Goal: Task Accomplishment & Management: Complete application form

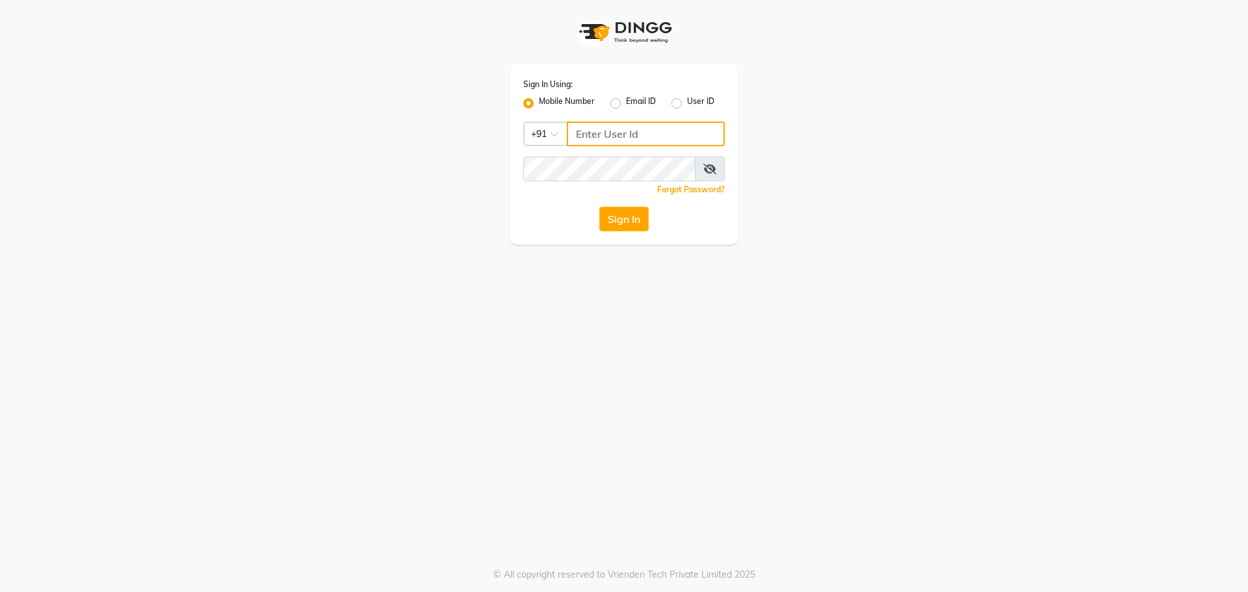
click at [626, 131] on input "Username" at bounding box center [646, 134] width 158 height 25
type input "8368771967"
click at [709, 168] on icon at bounding box center [709, 169] width 13 height 10
click at [618, 218] on button "Sign In" at bounding box center [623, 219] width 49 height 25
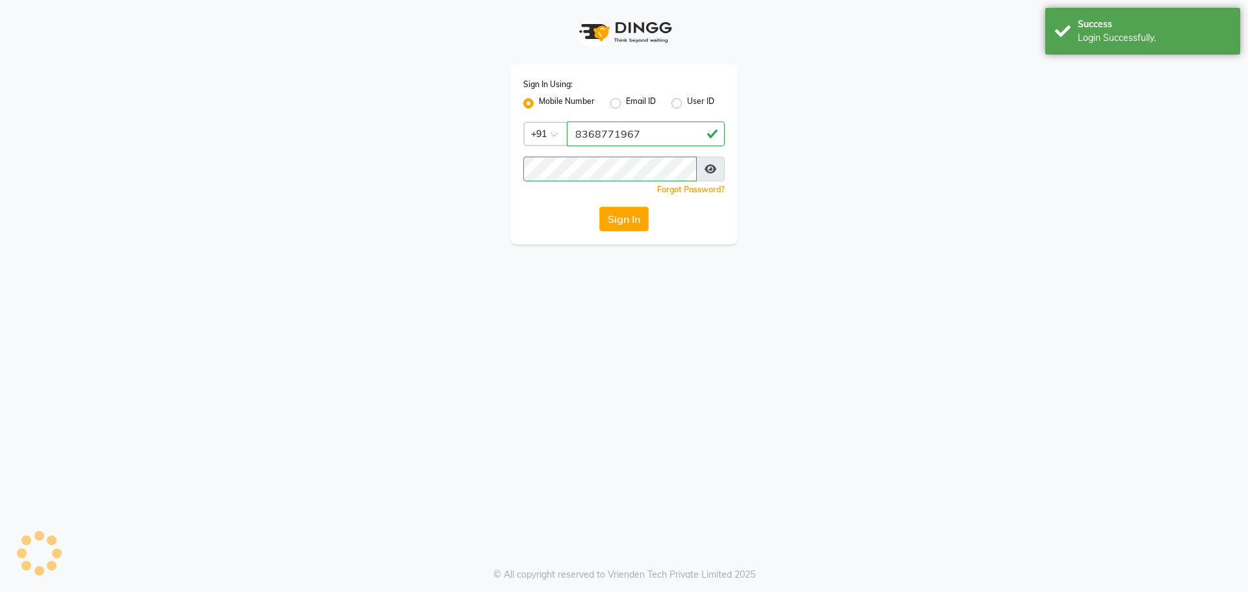
select select "service"
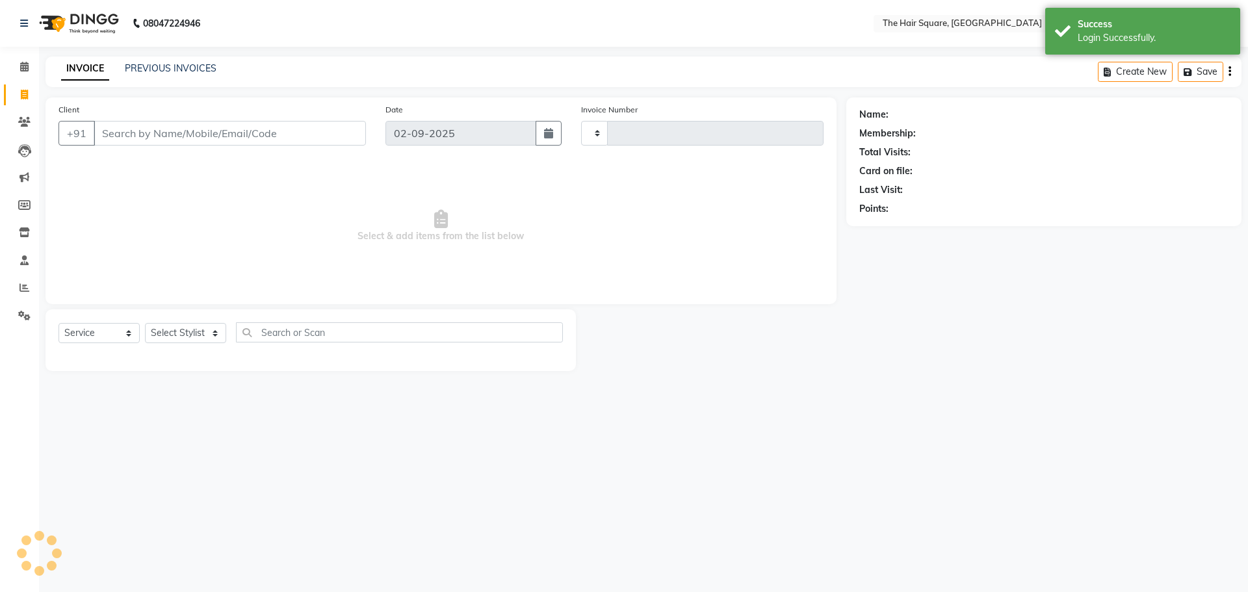
select select "en"
select select "5768"
type input "3072"
click at [23, 298] on link "Reports" at bounding box center [19, 288] width 31 height 21
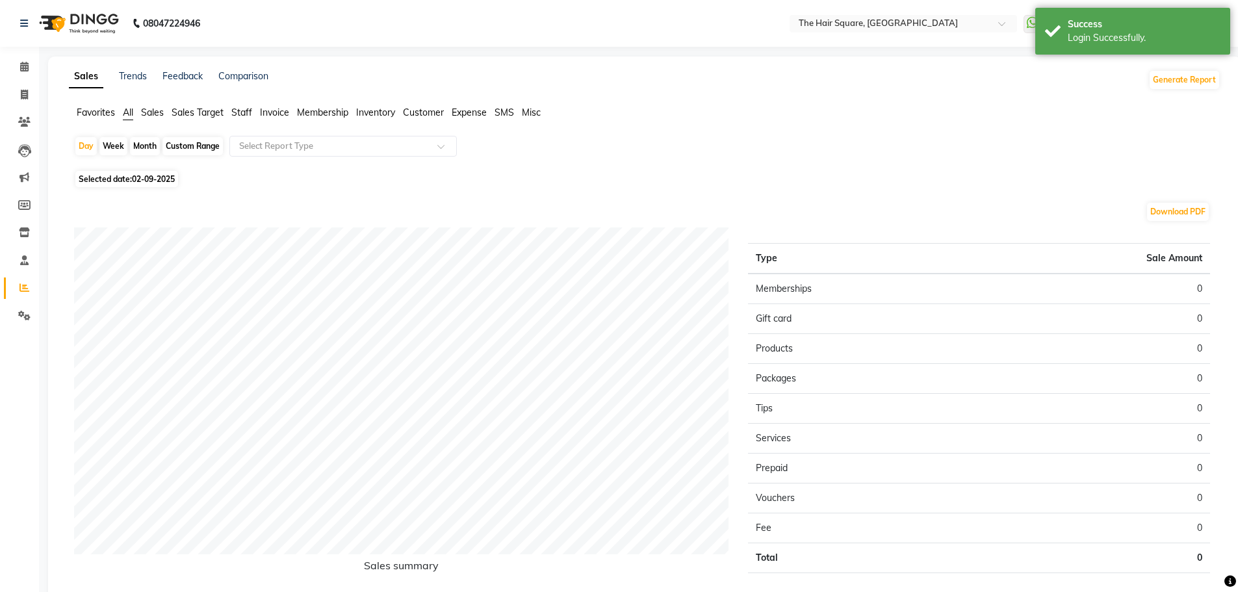
click at [239, 114] on span "Staff" at bounding box center [241, 113] width 21 height 12
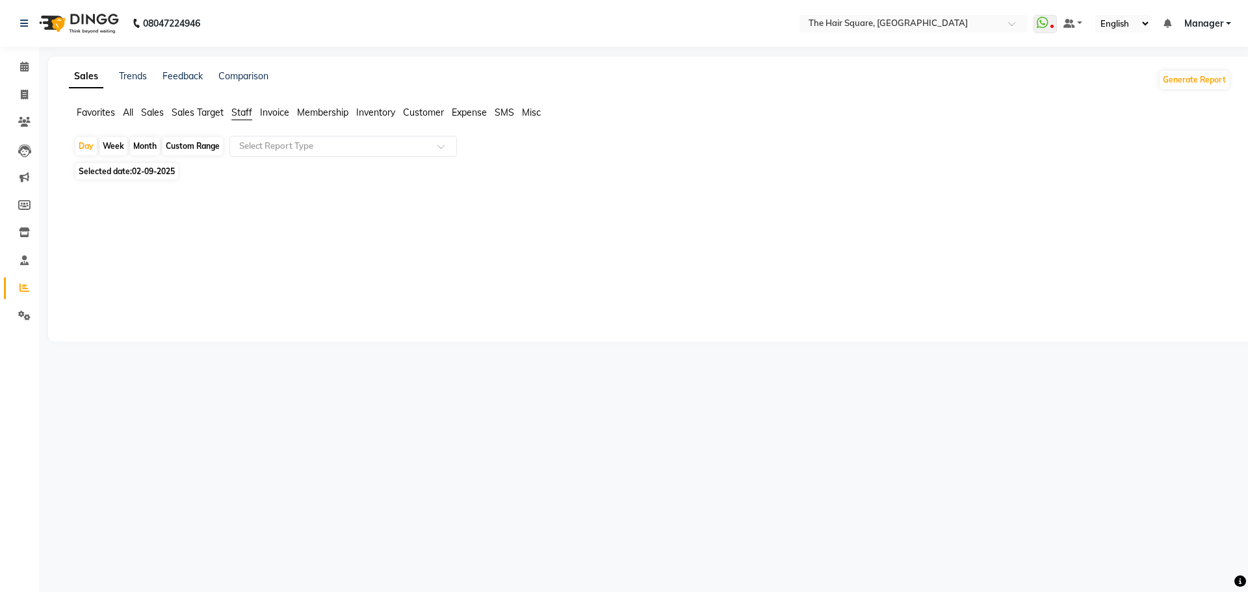
click at [118, 179] on span "Selected date: [DATE]" at bounding box center [126, 171] width 103 height 16
select select "9"
select select "2025"
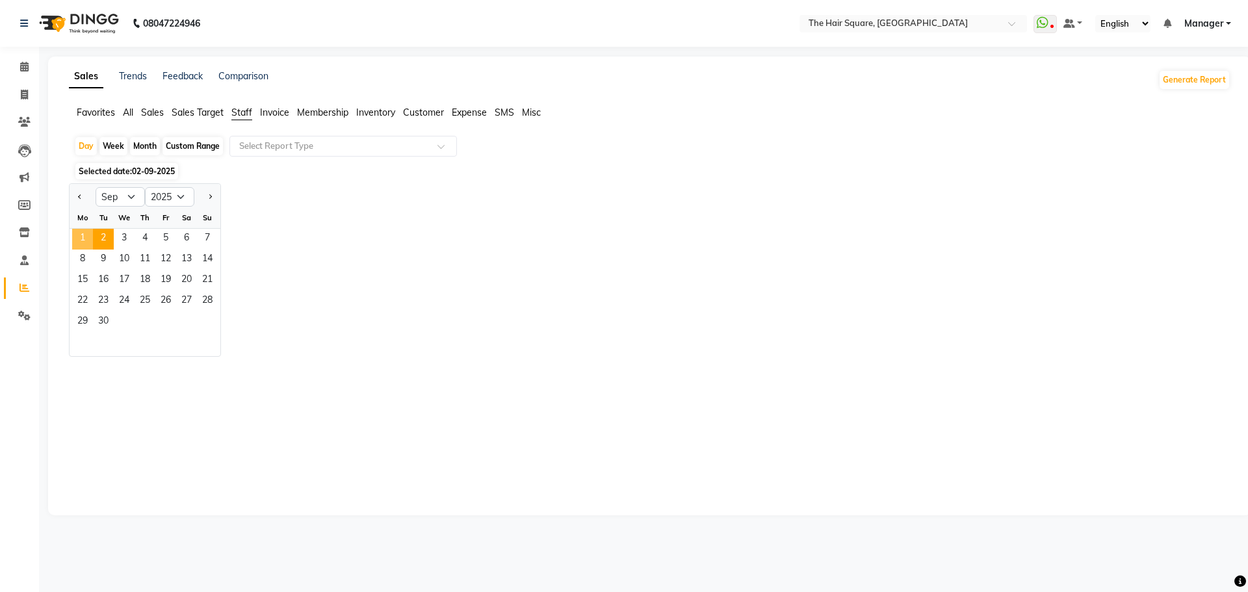
click at [83, 242] on span "1" at bounding box center [82, 239] width 21 height 21
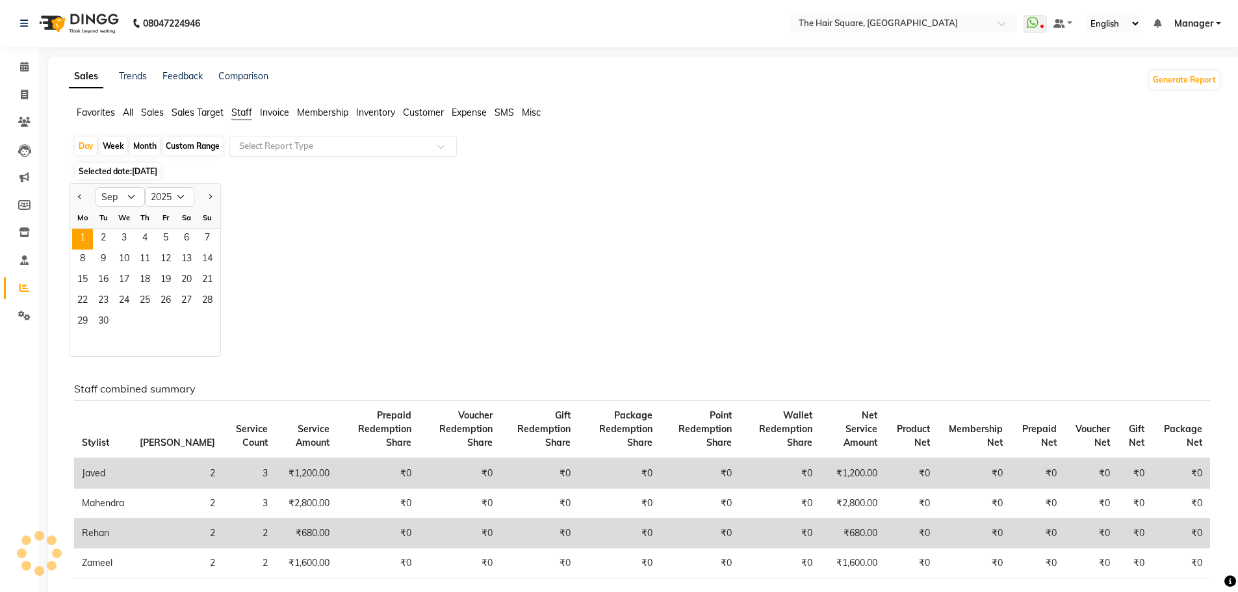
click at [301, 148] on input "text" at bounding box center [330, 146] width 187 height 13
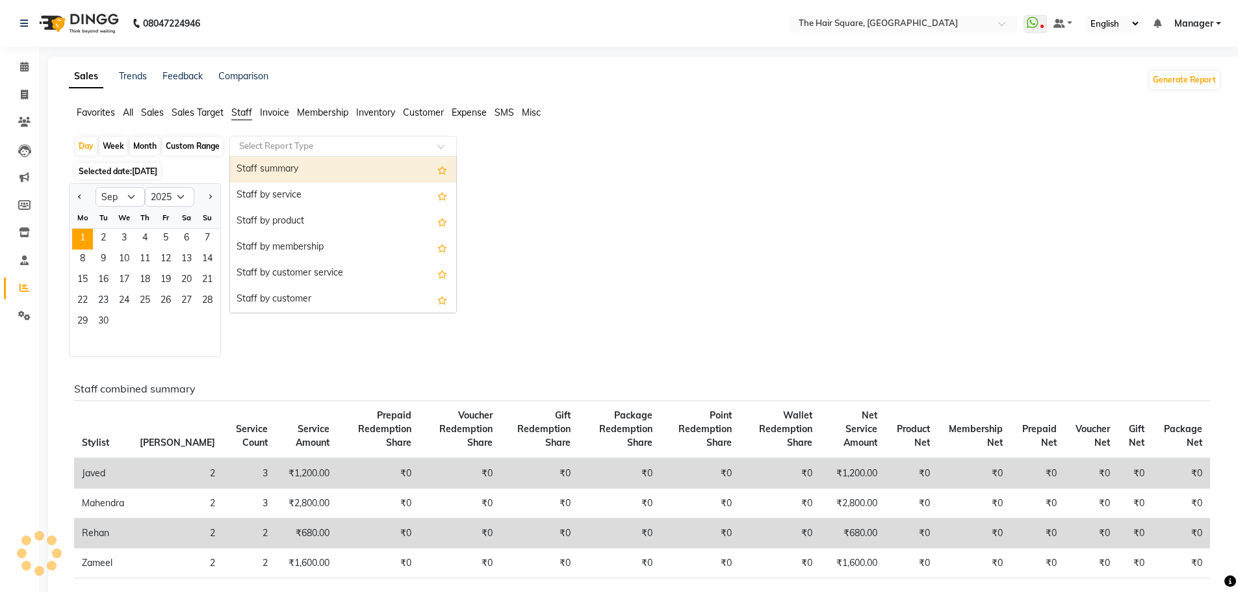
click at [302, 174] on div "Staff summary" at bounding box center [343, 170] width 226 height 26
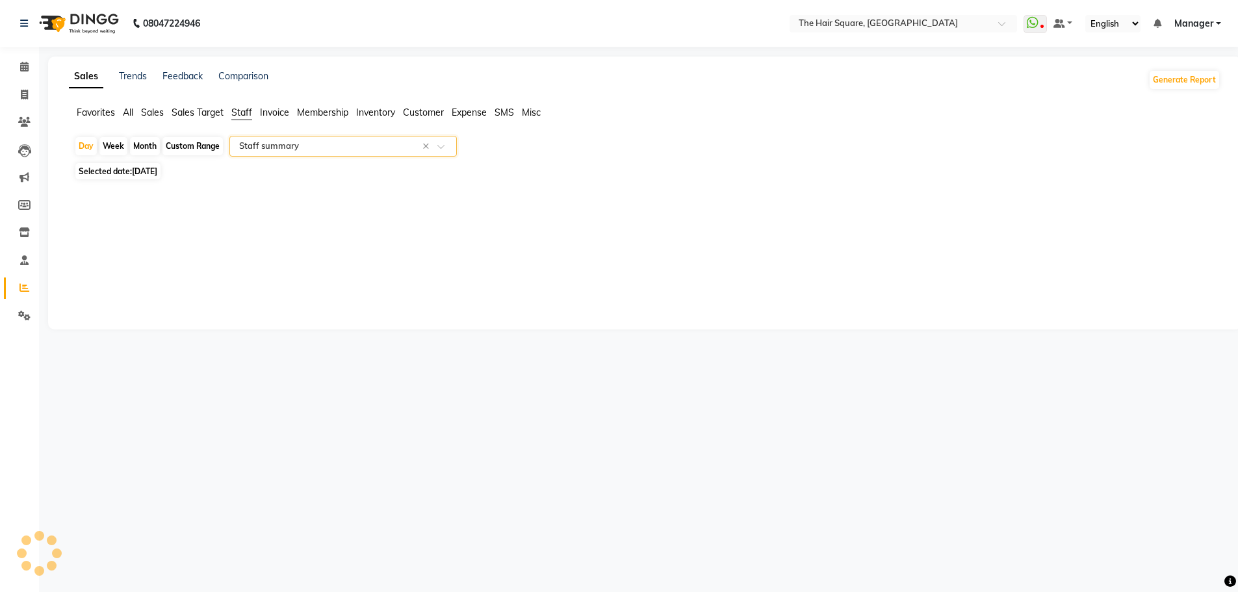
select select "full_report"
select select "csv"
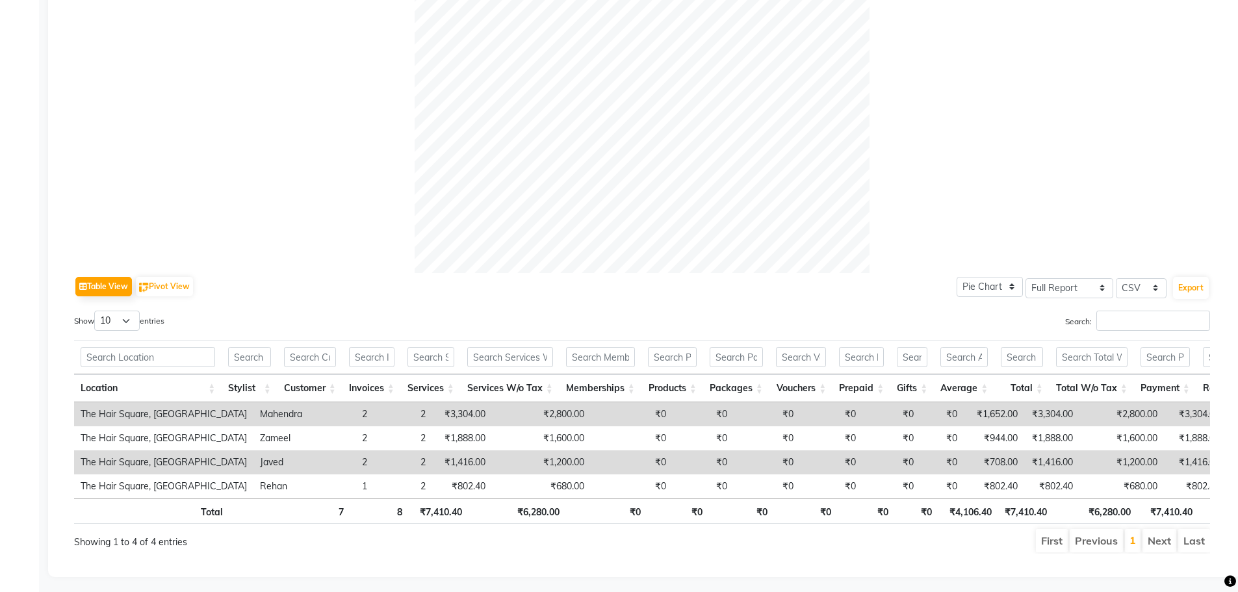
scroll to position [398, 0]
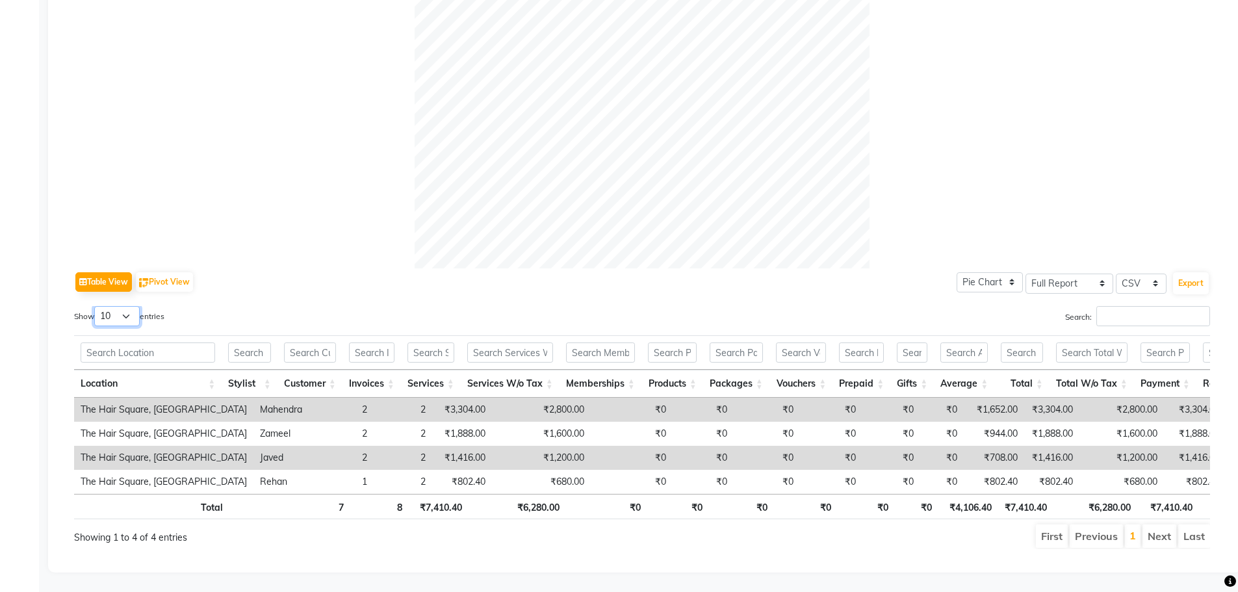
drag, startPoint x: 126, startPoint y: 313, endPoint x: 120, endPoint y: 323, distance: 12.3
click at [126, 313] on select "10 25 50 100" at bounding box center [117, 316] width 46 height 20
select select "25"
click at [96, 306] on select "10 25 50 100" at bounding box center [117, 316] width 46 height 20
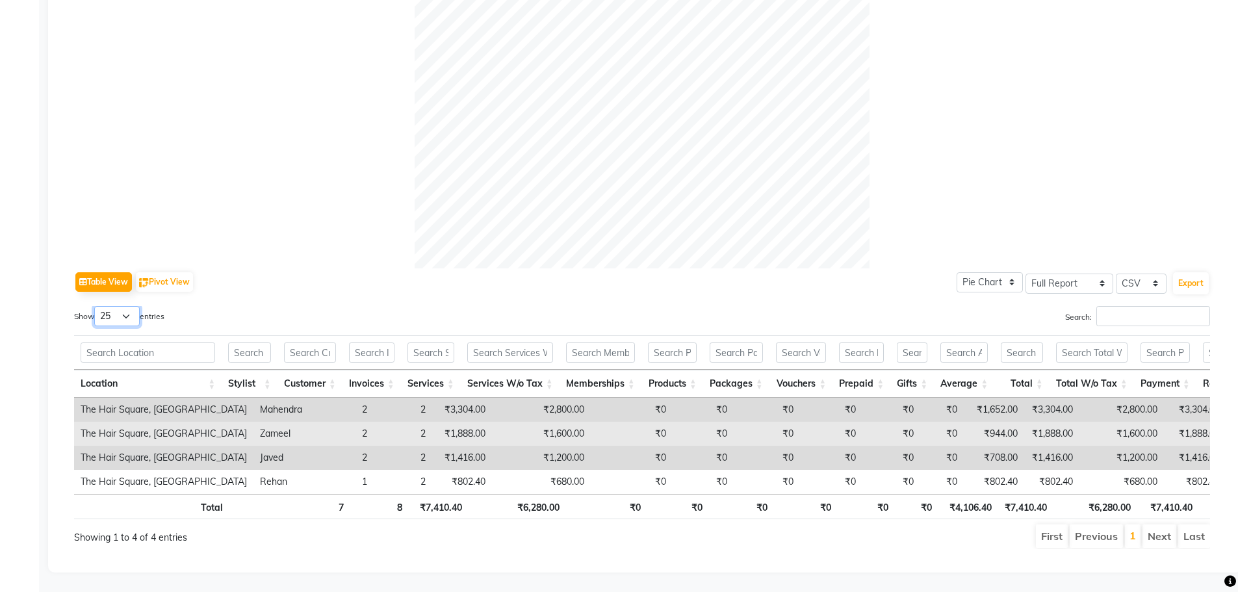
scroll to position [415, 0]
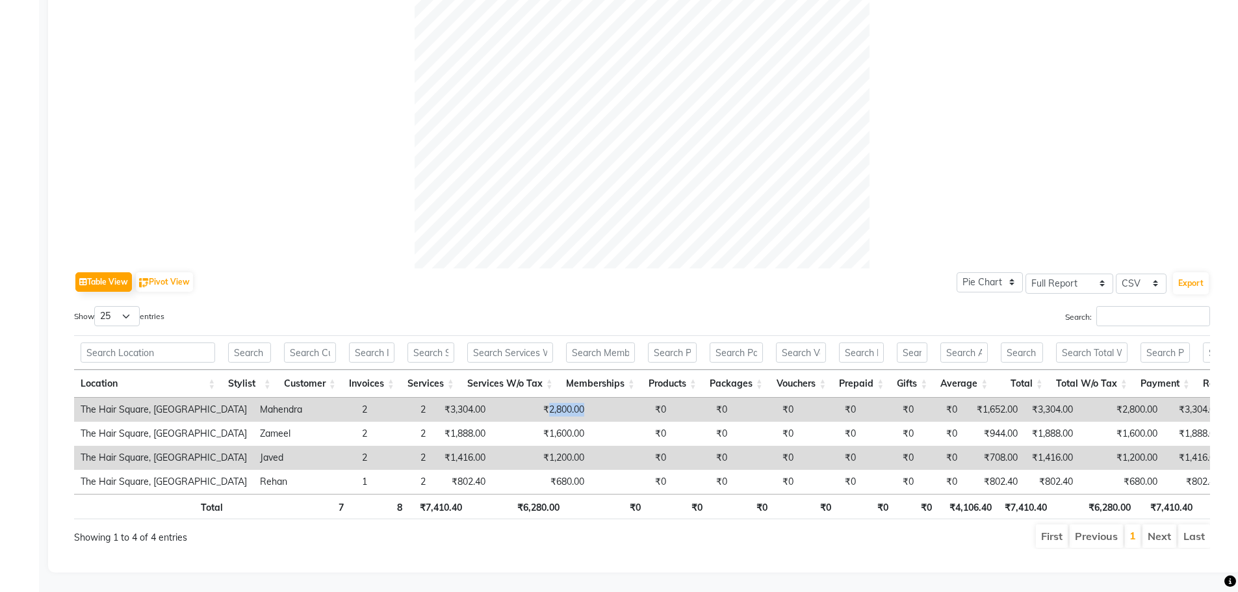
drag, startPoint x: 521, startPoint y: 392, endPoint x: 597, endPoint y: 392, distance: 76.7
click at [597, 398] on tr "The Hair Square, Ambience Island Mahendra 2 2 ₹3,304.00 ₹2,800.00 ₹0 ₹0 ₹0 ₹0 ₹…" at bounding box center [775, 410] width 1402 height 24
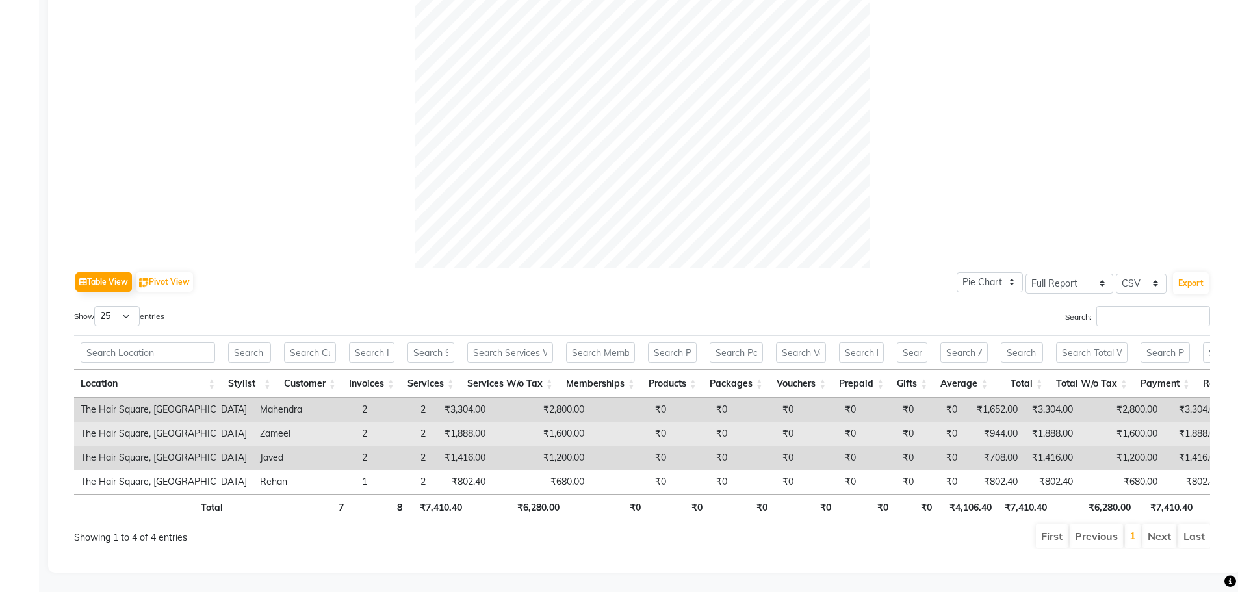
click at [591, 422] on td "₹0" at bounding box center [632, 434] width 82 height 24
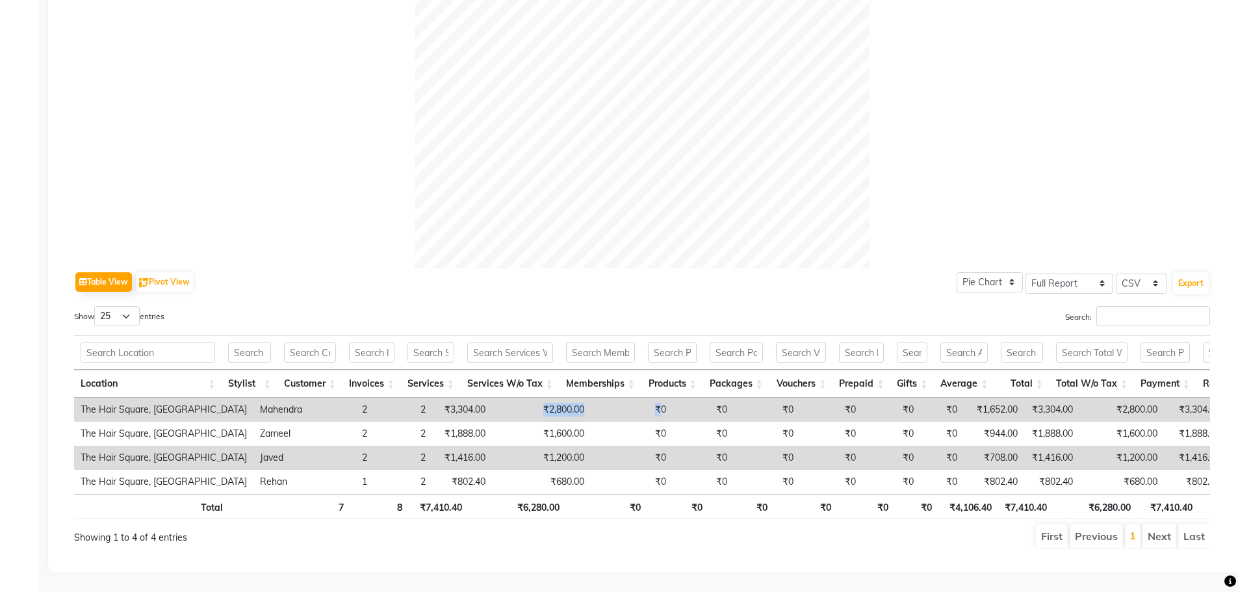
drag, startPoint x: 503, startPoint y: 399, endPoint x: 636, endPoint y: 401, distance: 133.3
click at [636, 401] on tr "The Hair Square, Ambience Island Mahendra 2 2 ₹3,304.00 ₹2,800.00 ₹0 ₹0 ₹0 ₹0 ₹…" at bounding box center [775, 410] width 1402 height 24
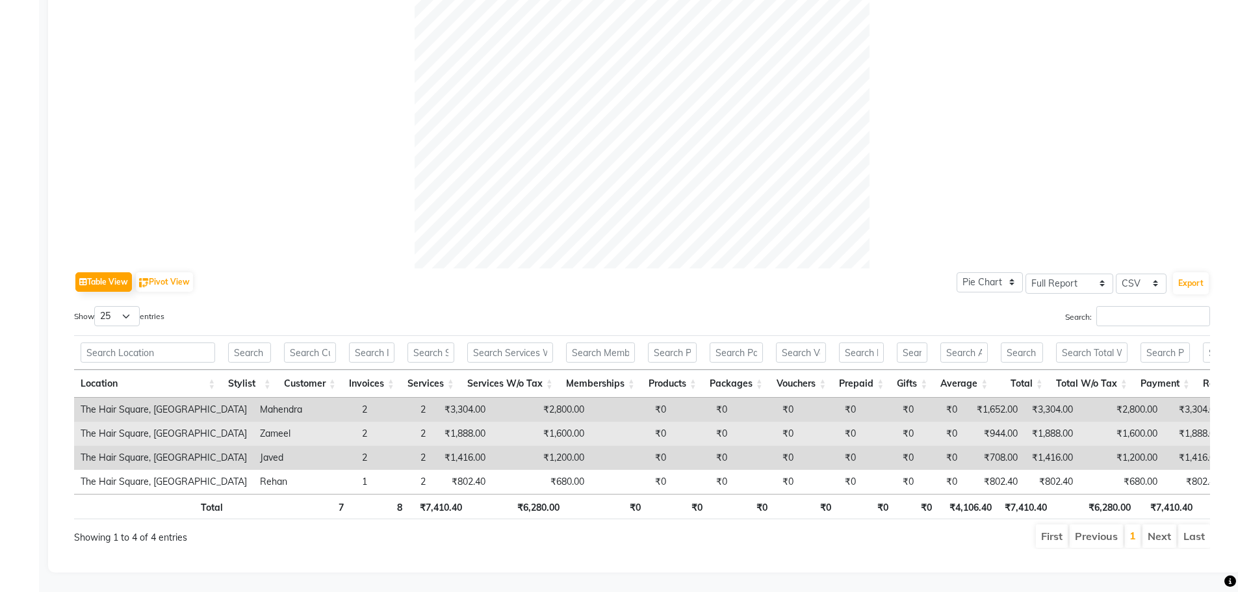
click at [517, 422] on td "₹1,600.00" at bounding box center [541, 434] width 99 height 24
drag, startPoint x: 517, startPoint y: 413, endPoint x: 586, endPoint y: 415, distance: 69.0
click at [586, 422] on tr "The Hair Square, Ambience Island Zameel 2 2 ₹1,888.00 ₹1,600.00 ₹0 ₹0 ₹0 ₹0 ₹0 …" at bounding box center [775, 434] width 1402 height 24
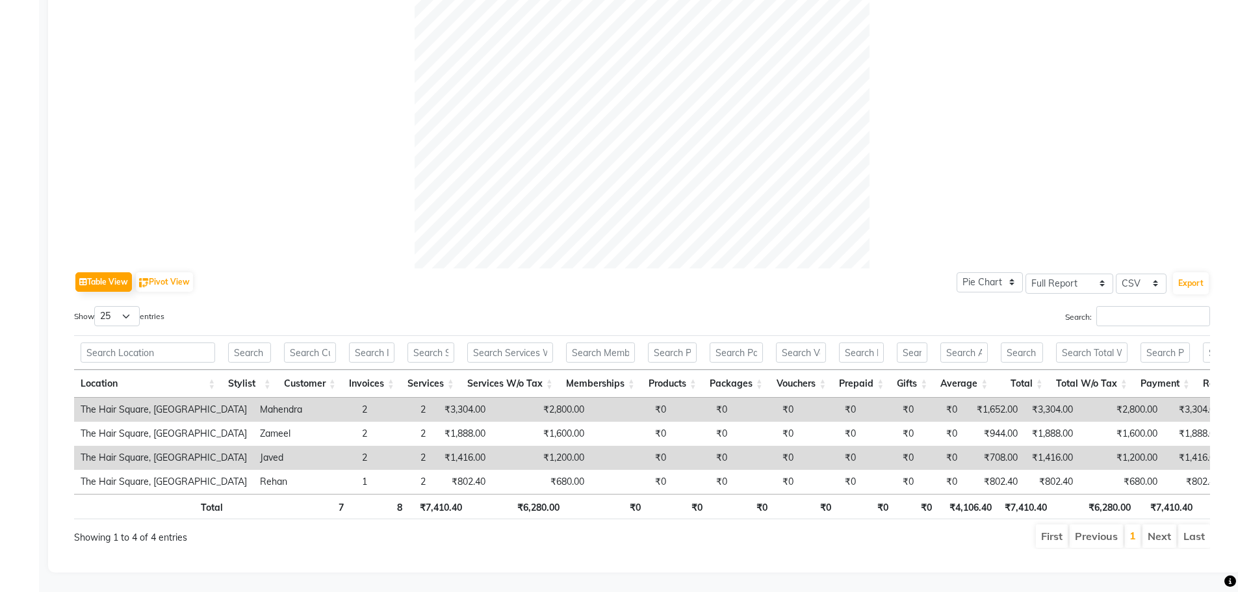
click at [521, 446] on td "₹1,200.00" at bounding box center [541, 458] width 99 height 24
drag, startPoint x: 519, startPoint y: 436, endPoint x: 618, endPoint y: 437, distance: 98.8
click at [618, 446] on tr "The Hair Square, Ambience Island Javed 2 2 ₹1,416.00 ₹1,200.00 ₹0 ₹0 ₹0 ₹0 ₹0 ₹…" at bounding box center [775, 458] width 1402 height 24
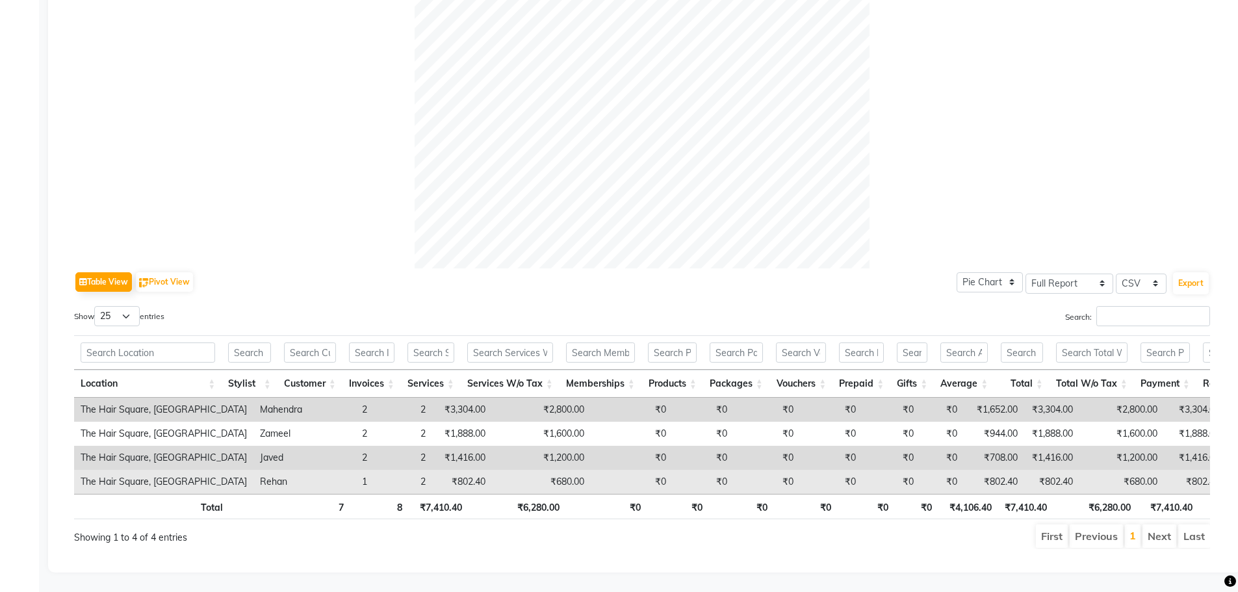
click at [492, 470] on td "₹680.00" at bounding box center [541, 482] width 99 height 24
drag, startPoint x: 509, startPoint y: 456, endPoint x: 570, endPoint y: 453, distance: 61.2
click at [567, 470] on tr "The Hair Square, Ambience Island Rehan 1 2 ₹802.40 ₹680.00 ₹0 ₹0 ₹0 ₹0 ₹0 ₹0 ₹8…" at bounding box center [775, 482] width 1402 height 24
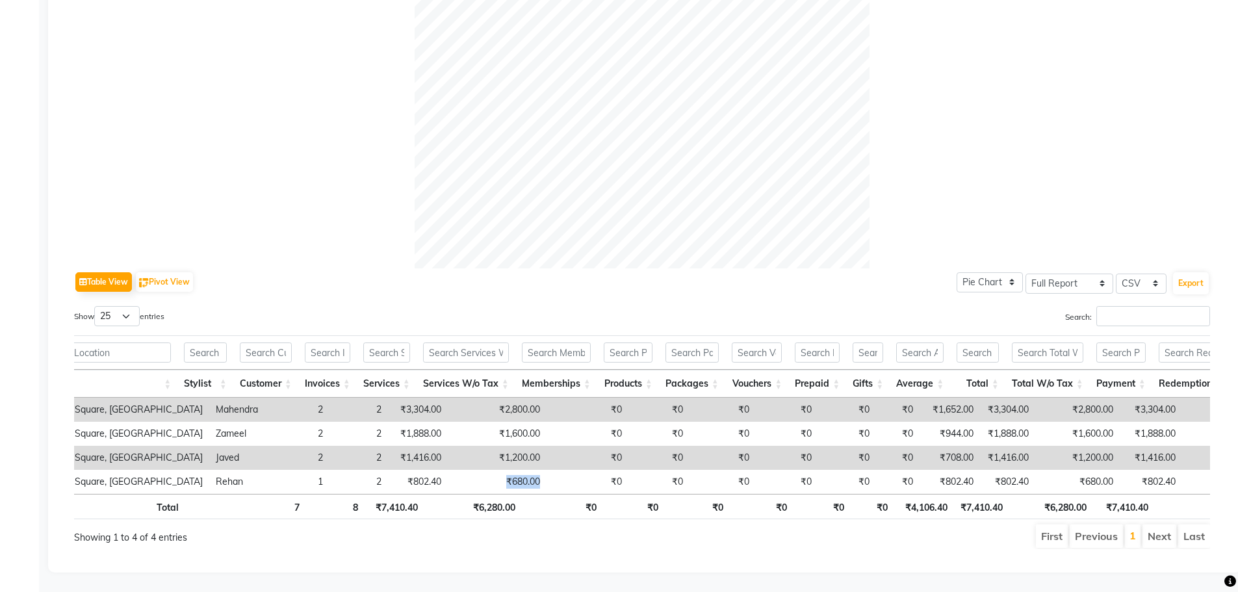
scroll to position [0, 0]
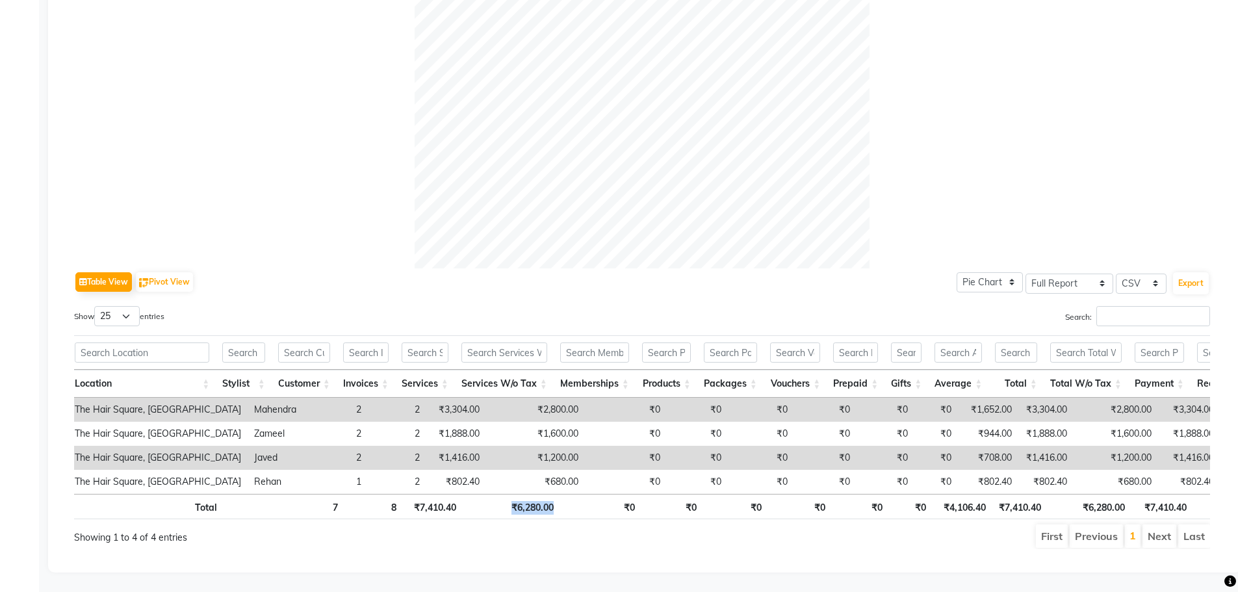
drag, startPoint x: 512, startPoint y: 496, endPoint x: 571, endPoint y: 505, distance: 59.2
click at [571, 505] on tr "Total 7 8 ₹7,410.40 ₹6,280.00 ₹0 ₹0 ₹0 ₹0 ₹0 ₹0 ₹4,106.40 ₹7,410.40 ₹6,280.00 ₹…" at bounding box center [754, 506] width 1372 height 25
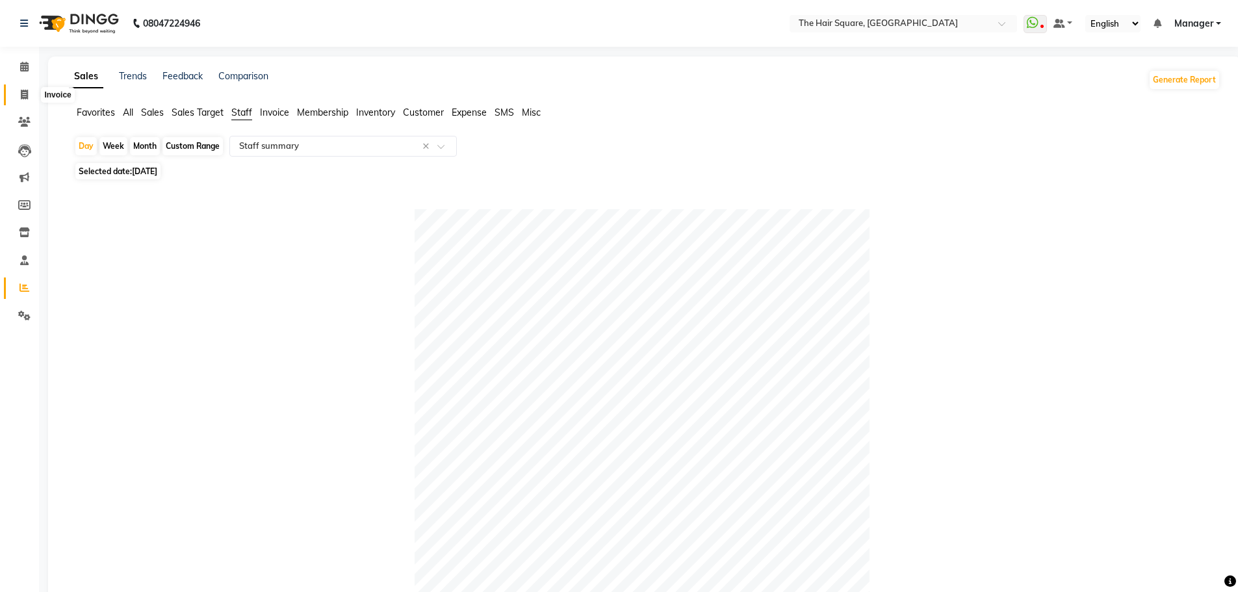
click at [27, 91] on icon at bounding box center [24, 95] width 7 height 10
select select "service"
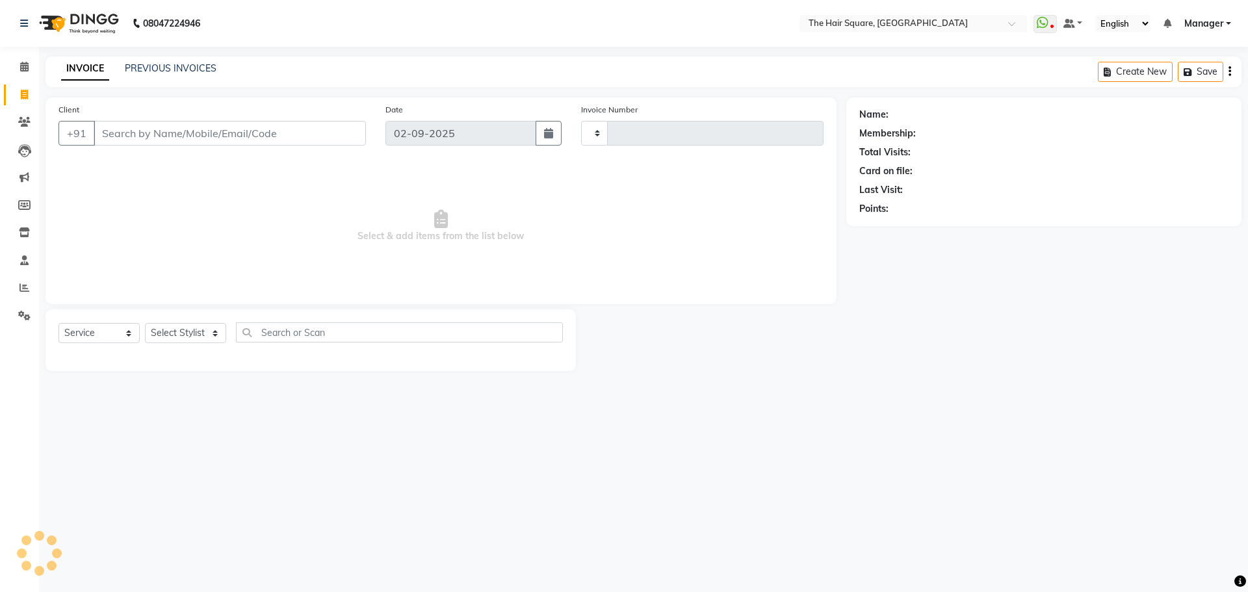
type input "3072"
select select "5768"
click at [146, 136] on input "Client" at bounding box center [230, 133] width 272 height 25
click at [159, 136] on input "98100666449" at bounding box center [197, 133] width 206 height 25
click at [127, 136] on input "98100666449" at bounding box center [197, 133] width 206 height 25
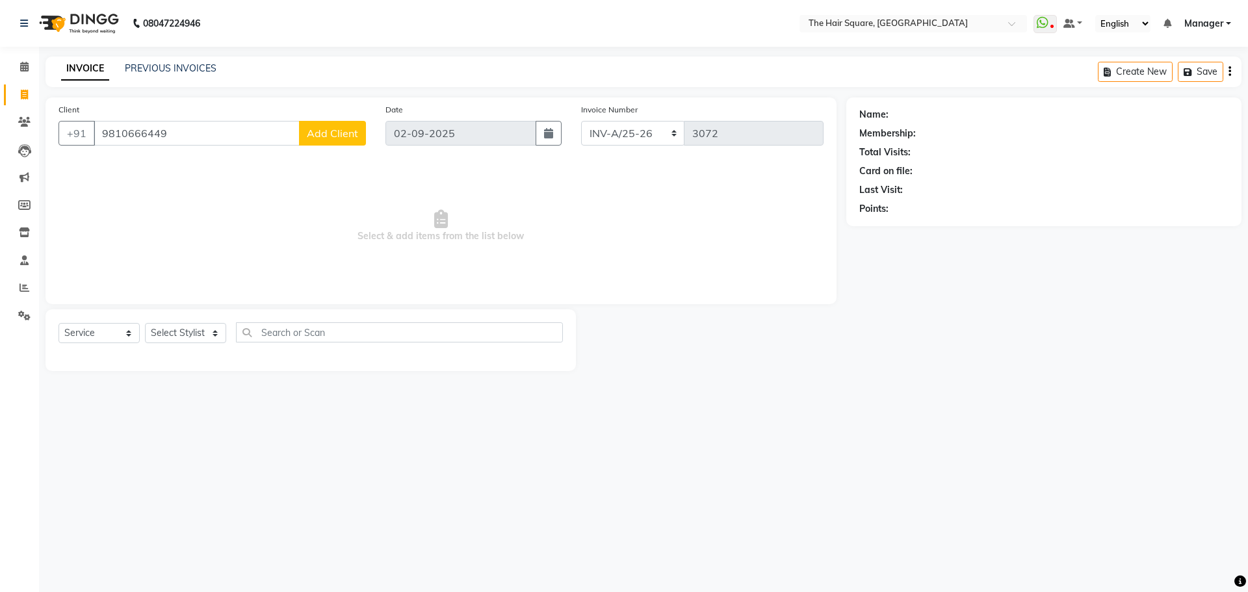
click at [216, 140] on input "9810666449" at bounding box center [197, 133] width 206 height 25
click at [127, 135] on input "9810666449" at bounding box center [197, 133] width 206 height 25
type input "9810066449"
click at [174, 345] on div "Select Service Product Membership Package Voucher Prepaid Gift Card Select Styl…" at bounding box center [311, 337] width 504 height 31
click at [184, 325] on select "Select Stylist Amit [PERSON_NAME] Dev Imran [PERSON_NAME] [PERSON_NAME] Manager…" at bounding box center [185, 333] width 81 height 20
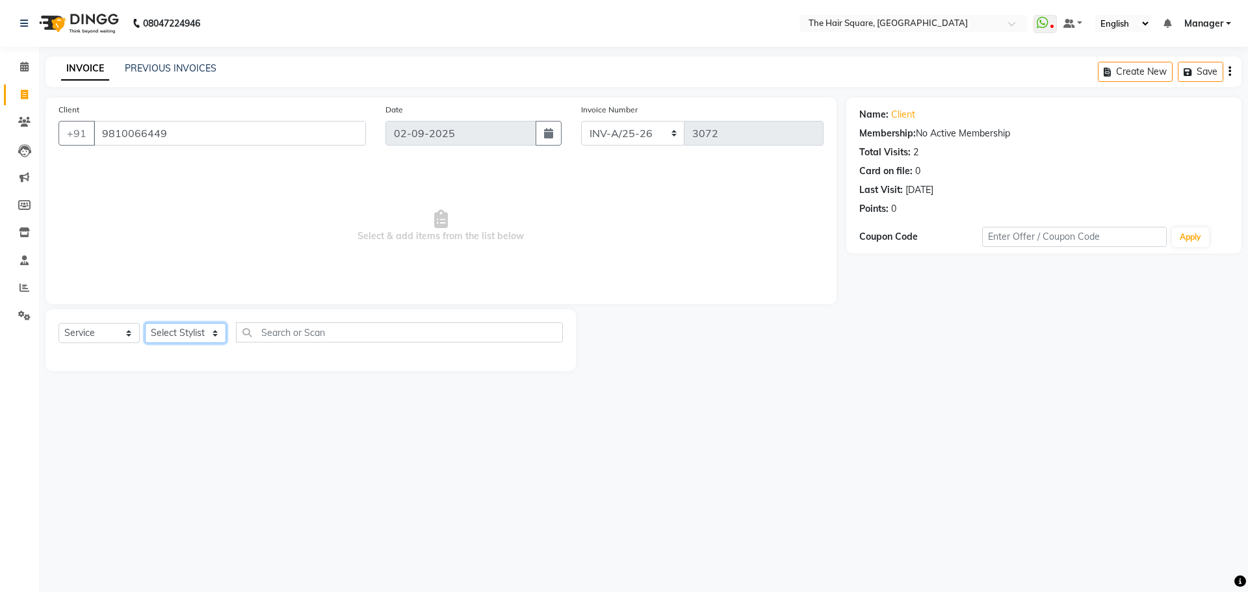
select select "39376"
click at [145, 323] on select "Select Stylist Amit [PERSON_NAME] Dev Imran [PERSON_NAME] [PERSON_NAME] Manager…" at bounding box center [185, 333] width 81 height 20
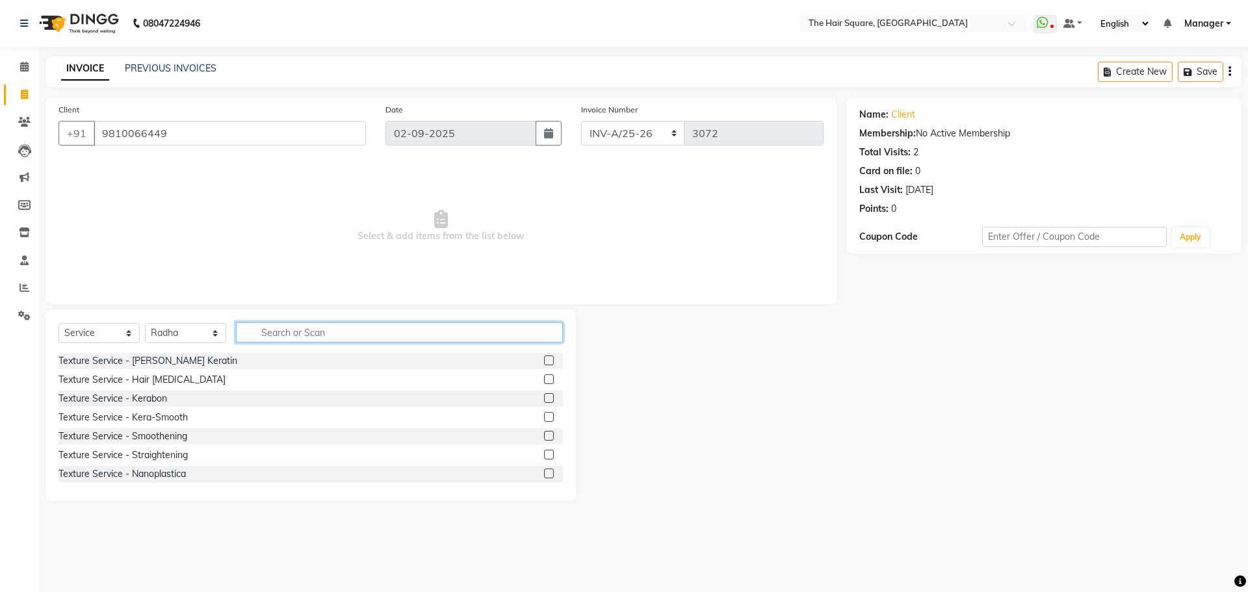
click at [287, 337] on input "text" at bounding box center [399, 332] width 327 height 20
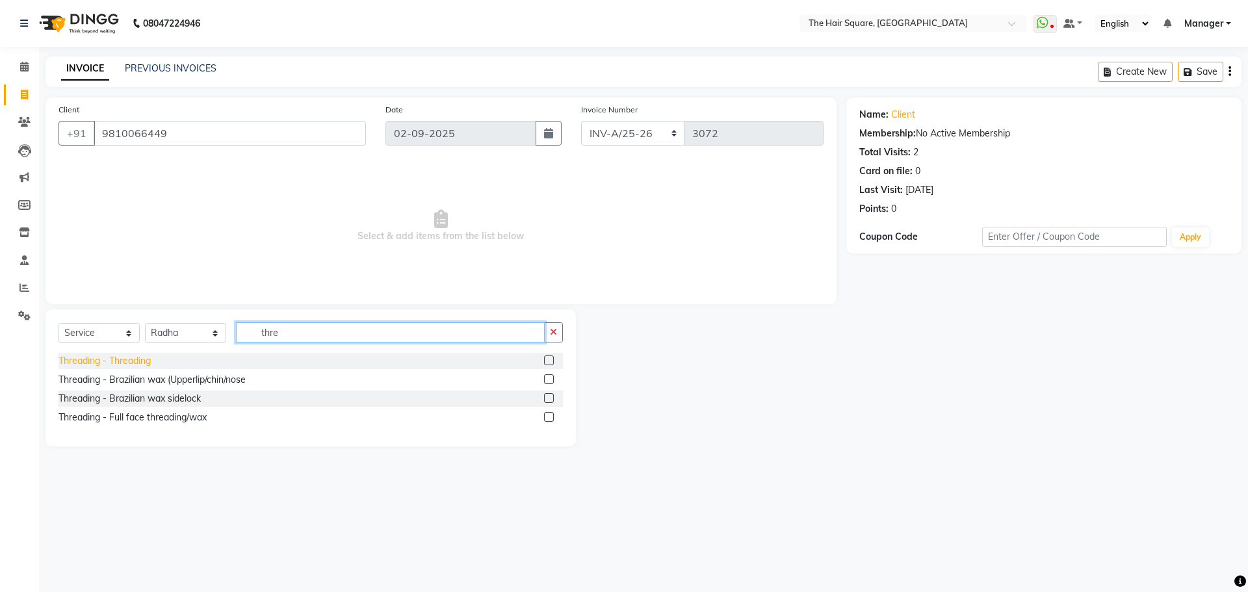
type input "thre"
click at [111, 359] on div "Threading - Threading" at bounding box center [105, 361] width 92 height 14
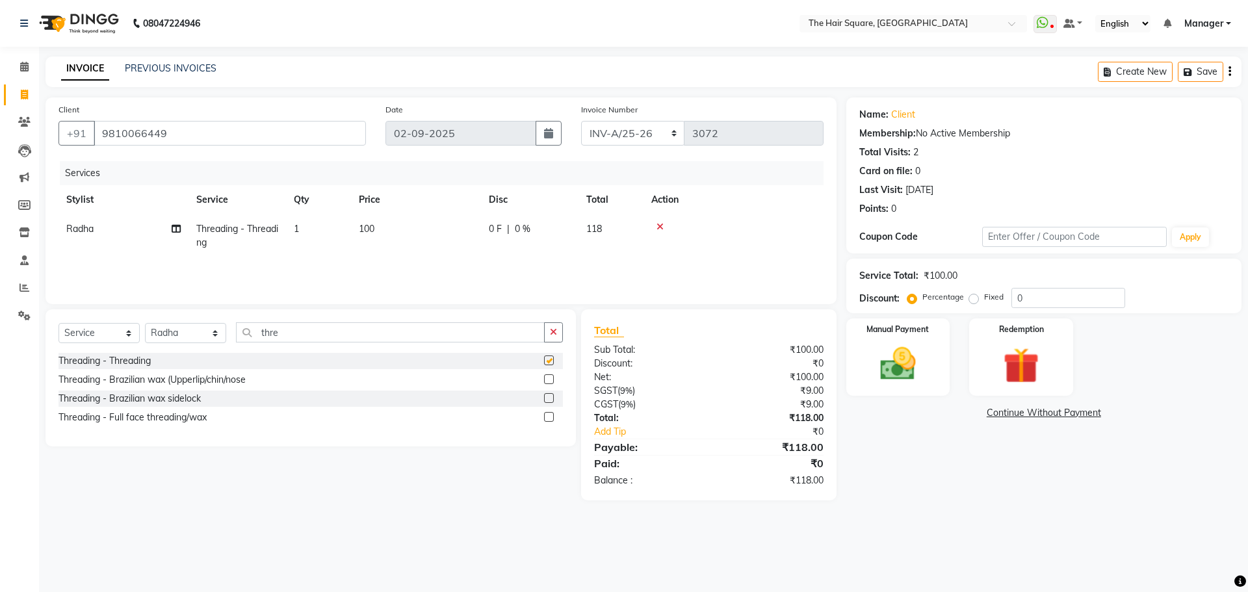
checkbox input "false"
click at [343, 216] on td "1" at bounding box center [318, 236] width 65 height 43
select select "39376"
drag, startPoint x: 391, startPoint y: 234, endPoint x: 240, endPoint y: 233, distance: 150.8
click at [243, 243] on tr "Amit [PERSON_NAME] Dev Imran [PERSON_NAME] [PERSON_NAME] Manager [PERSON_NAME] …" at bounding box center [441, 239] width 765 height 49
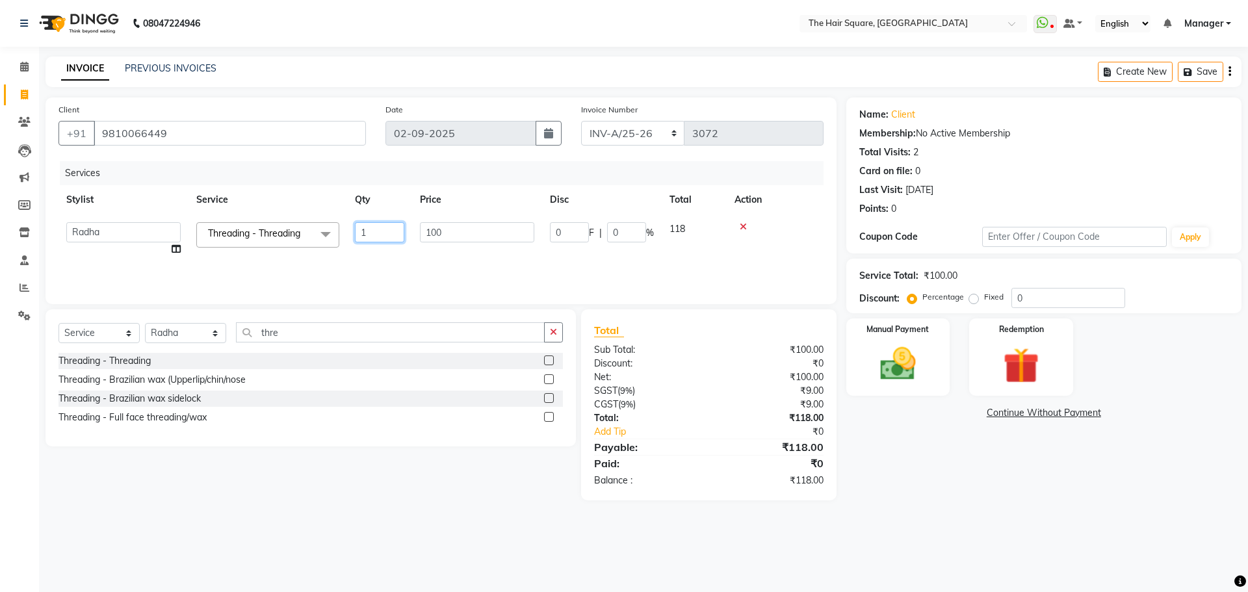
type input "3"
click at [984, 298] on label "Fixed" at bounding box center [994, 297] width 20 height 12
click at [977, 298] on input "Fixed" at bounding box center [976, 297] width 9 height 9
radio input "true"
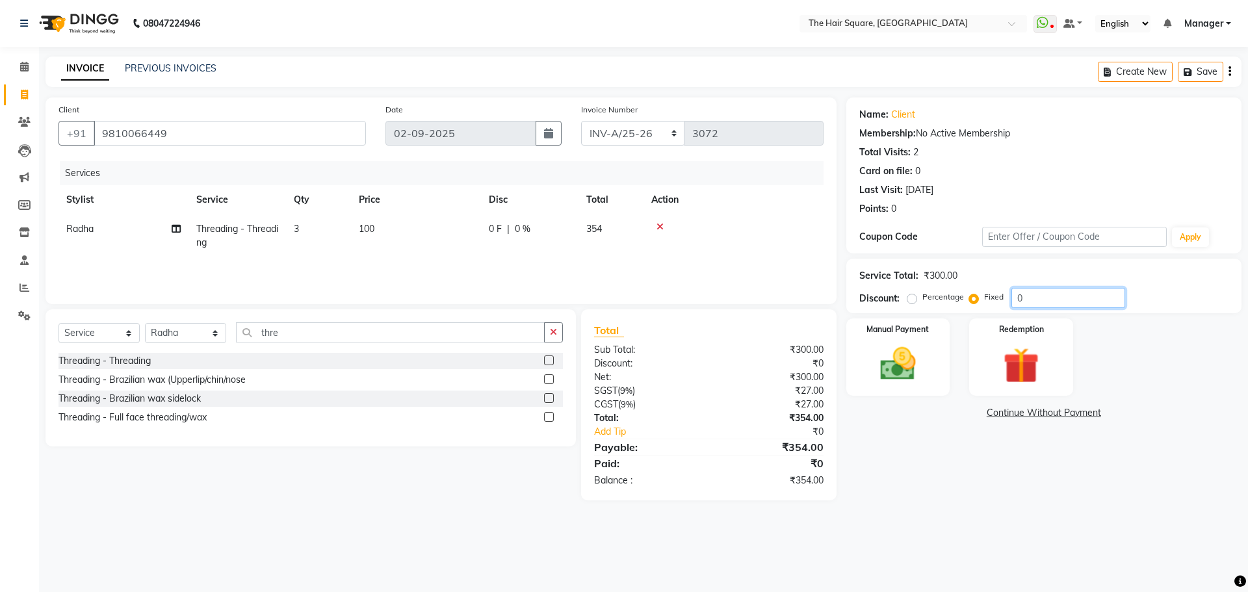
click at [1034, 297] on input "0" at bounding box center [1068, 298] width 114 height 20
type input "04"
click at [903, 384] on img at bounding box center [898, 364] width 60 height 43
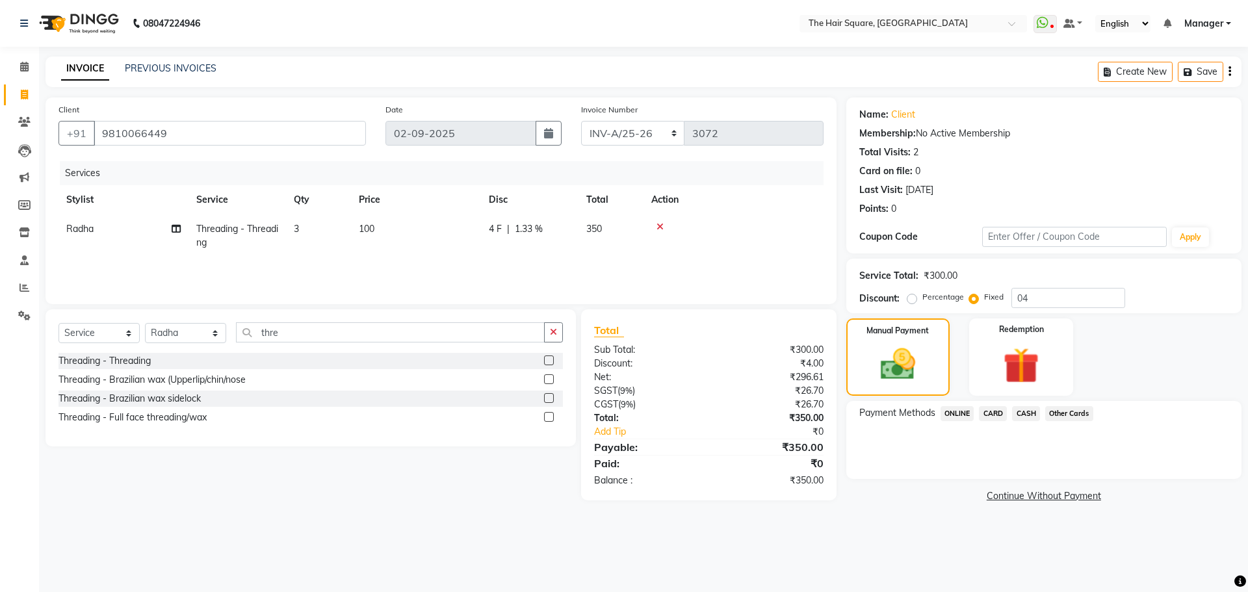
click at [1031, 414] on span "CASH" at bounding box center [1026, 413] width 28 height 15
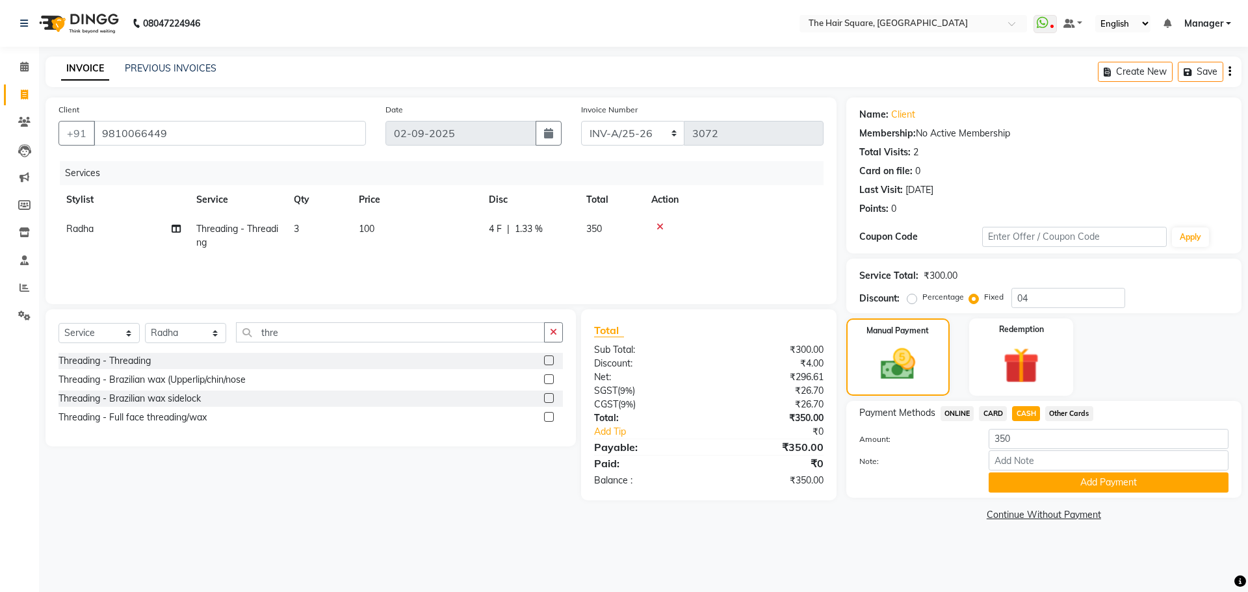
click at [1052, 493] on div "Payment Methods ONLINE CARD CASH Other Cards Amount: 350 Note: Add Payment" at bounding box center [1043, 449] width 395 height 97
click at [1060, 476] on button "Add Payment" at bounding box center [1109, 483] width 240 height 20
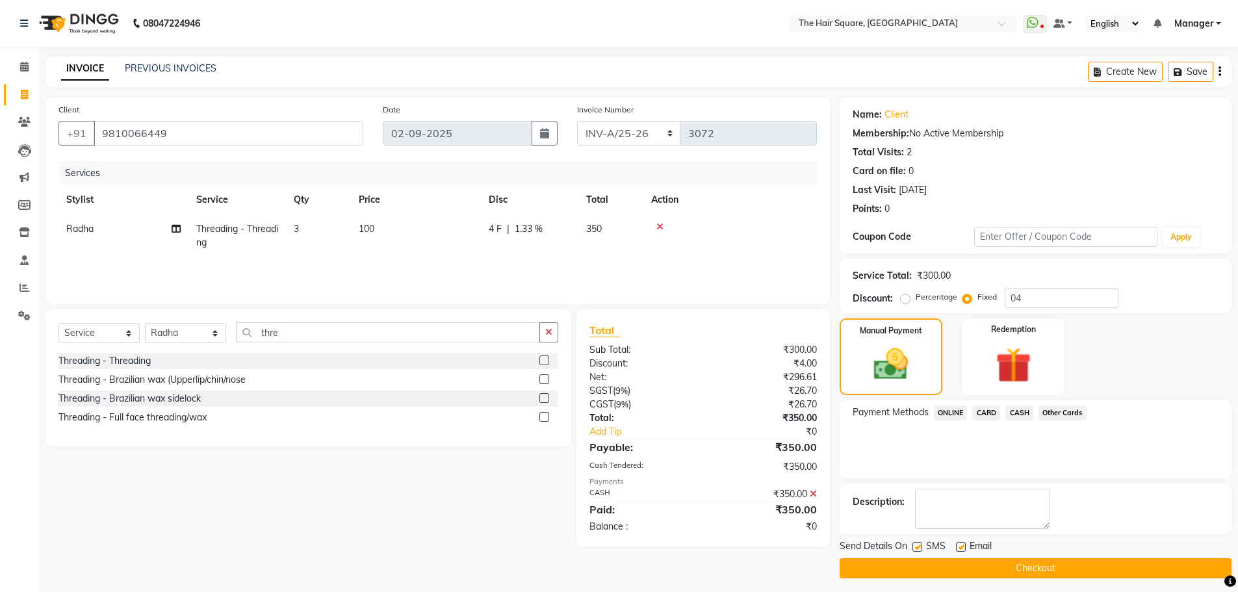
click at [993, 566] on button "Checkout" at bounding box center [1036, 568] width 392 height 20
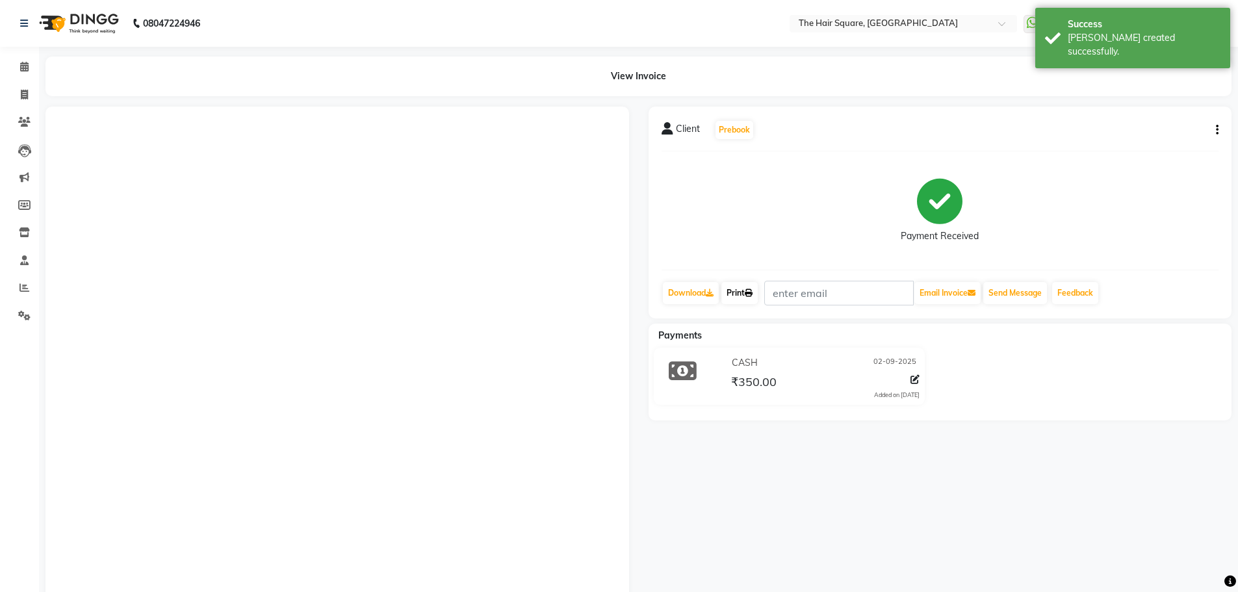
click at [753, 296] on icon at bounding box center [749, 293] width 8 height 8
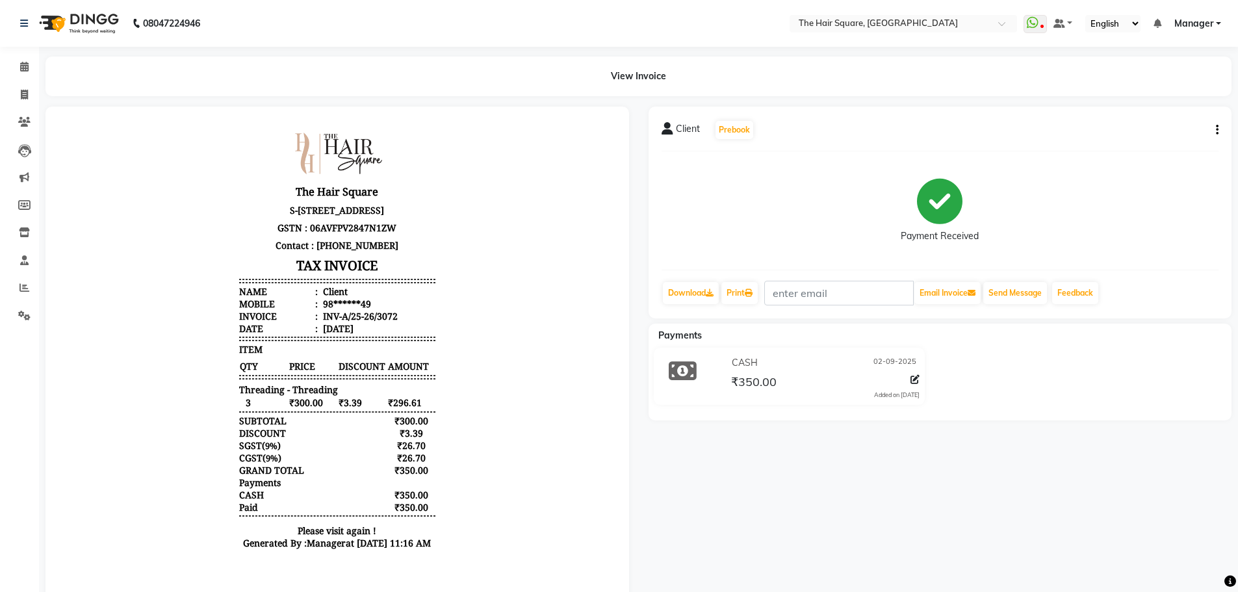
click at [42, 74] on div "View Invoice" at bounding box center [639, 77] width 1206 height 40
click at [30, 94] on span at bounding box center [24, 95] width 23 height 15
select select "service"
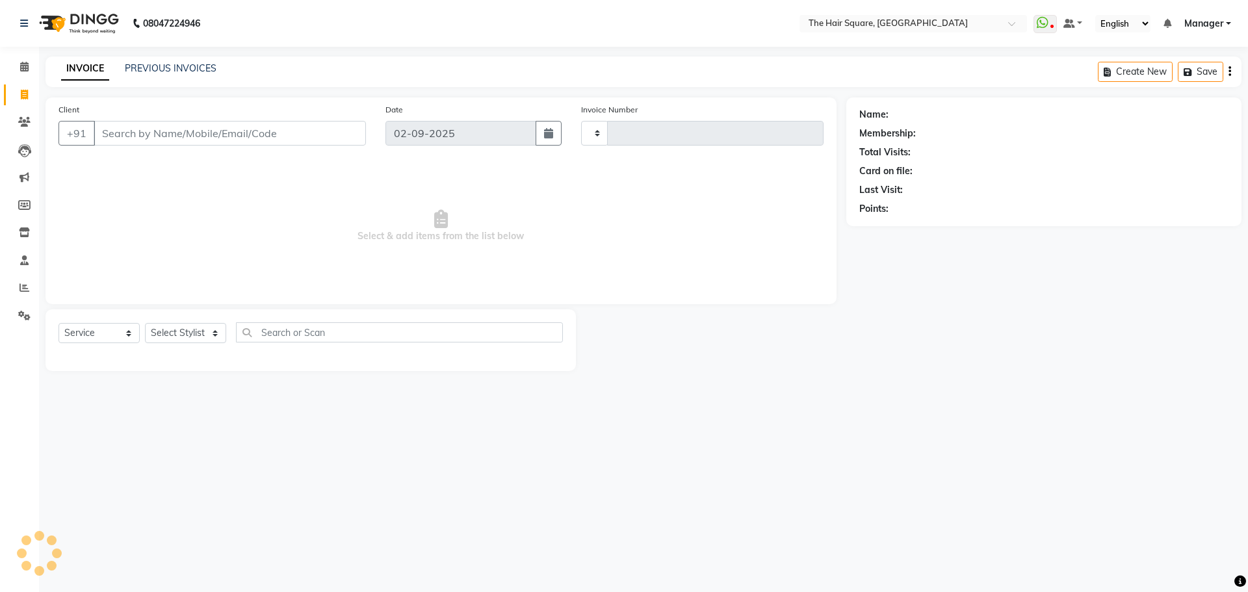
type input "3073"
select select "5768"
click at [14, 69] on span at bounding box center [24, 67] width 23 height 15
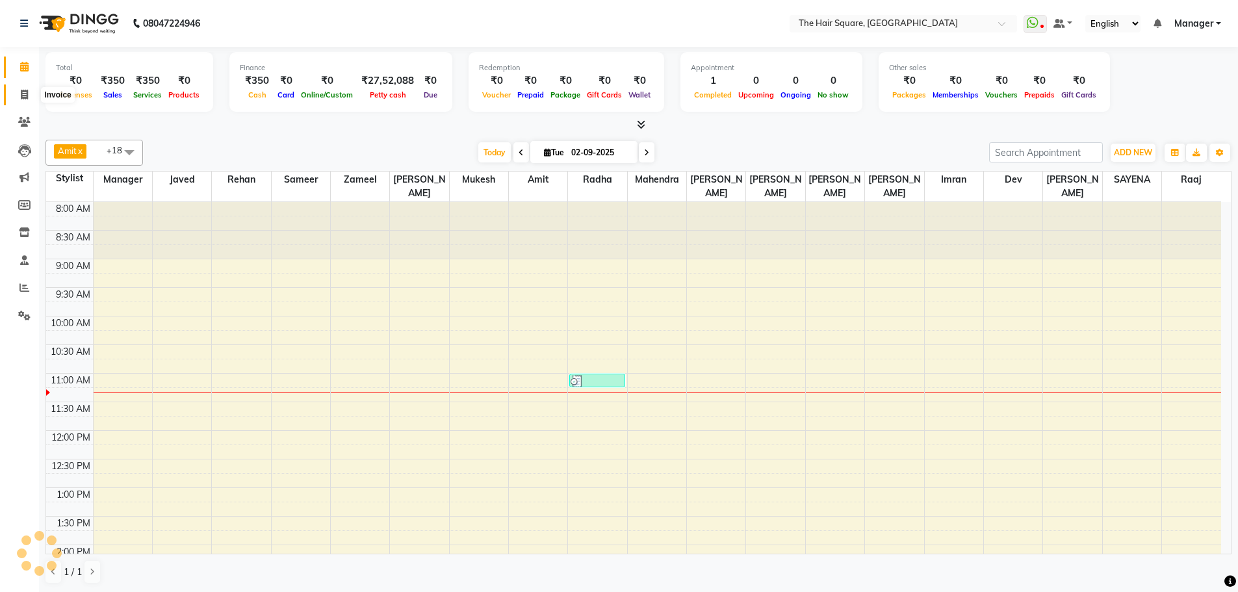
click at [22, 94] on icon at bounding box center [24, 95] width 7 height 10
select select "service"
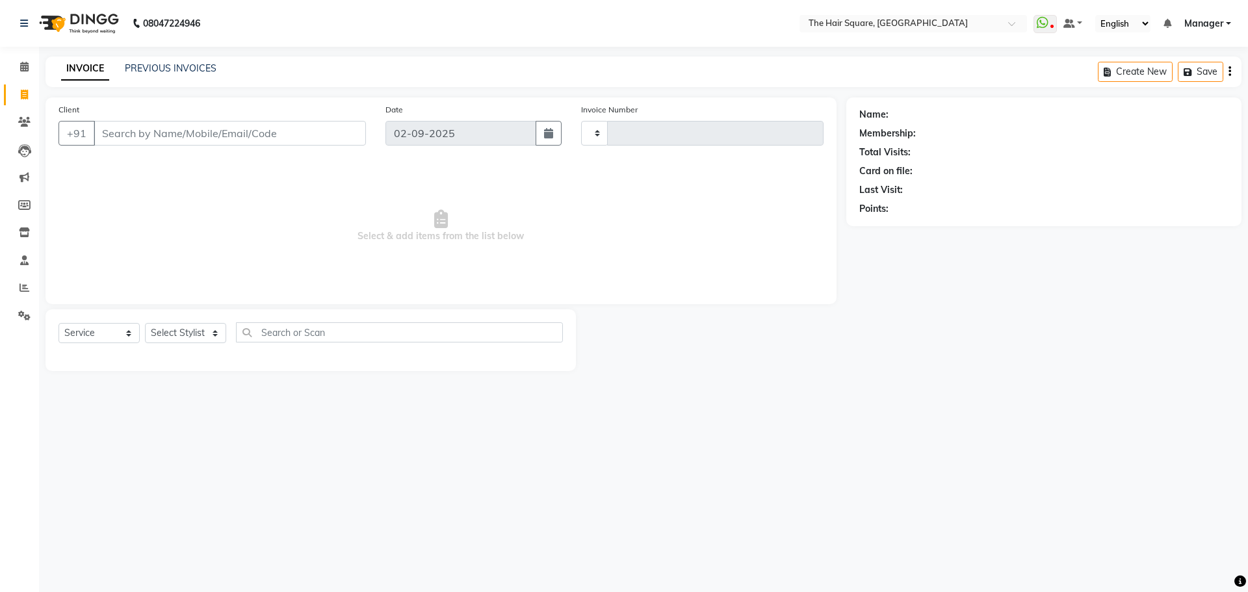
type input "3073"
select select "5768"
click at [161, 59] on div "INVOICE PREVIOUS INVOICES Create New Save" at bounding box center [644, 72] width 1196 height 31
click at [29, 288] on icon at bounding box center [25, 288] width 10 height 10
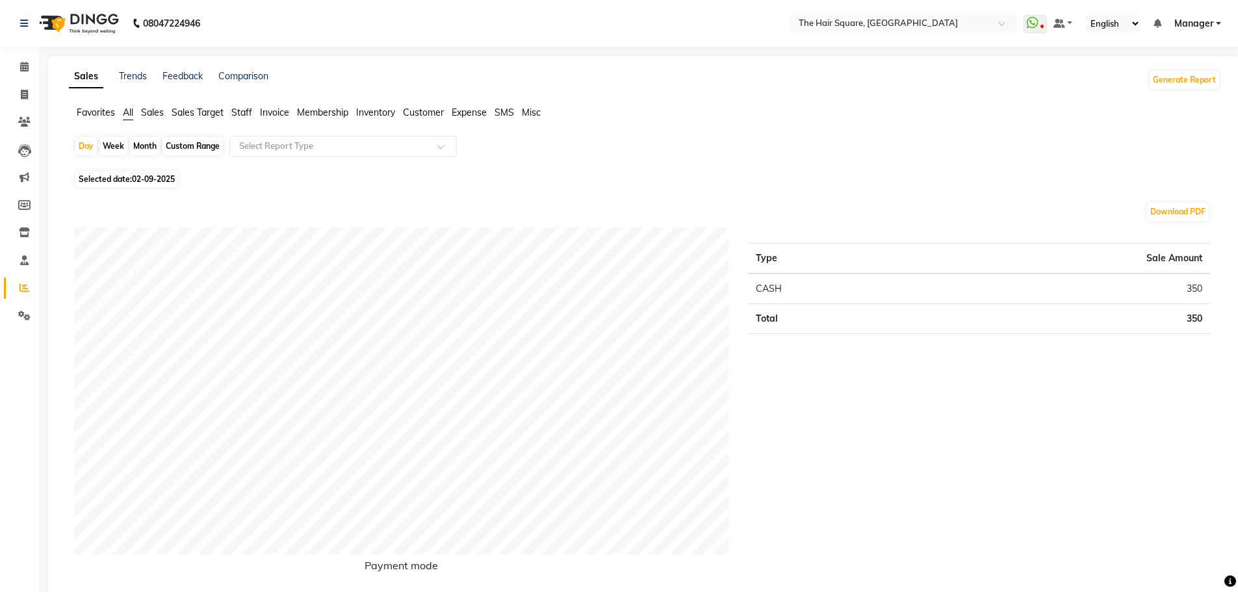
click at [245, 114] on span "Staff" at bounding box center [241, 113] width 21 height 12
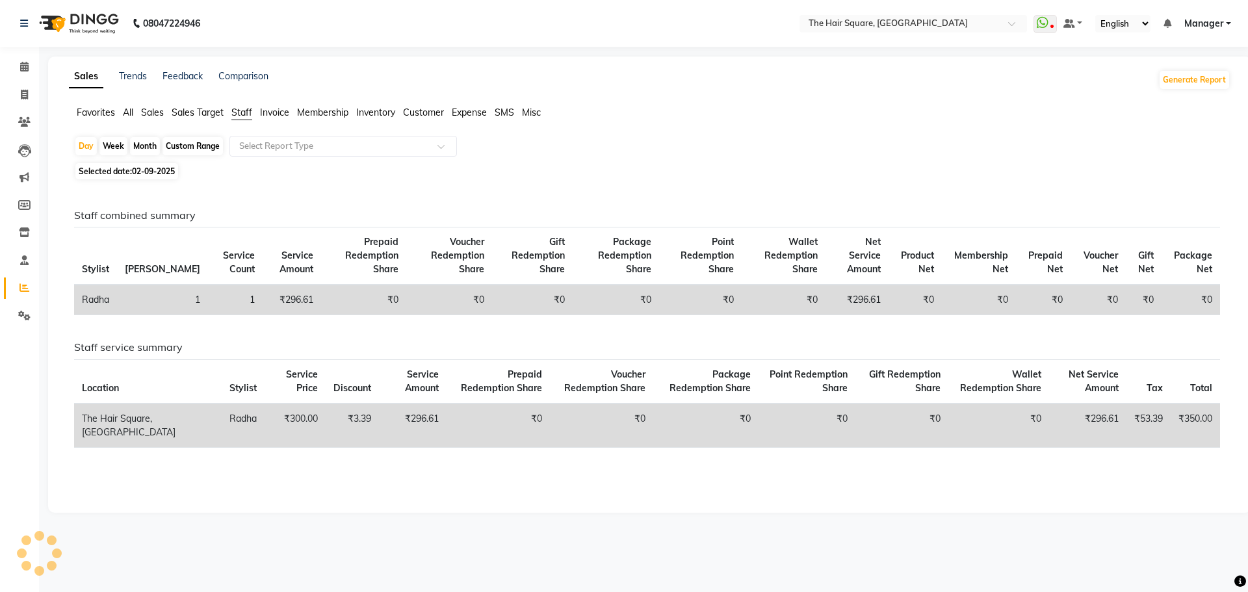
click at [164, 168] on span "02-09-2025" at bounding box center [153, 171] width 43 height 10
select select "9"
select select "2025"
click at [164, 168] on span "02-09-2025" at bounding box center [153, 171] width 43 height 10
select select "9"
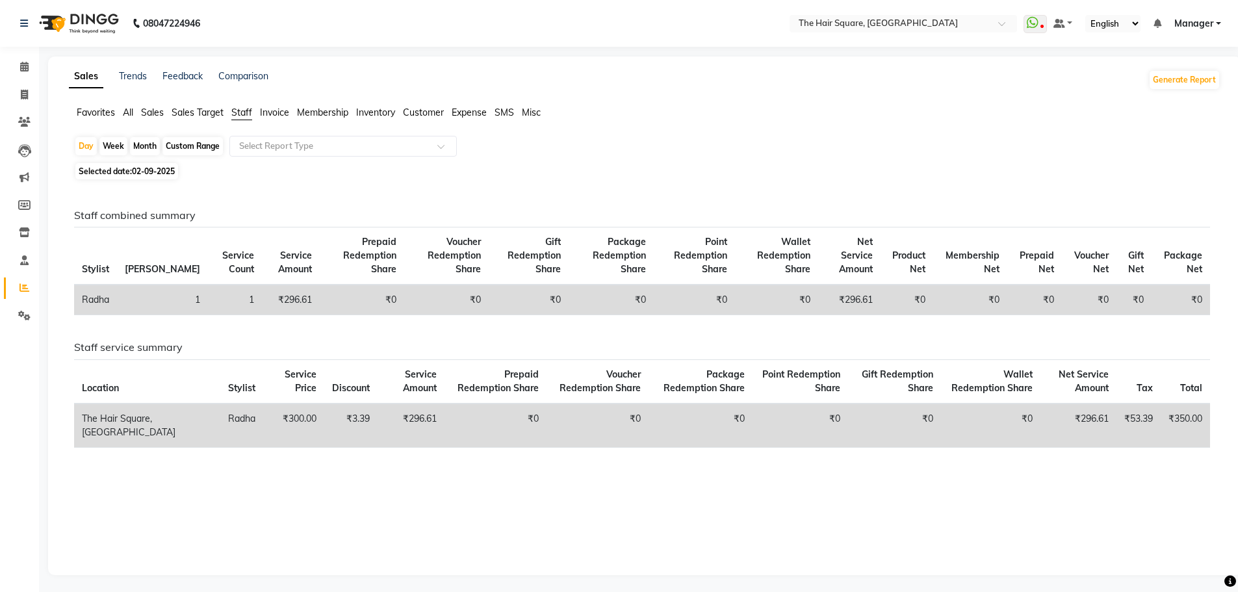
select select "2025"
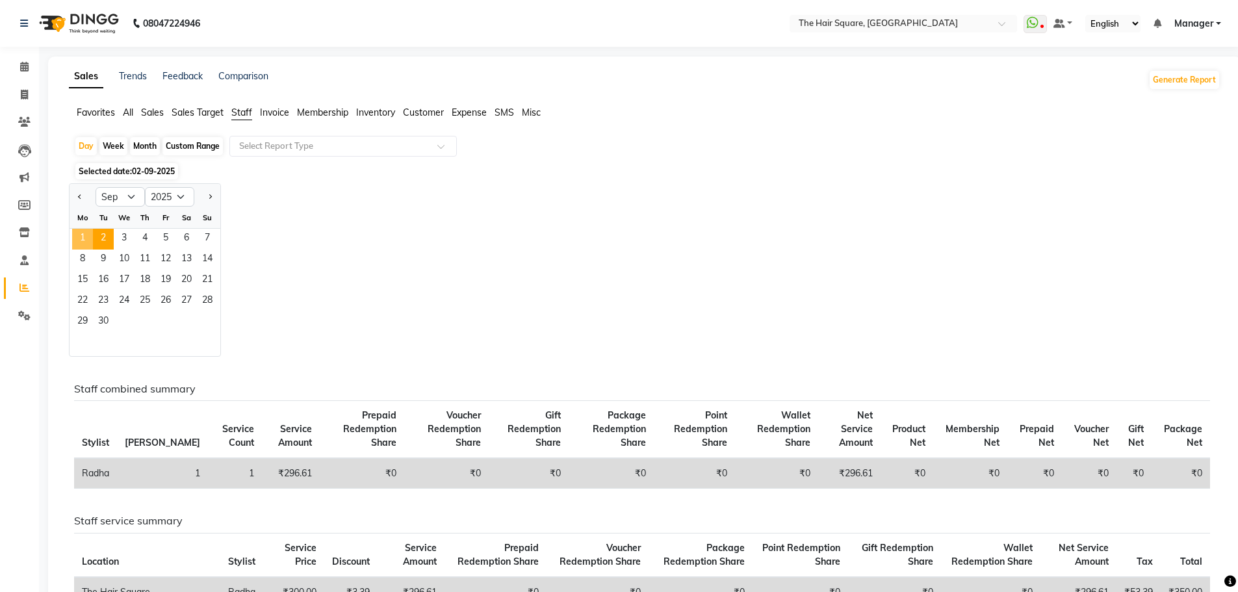
click at [85, 242] on span "1" at bounding box center [82, 239] width 21 height 21
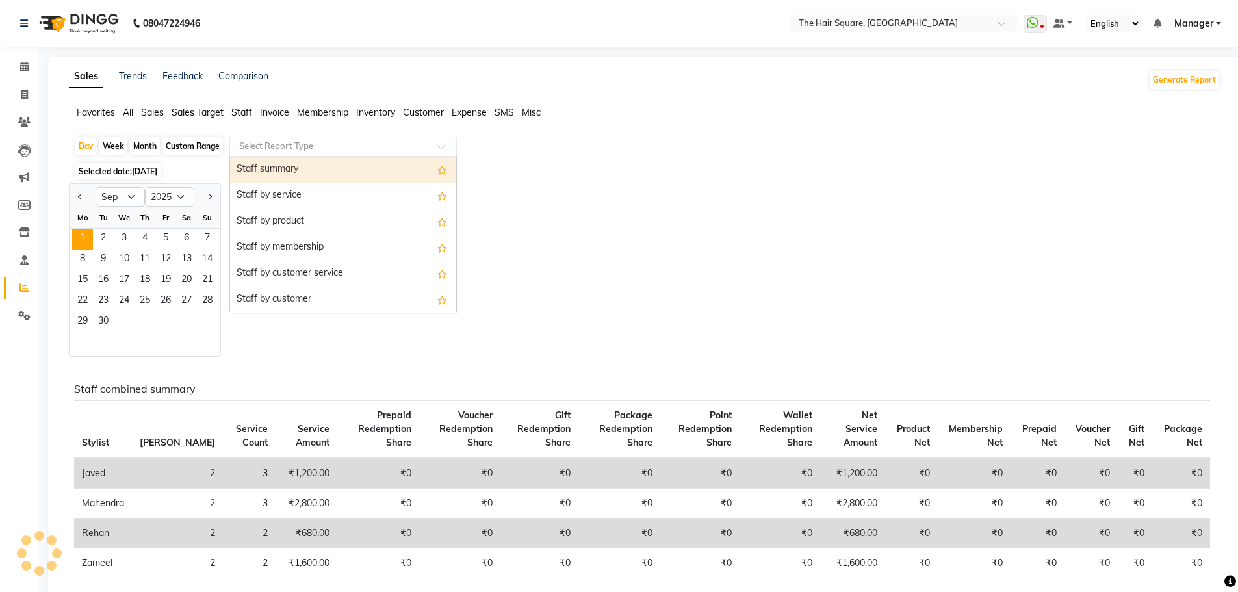
click at [287, 146] on input "text" at bounding box center [330, 146] width 187 height 13
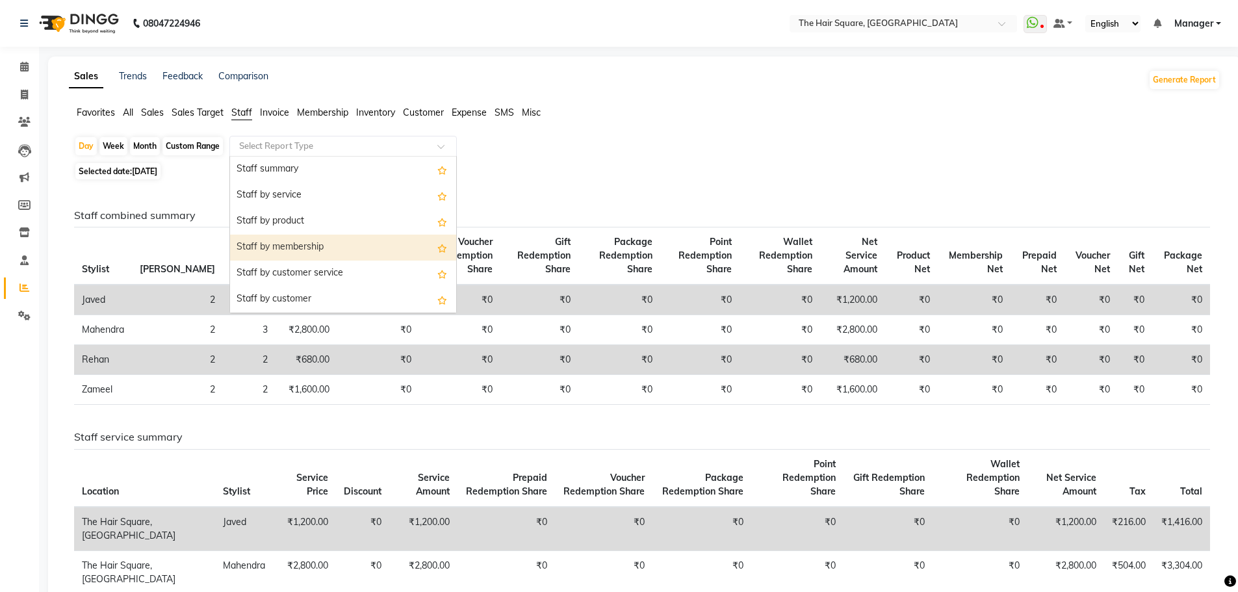
click at [309, 223] on div "Staff by product" at bounding box center [343, 222] width 226 height 26
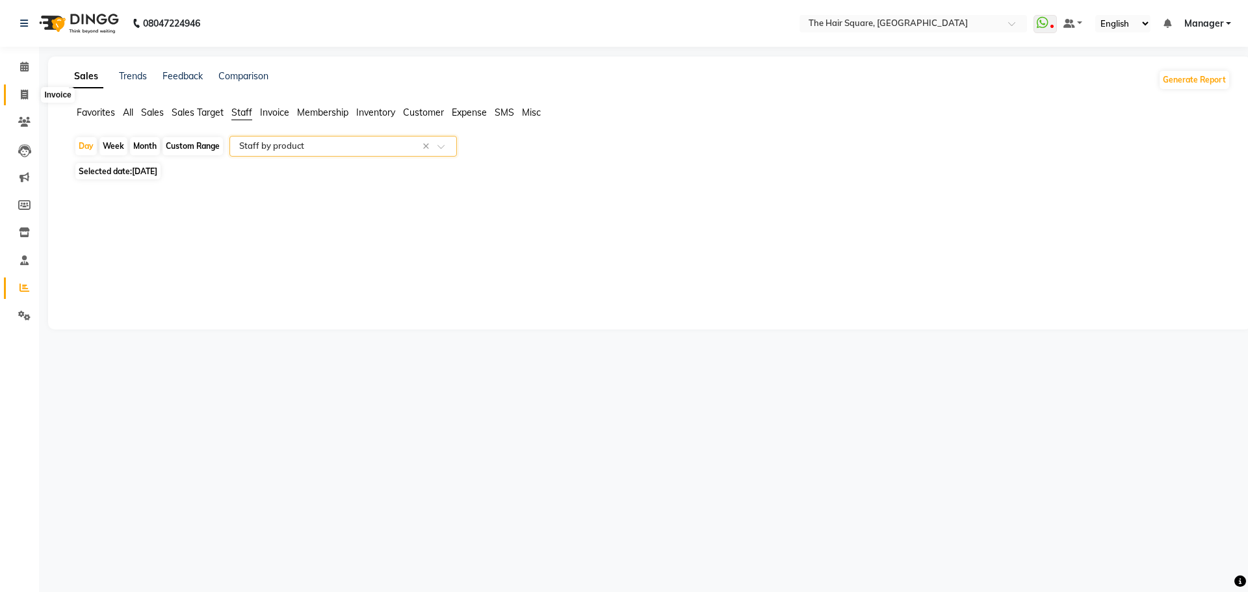
click at [29, 96] on span at bounding box center [24, 95] width 23 height 15
select select "service"
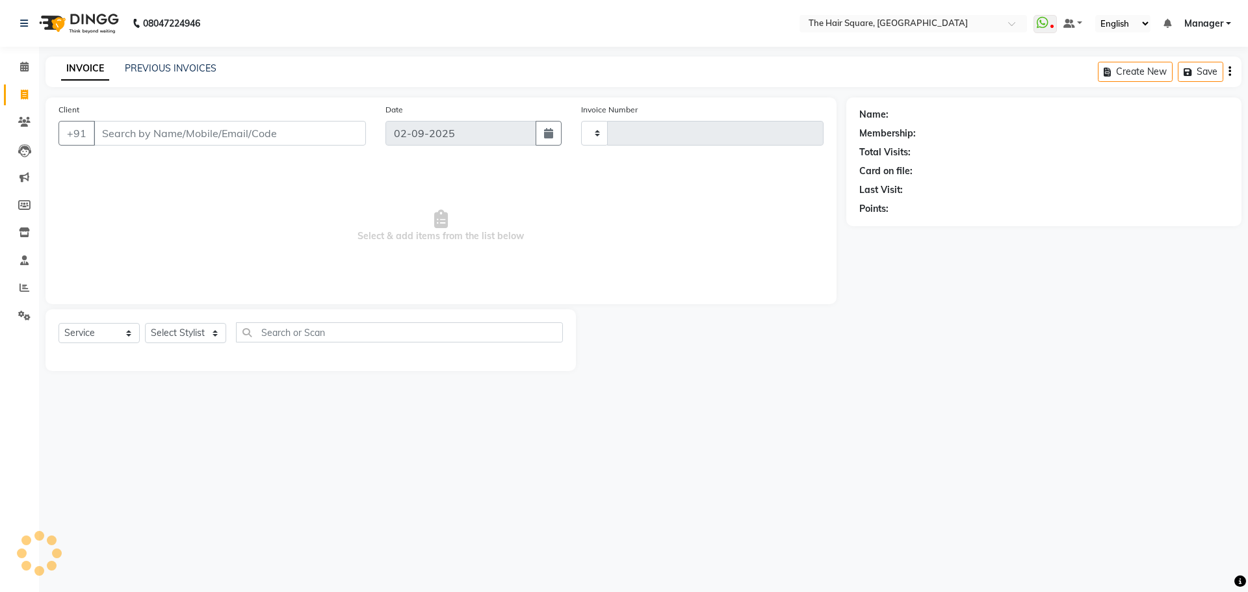
type input "3073"
select select "5768"
type input "9910982406"
click at [358, 142] on button "Add Client" at bounding box center [332, 133] width 67 height 25
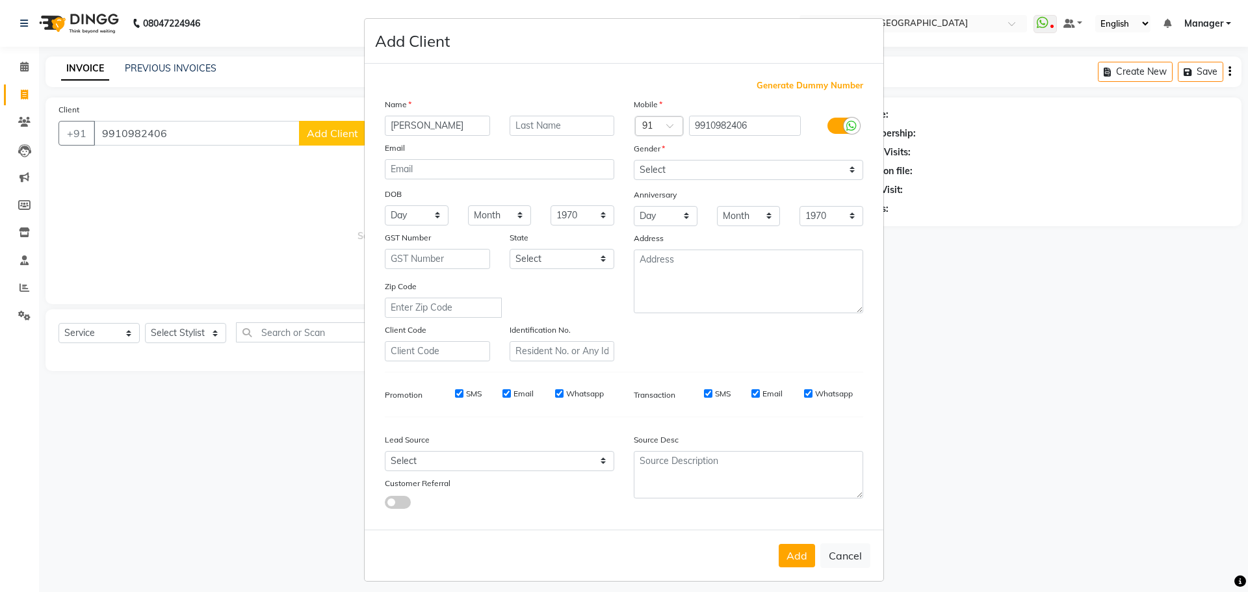
type input "[PERSON_NAME]"
drag, startPoint x: 736, startPoint y: 163, endPoint x: 731, endPoint y: 176, distance: 13.2
click at [736, 163] on select "Select [DEMOGRAPHIC_DATA] [DEMOGRAPHIC_DATA] Other Prefer Not To Say" at bounding box center [748, 170] width 229 height 20
select select "[DEMOGRAPHIC_DATA]"
click at [634, 160] on select "Select [DEMOGRAPHIC_DATA] [DEMOGRAPHIC_DATA] Other Prefer Not To Say" at bounding box center [748, 170] width 229 height 20
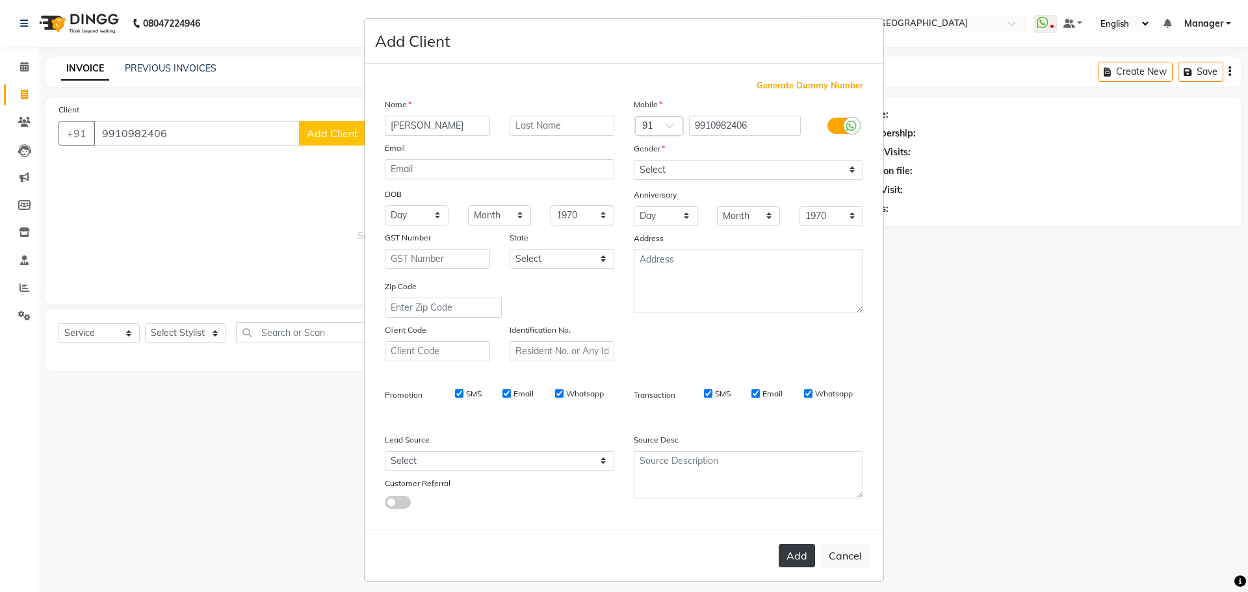
drag, startPoint x: 795, startPoint y: 557, endPoint x: 310, endPoint y: 411, distance: 506.3
click at [795, 558] on button "Add" at bounding box center [797, 555] width 36 height 23
type input "99******06"
select select
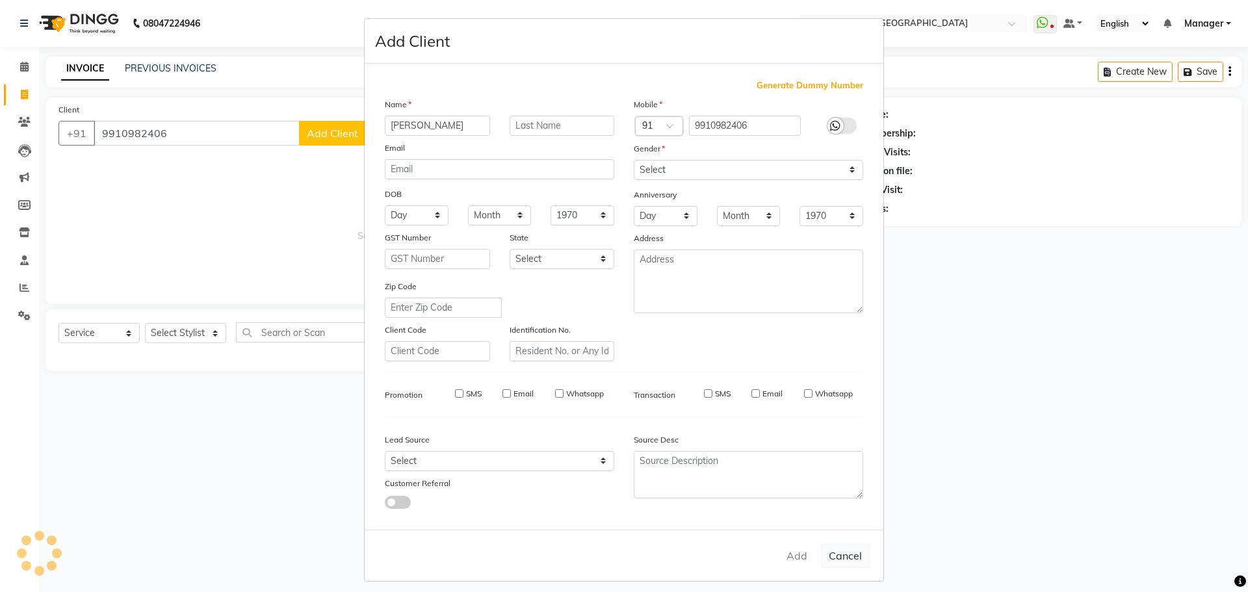
select select
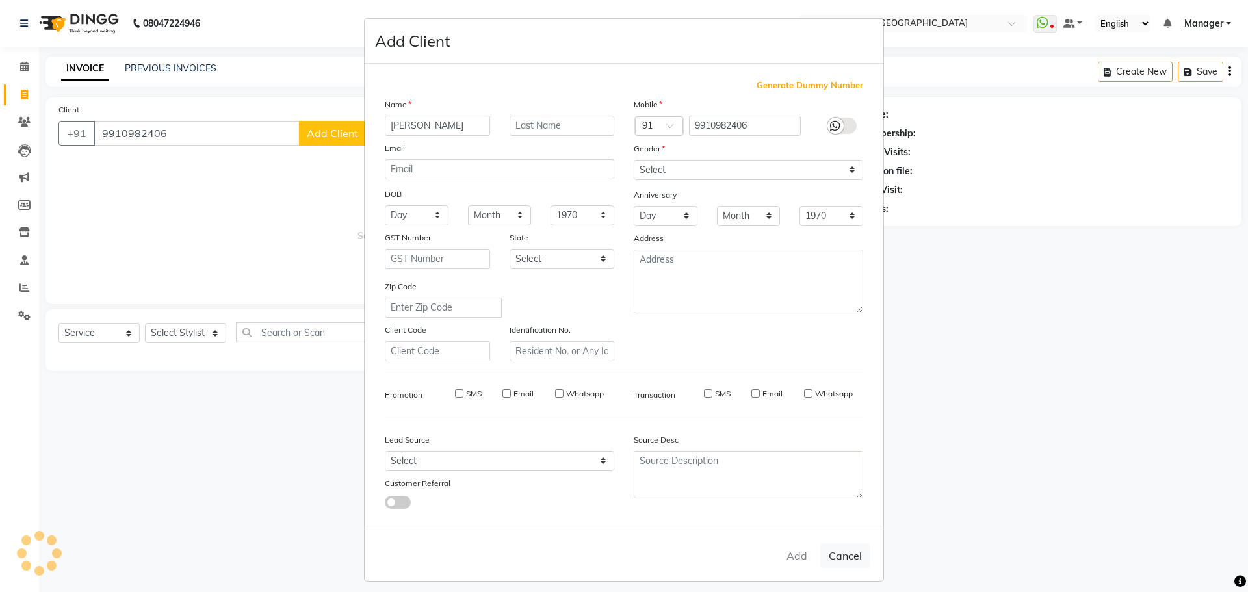
checkbox input "false"
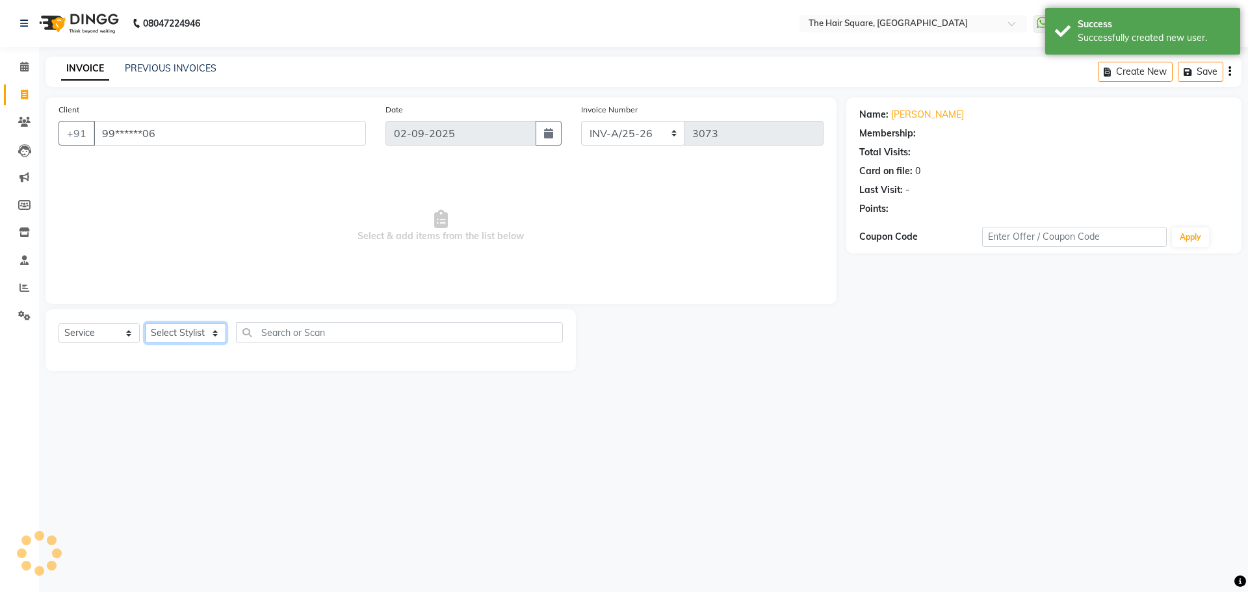
click at [175, 331] on select "Select Stylist Amit [PERSON_NAME] Dev Imran [PERSON_NAME] [PERSON_NAME] Manager…" at bounding box center [185, 333] width 81 height 20
select select "39358"
click at [145, 323] on select "Select Stylist Amit [PERSON_NAME] Dev Imran [PERSON_NAME] [PERSON_NAME] Manager…" at bounding box center [185, 333] width 81 height 20
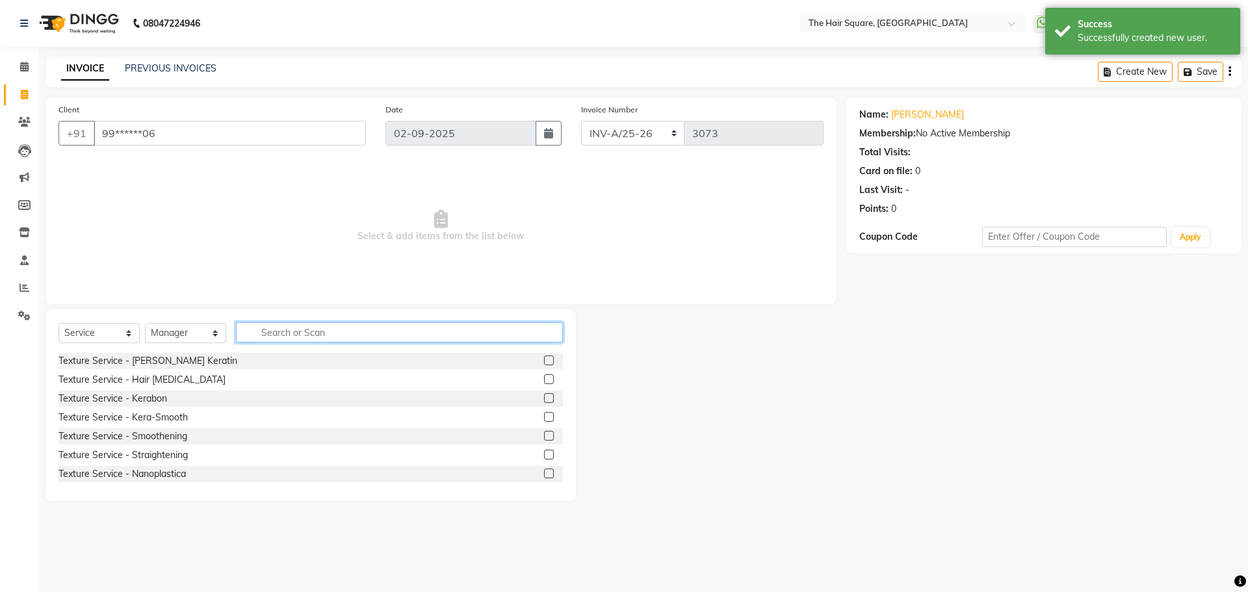
click at [300, 324] on input "text" at bounding box center [399, 332] width 327 height 20
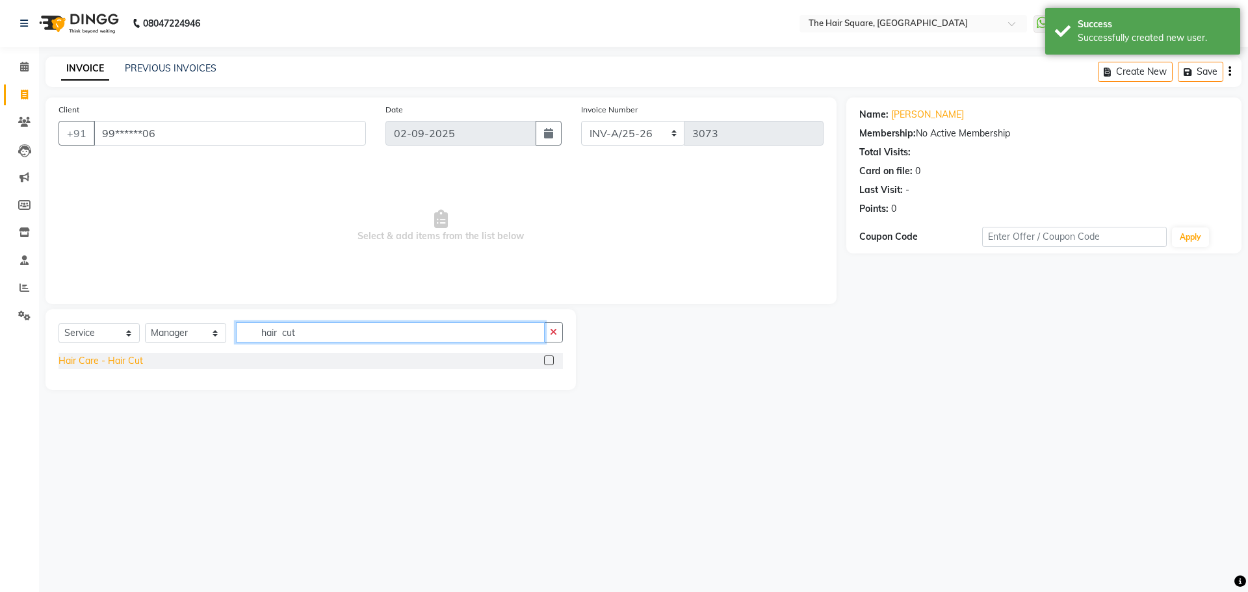
type input "hair cut"
click at [105, 365] on div "Hair Care - Hair Cut" at bounding box center [101, 361] width 85 height 14
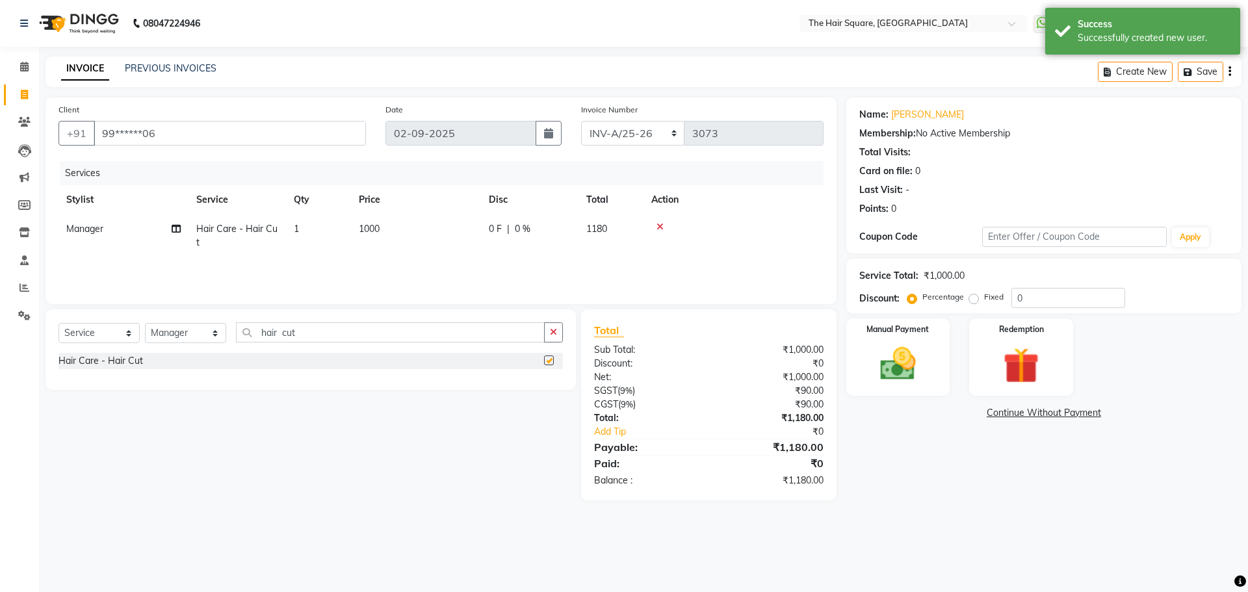
checkbox input "false"
click at [392, 231] on td "1000" at bounding box center [416, 236] width 130 height 43
select select "39358"
click at [738, 228] on div at bounding box center [775, 226] width 81 height 9
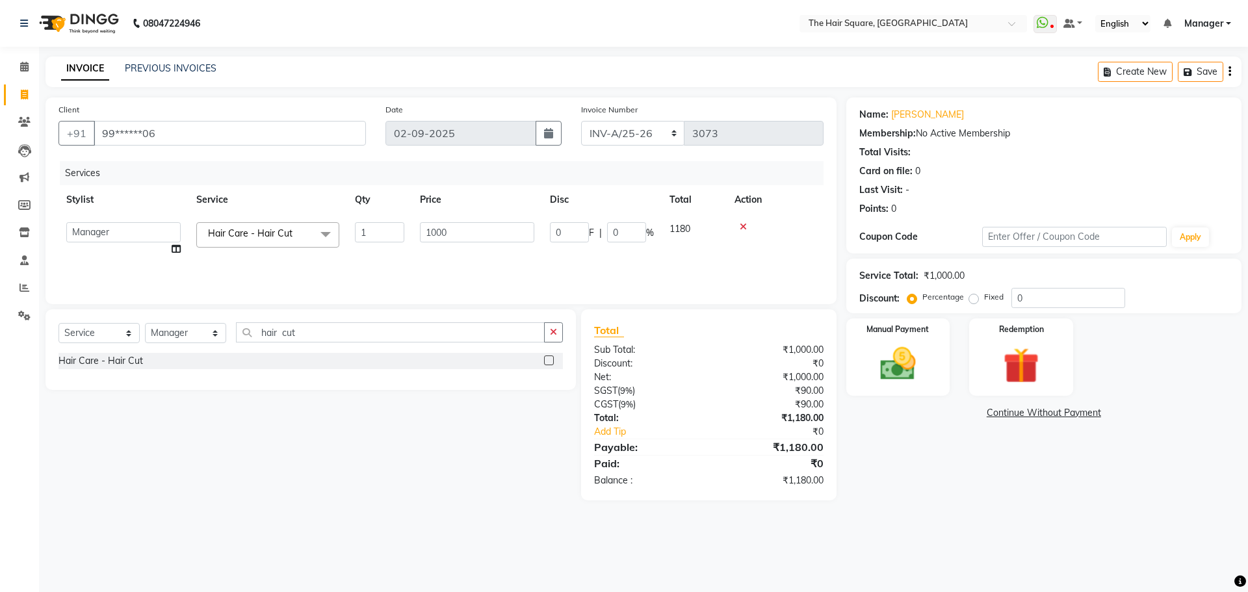
click at [742, 223] on icon at bounding box center [743, 226] width 7 height 9
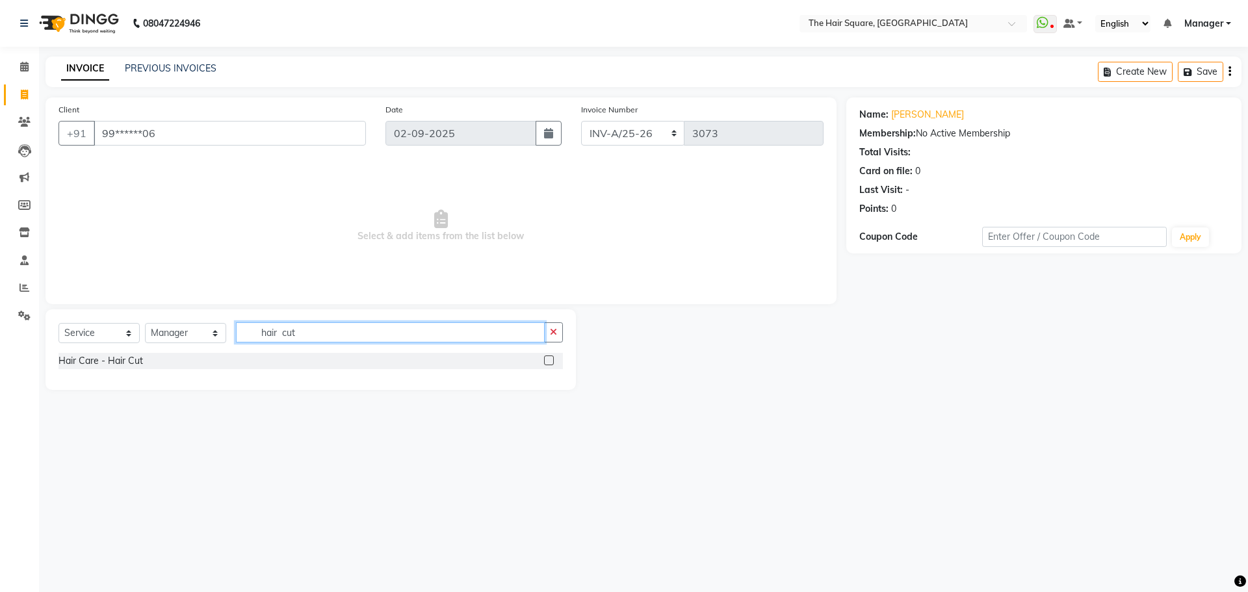
click at [324, 343] on div "Select Service Product Membership Package Voucher Prepaid Gift Card Select Styl…" at bounding box center [311, 337] width 504 height 31
drag, startPoint x: 327, startPoint y: 324, endPoint x: 241, endPoint y: 345, distance: 88.3
click at [241, 345] on div "Select Service Product Membership Package Voucher Prepaid Gift Card Select Styl…" at bounding box center [311, 337] width 504 height 31
type input "hair cu"
click at [151, 376] on div "Hair Care - Haircut with Wash" at bounding box center [123, 380] width 128 height 14
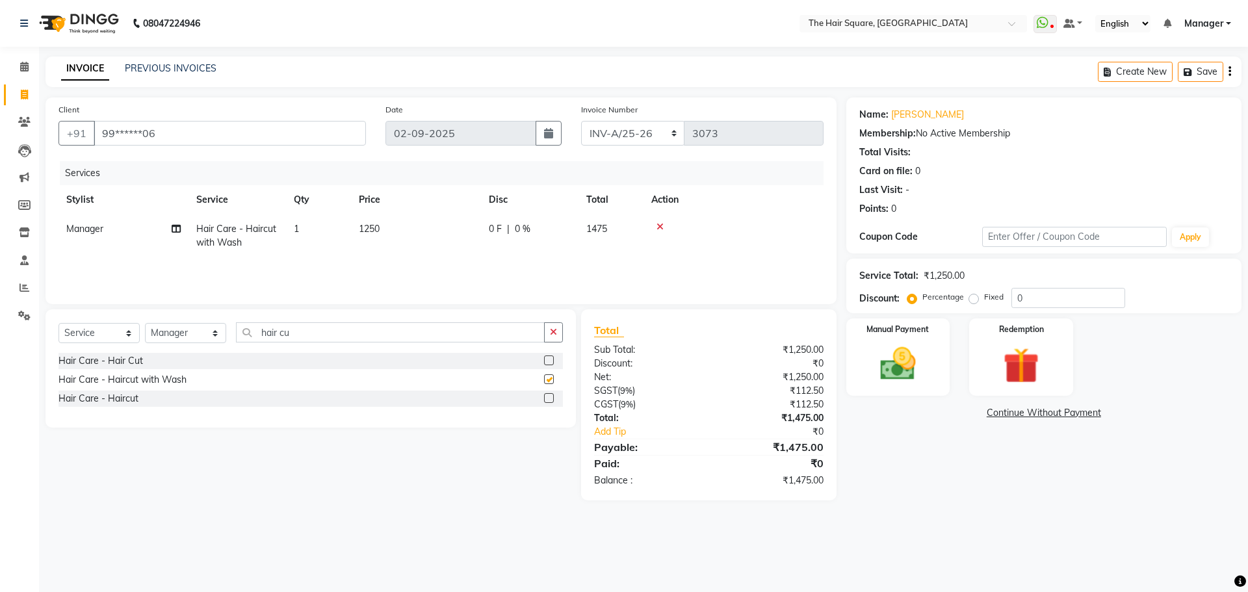
checkbox input "false"
click at [984, 302] on label "Fixed" at bounding box center [994, 297] width 20 height 12
click at [973, 302] on input "Fixed" at bounding box center [976, 297] width 9 height 9
radio input "true"
click at [1028, 296] on input "0" at bounding box center [1068, 298] width 114 height 20
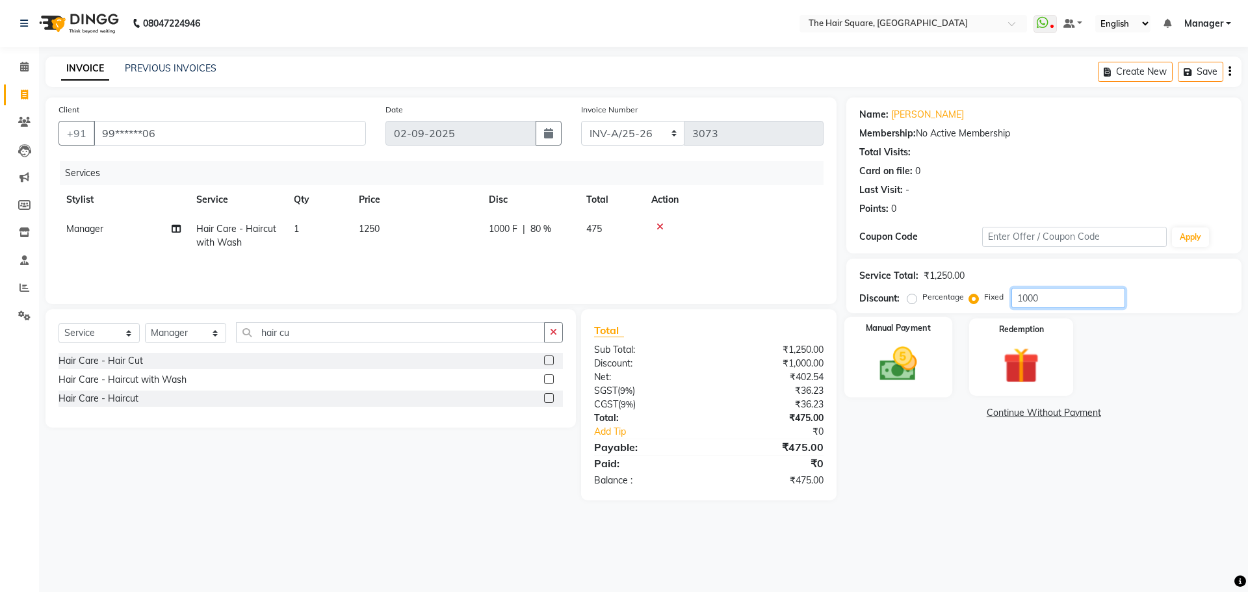
type input "1000"
click at [893, 348] on img at bounding box center [898, 364] width 60 height 43
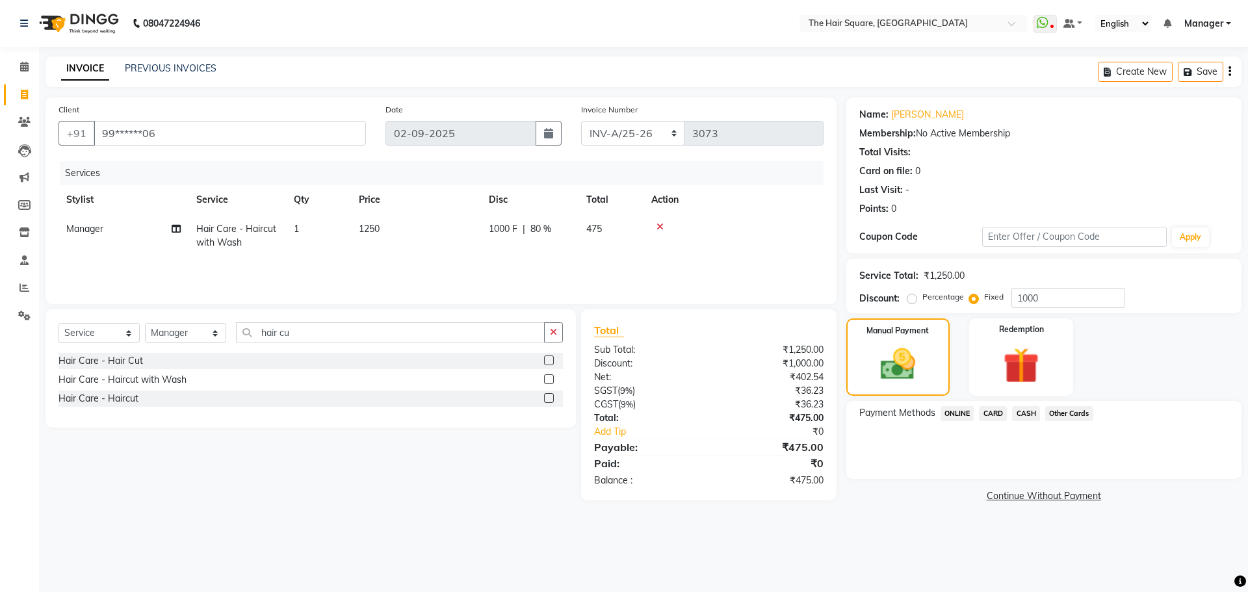
click at [950, 415] on span "ONLINE" at bounding box center [958, 413] width 34 height 15
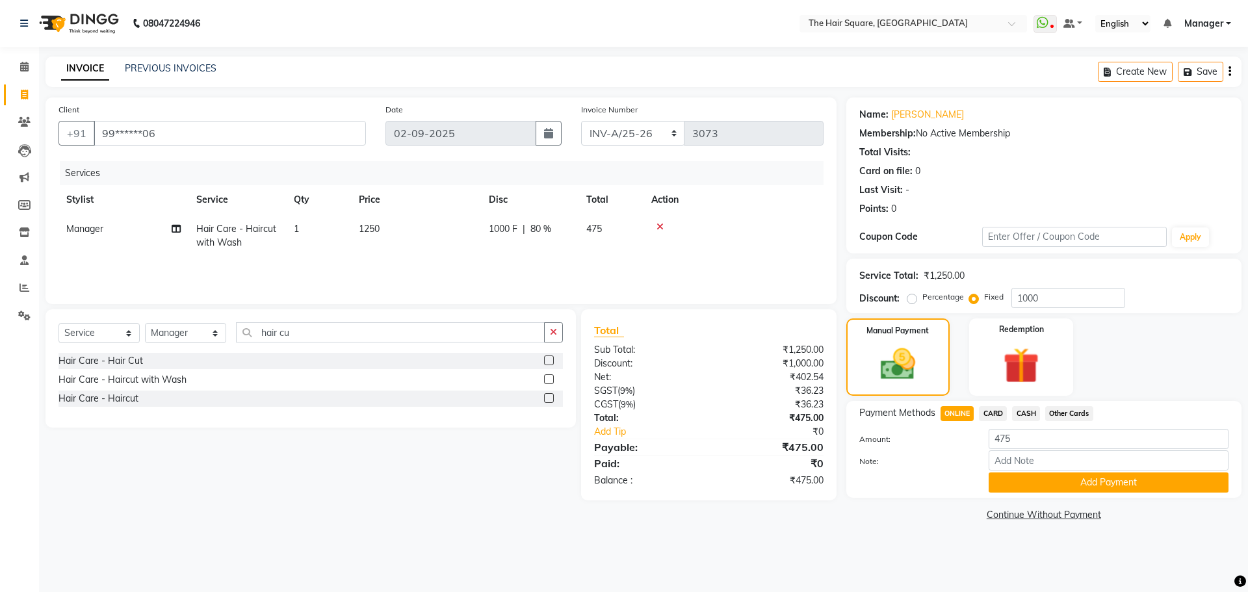
click at [993, 422] on div "CARD" at bounding box center [990, 415] width 33 height 18
click at [993, 416] on span "CARD" at bounding box center [993, 413] width 28 height 15
click at [1019, 482] on button "Add Payment" at bounding box center [1109, 483] width 240 height 20
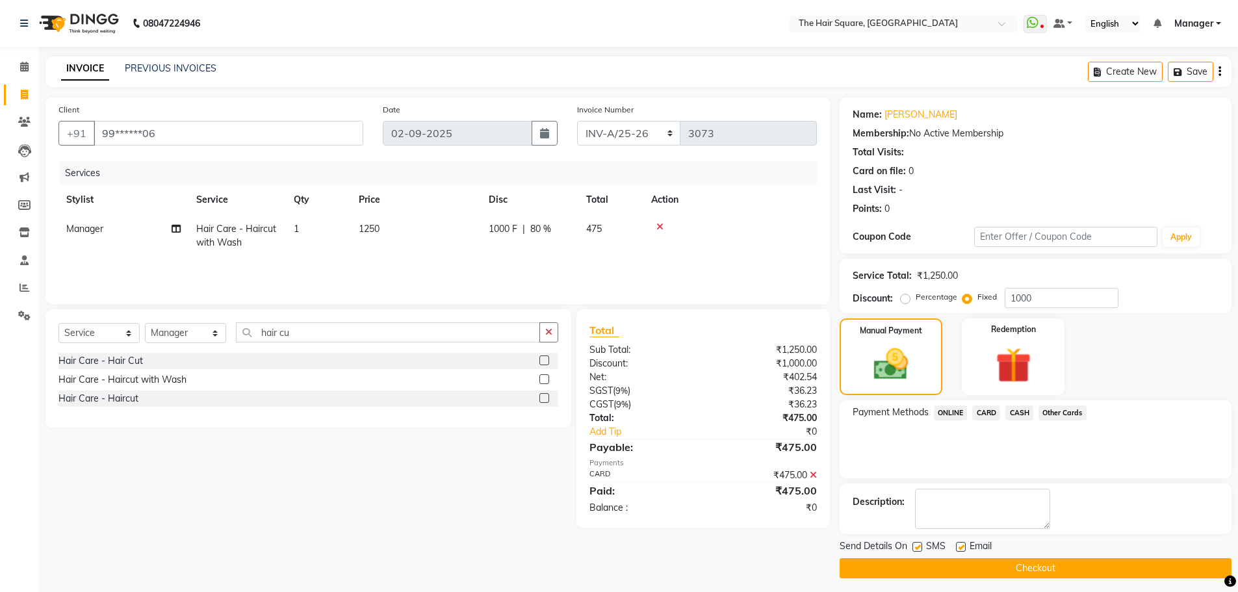
scroll to position [6, 0]
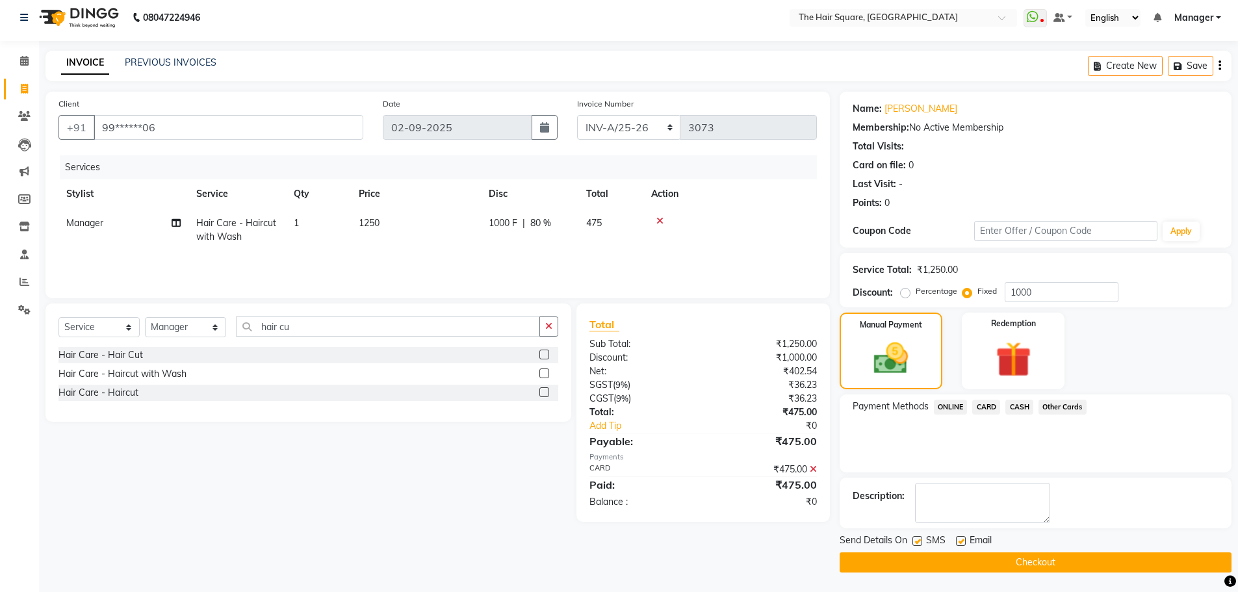
click at [959, 562] on button "Checkout" at bounding box center [1036, 563] width 392 height 20
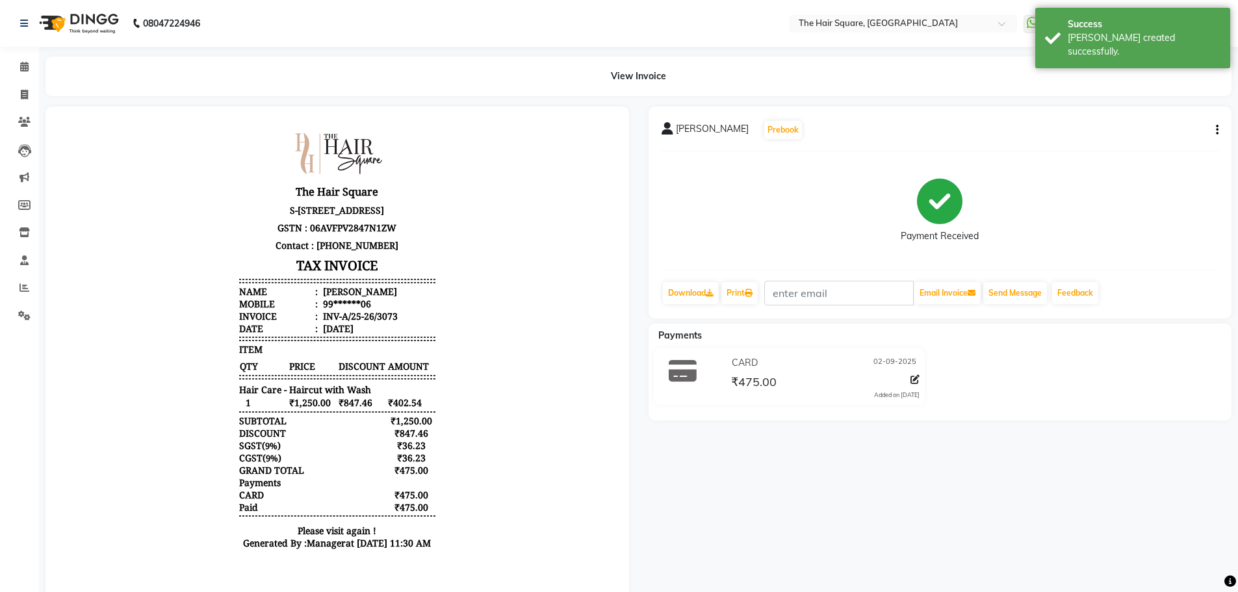
scroll to position [48, 0]
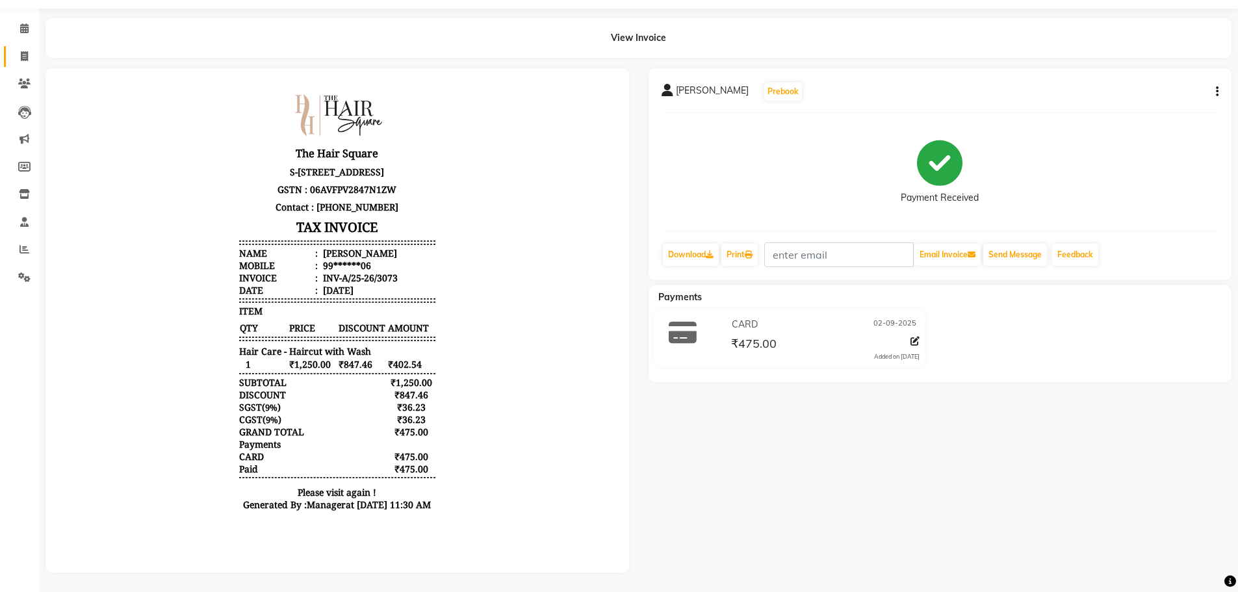
click at [18, 49] on span at bounding box center [24, 56] width 23 height 15
select select "service"
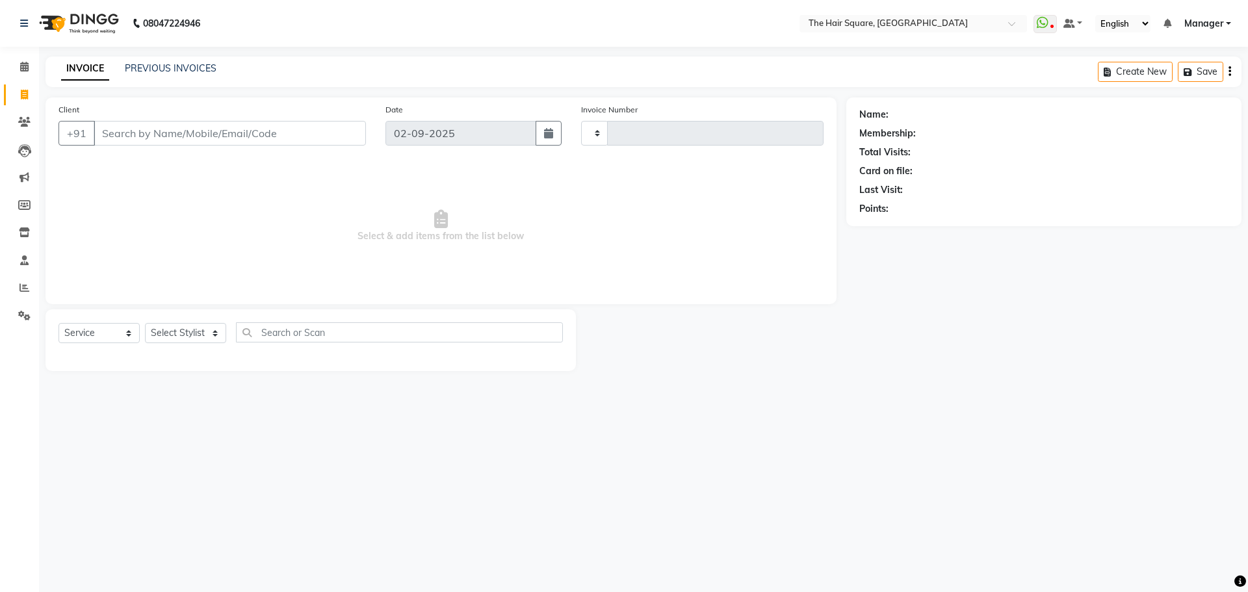
type input "3074"
select select "5768"
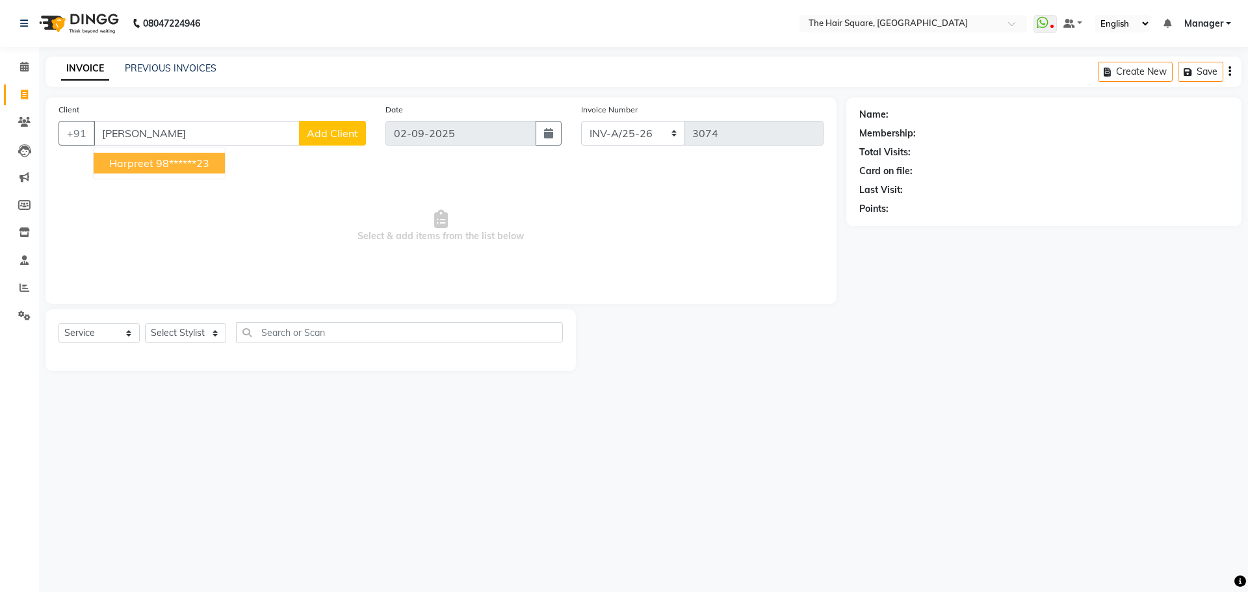
click at [197, 159] on ngb-highlight "98******23" at bounding box center [182, 163] width 53 height 13
type input "98******23"
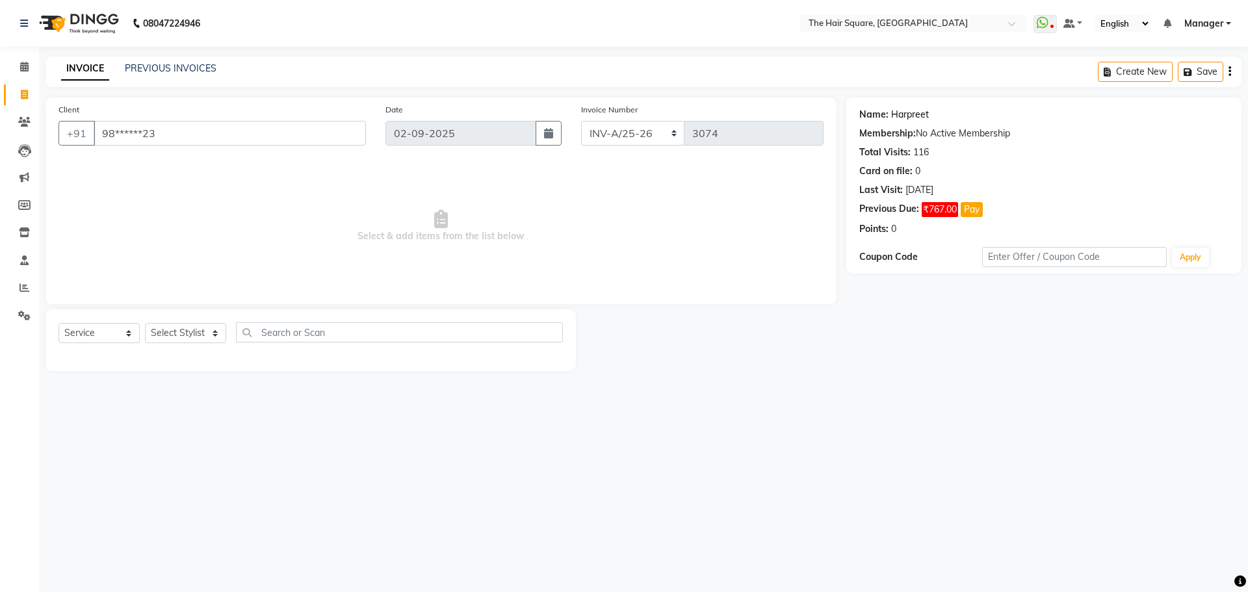
click at [899, 118] on link "Harpreet" at bounding box center [910, 115] width 38 height 14
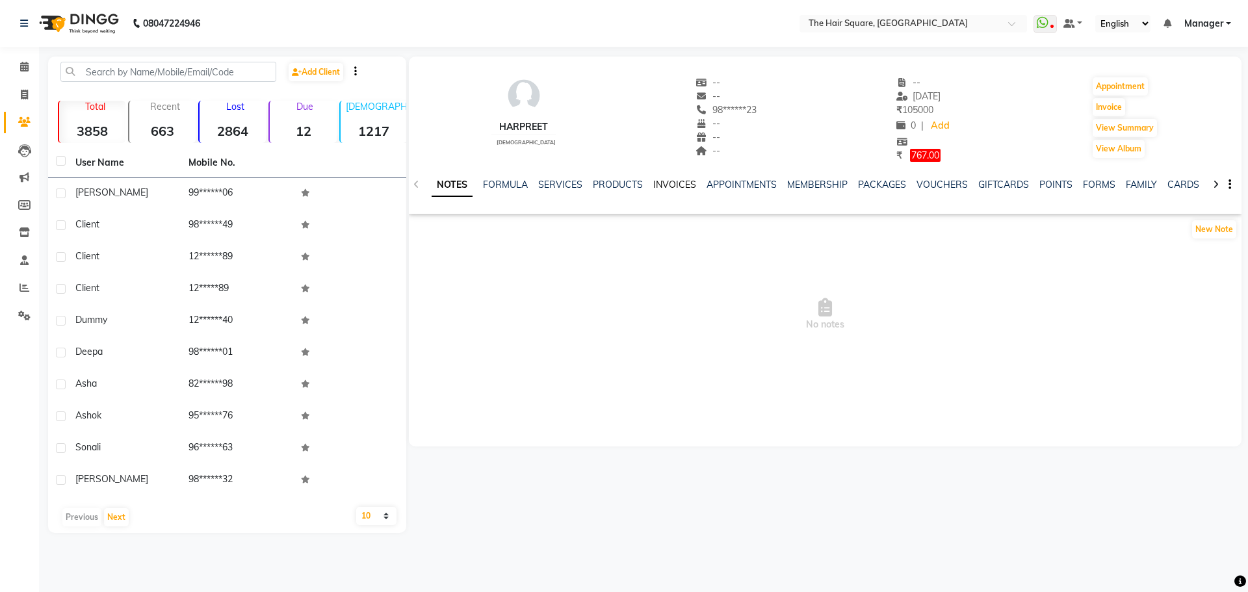
drag, startPoint x: 0, startPoint y: 0, endPoint x: 675, endPoint y: 188, distance: 701.0
click at [675, 188] on link "INVOICES" at bounding box center [674, 185] width 43 height 12
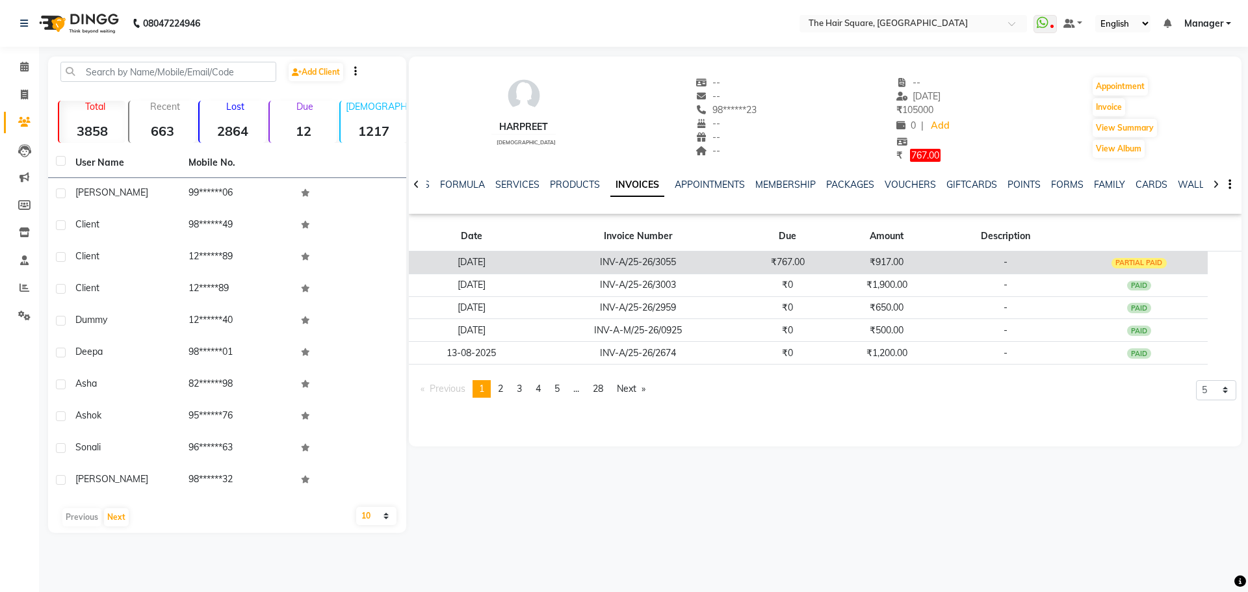
click at [794, 267] on td "₹767.00" at bounding box center [787, 262] width 91 height 23
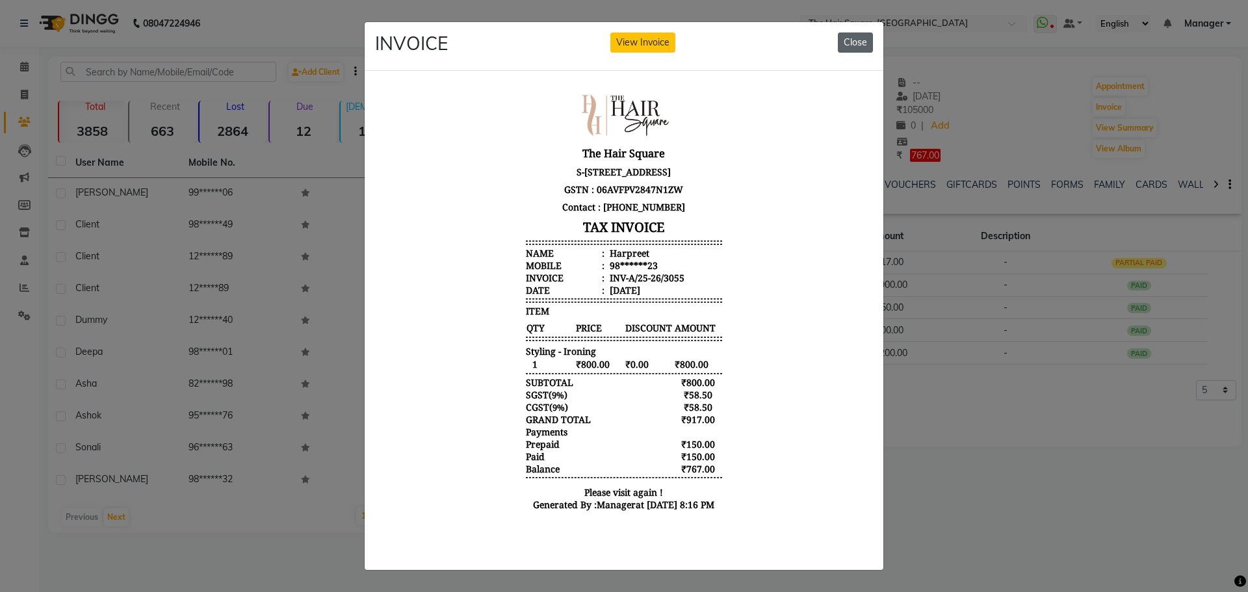
click at [848, 44] on button "Close" at bounding box center [855, 43] width 35 height 20
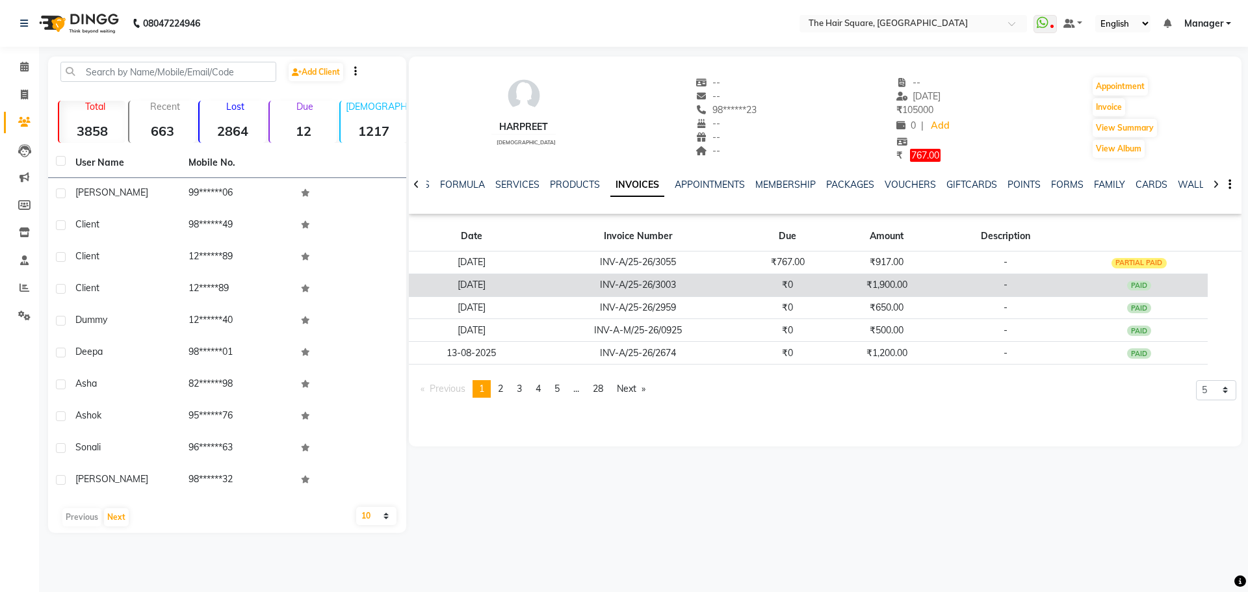
click at [856, 283] on td "₹1,900.00" at bounding box center [886, 285] width 107 height 23
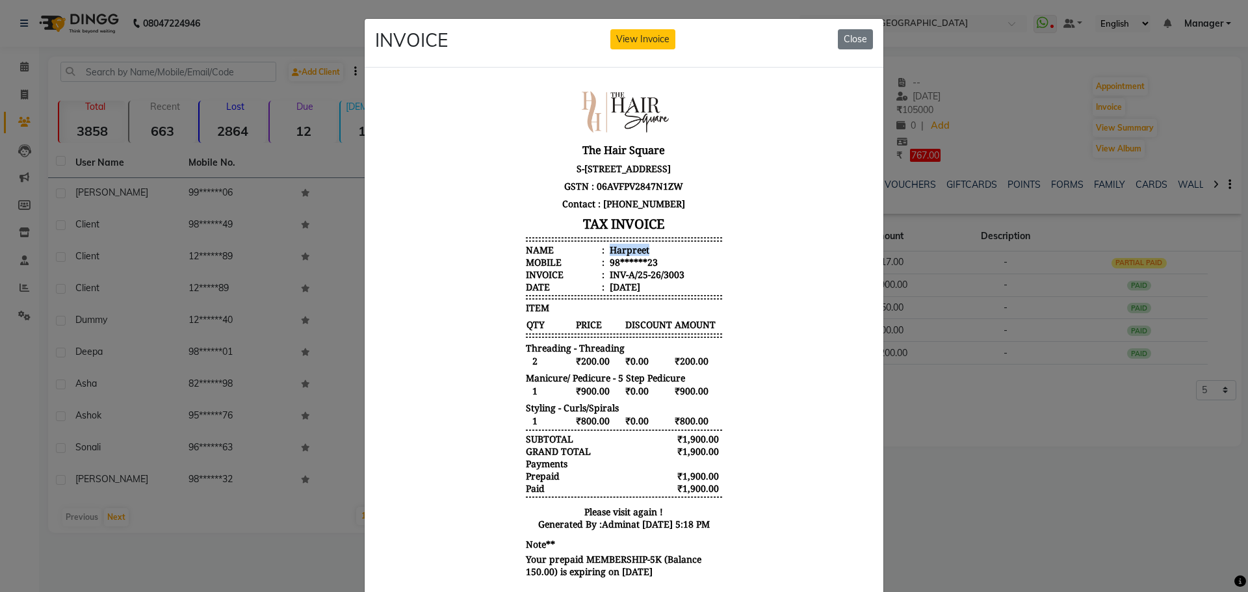
drag, startPoint x: 599, startPoint y: 276, endPoint x: 673, endPoint y: 276, distance: 74.1
click at [673, 255] on li "Name : Harpreet" at bounding box center [624, 249] width 196 height 12
click at [718, 378] on body "The Hair Square S-246 2nd Floor ambience Mall NH-8, Ambience Island, DLF Phase …" at bounding box center [624, 334] width 488 height 502
click at [854, 43] on button "Close" at bounding box center [855, 39] width 35 height 20
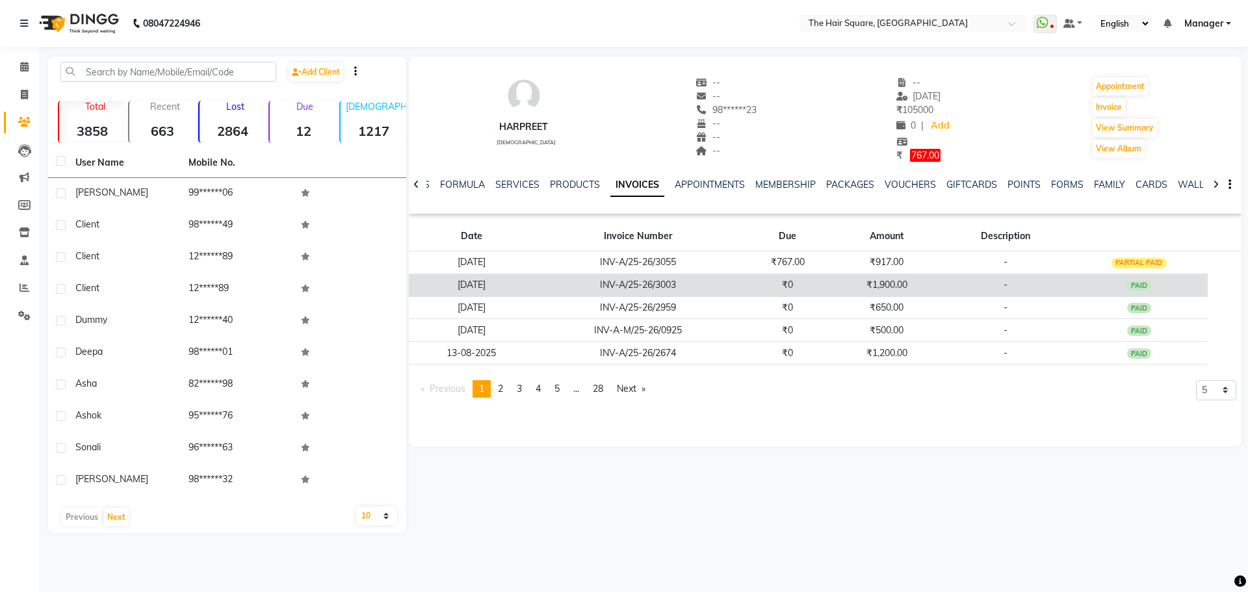
click at [668, 281] on td "INV-A/25-26/3003" at bounding box center [638, 285] width 208 height 23
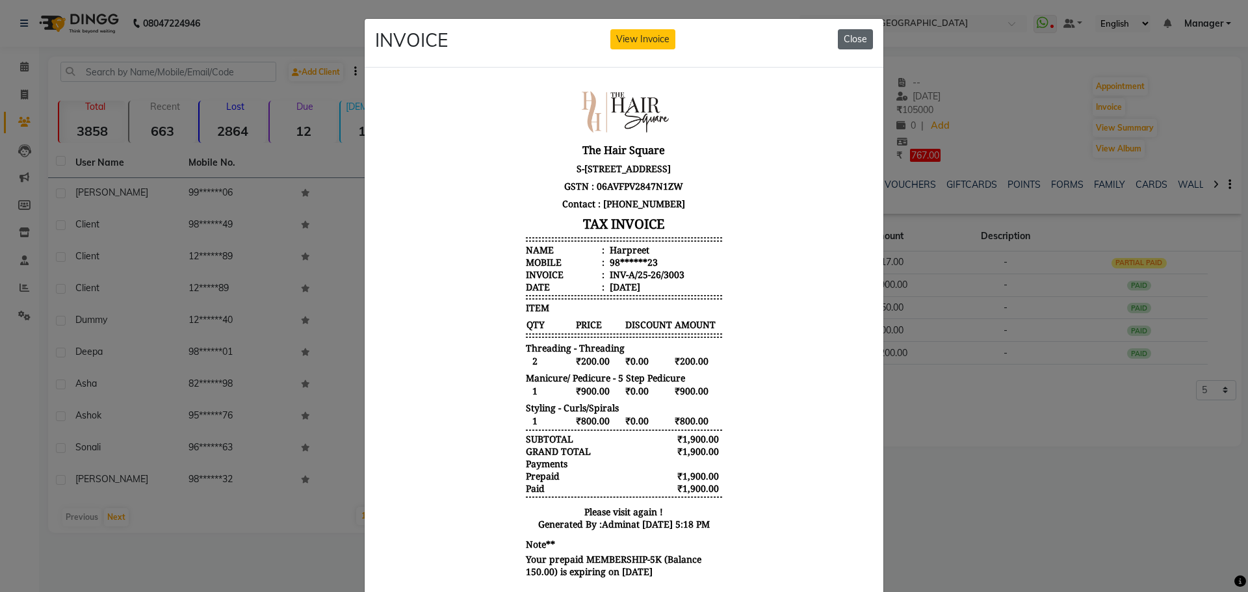
click at [859, 44] on button "Close" at bounding box center [855, 39] width 35 height 20
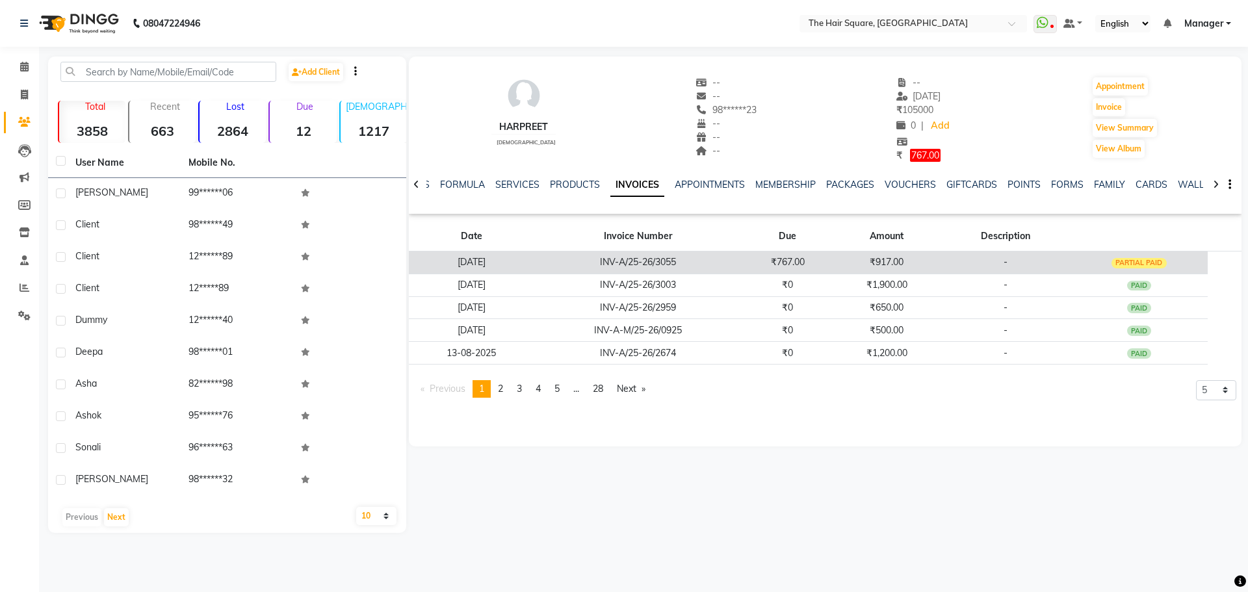
click at [550, 271] on td "INV-A/25-26/3055" at bounding box center [638, 262] width 208 height 23
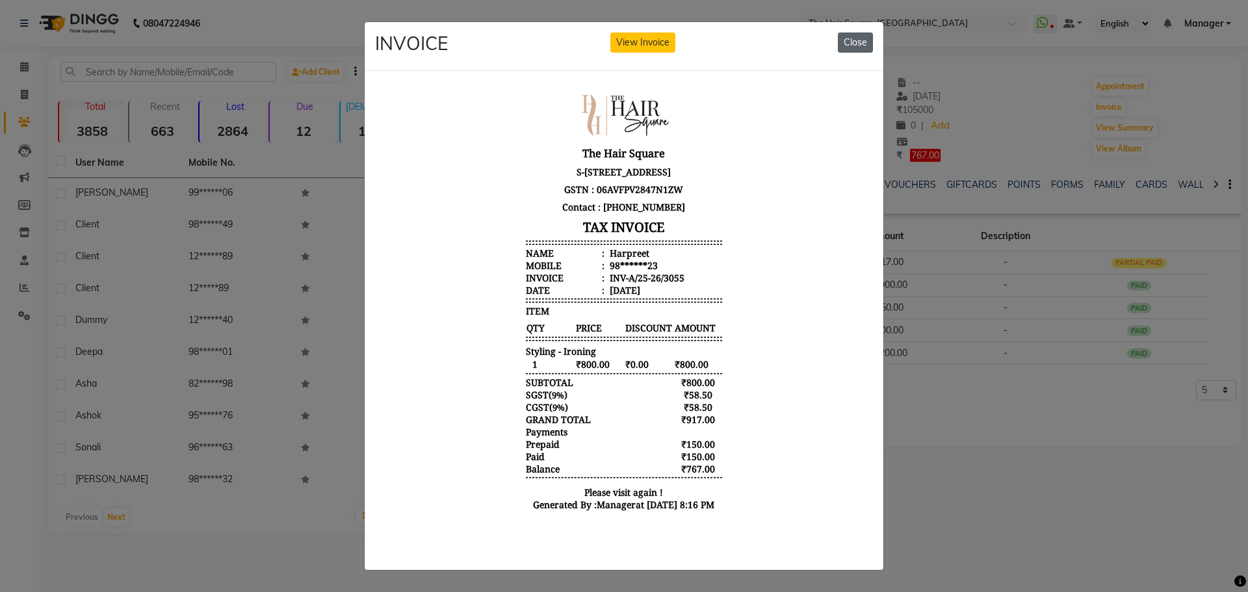
drag, startPoint x: 849, startPoint y: 40, endPoint x: 444, endPoint y: 14, distance: 405.8
click at [849, 40] on button "Close" at bounding box center [855, 43] width 35 height 20
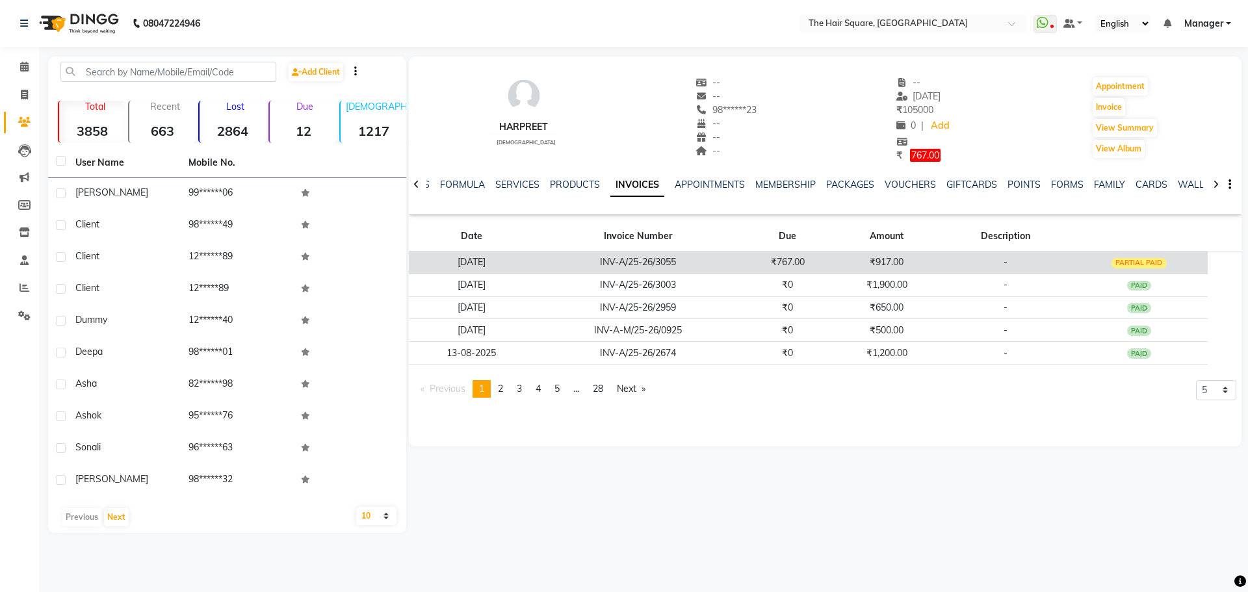
click at [569, 261] on td "INV-A/25-26/3055" at bounding box center [638, 262] width 208 height 23
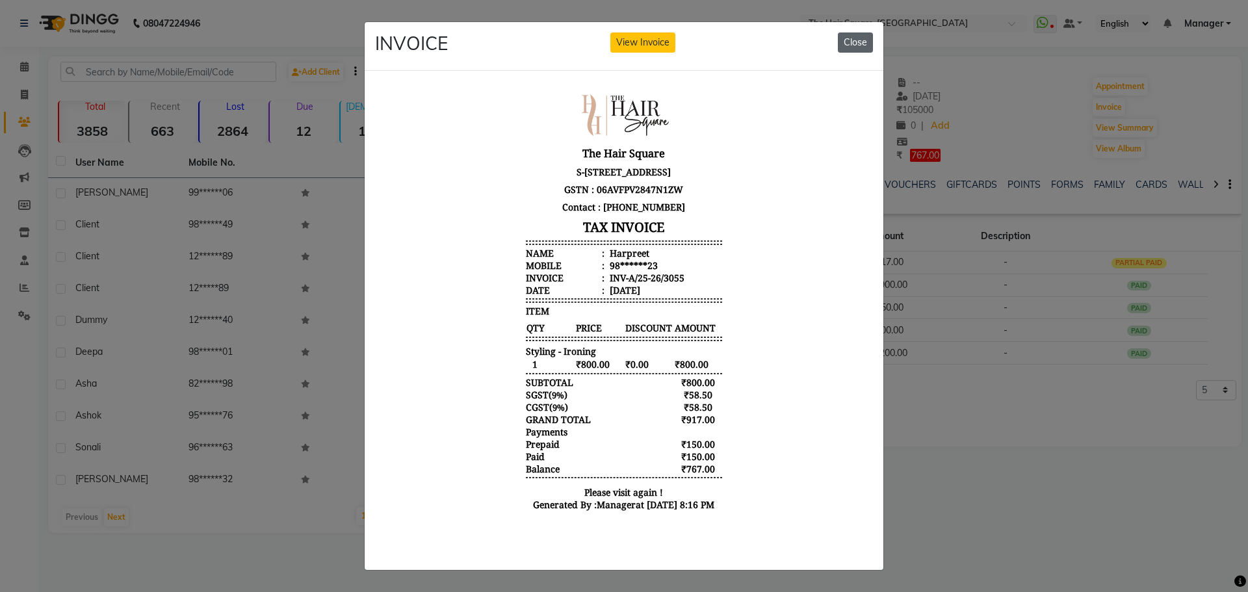
click at [838, 40] on button "Close" at bounding box center [855, 43] width 35 height 20
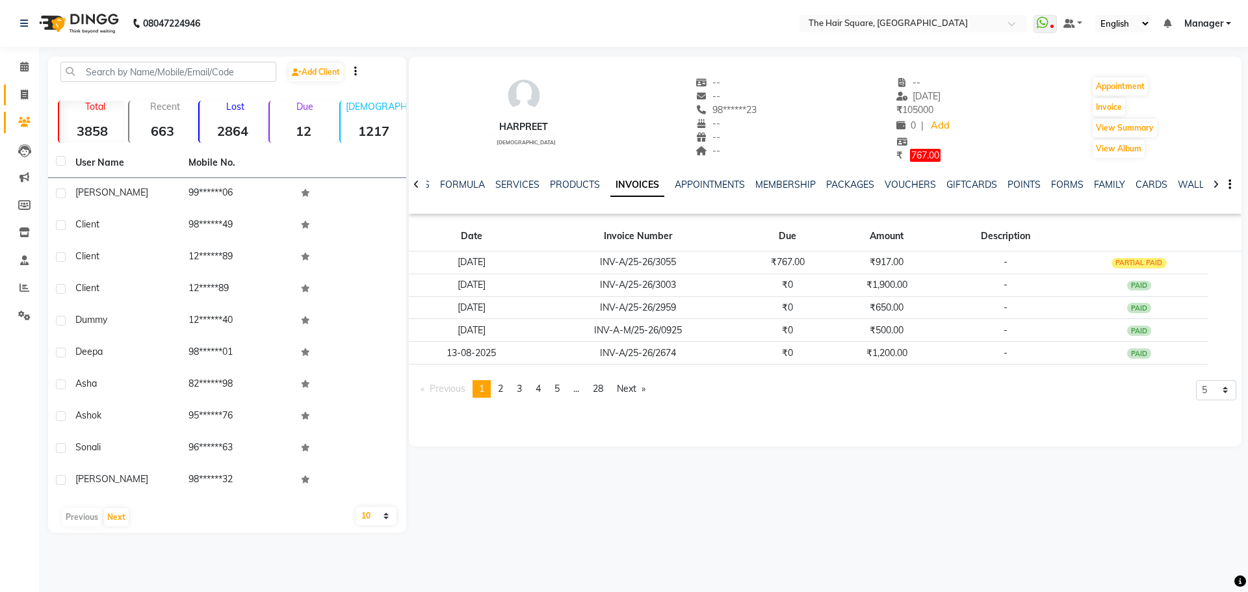
click at [25, 104] on link "Invoice" at bounding box center [19, 95] width 31 height 21
select select "service"
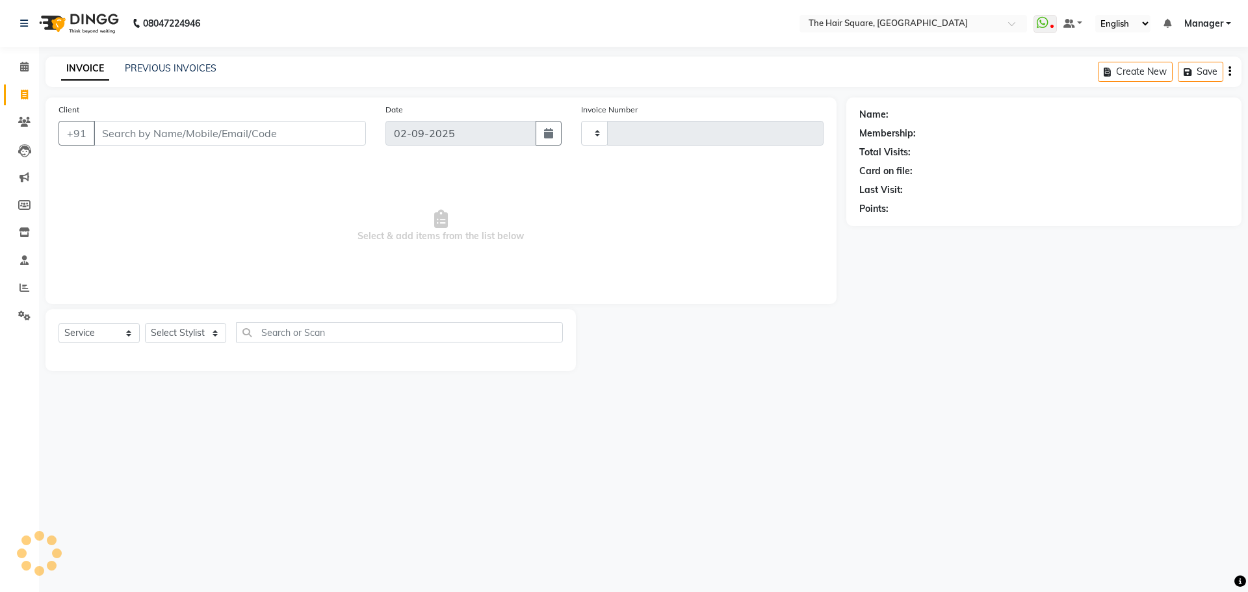
click at [23, 96] on icon at bounding box center [24, 95] width 7 height 10
select select "5768"
select select "service"
click at [148, 71] on link "PREVIOUS INVOICES" at bounding box center [171, 68] width 92 height 12
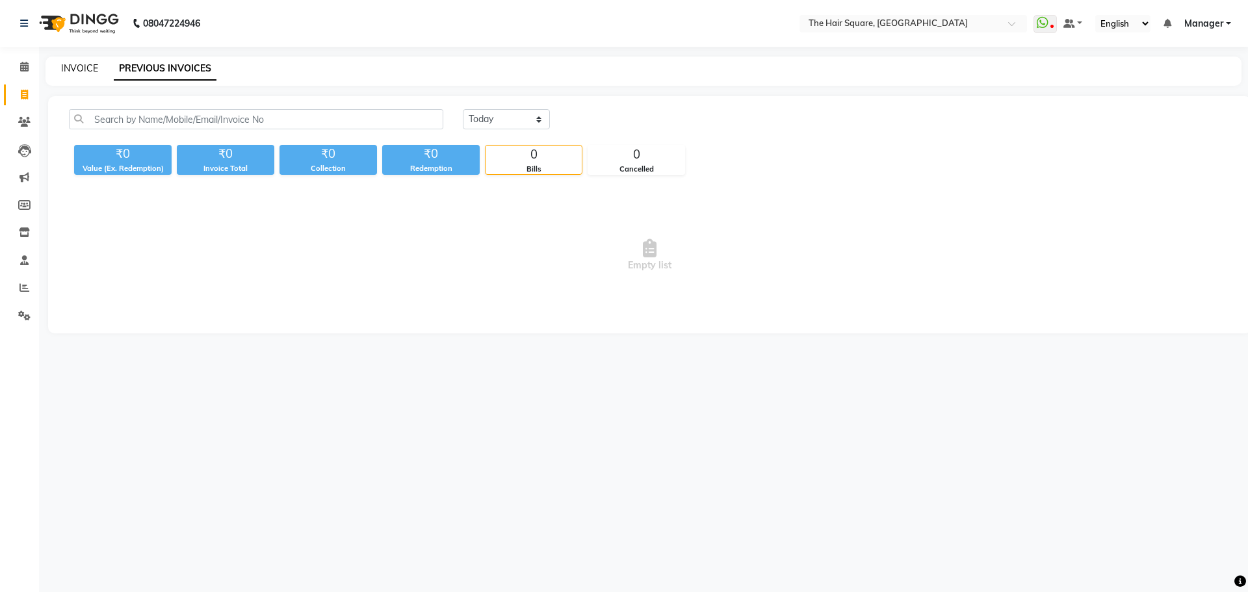
click at [87, 71] on link "INVOICE" at bounding box center [79, 68] width 37 height 12
select select "5768"
select select "service"
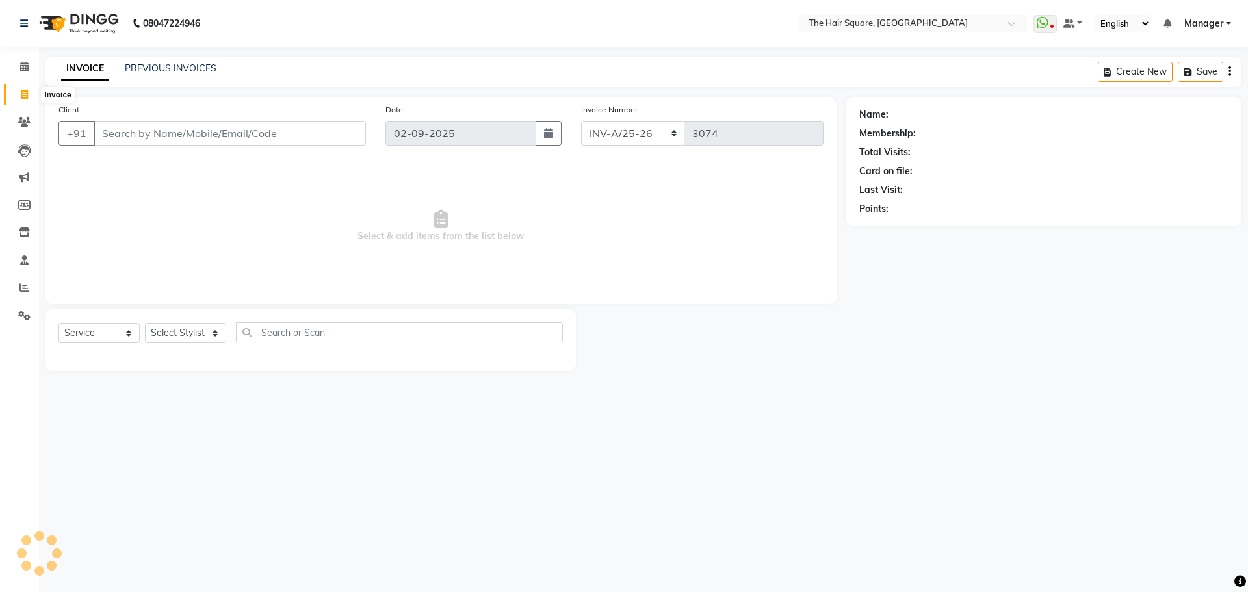
click at [24, 92] on icon at bounding box center [24, 95] width 7 height 10
select select "5768"
select select "service"
click at [666, 521] on div "08047224946 Select Location × The Hair Square, Ambience Island WhatsApp Status …" at bounding box center [624, 296] width 1248 height 592
click at [190, 62] on div "PREVIOUS INVOICES" at bounding box center [171, 69] width 92 height 14
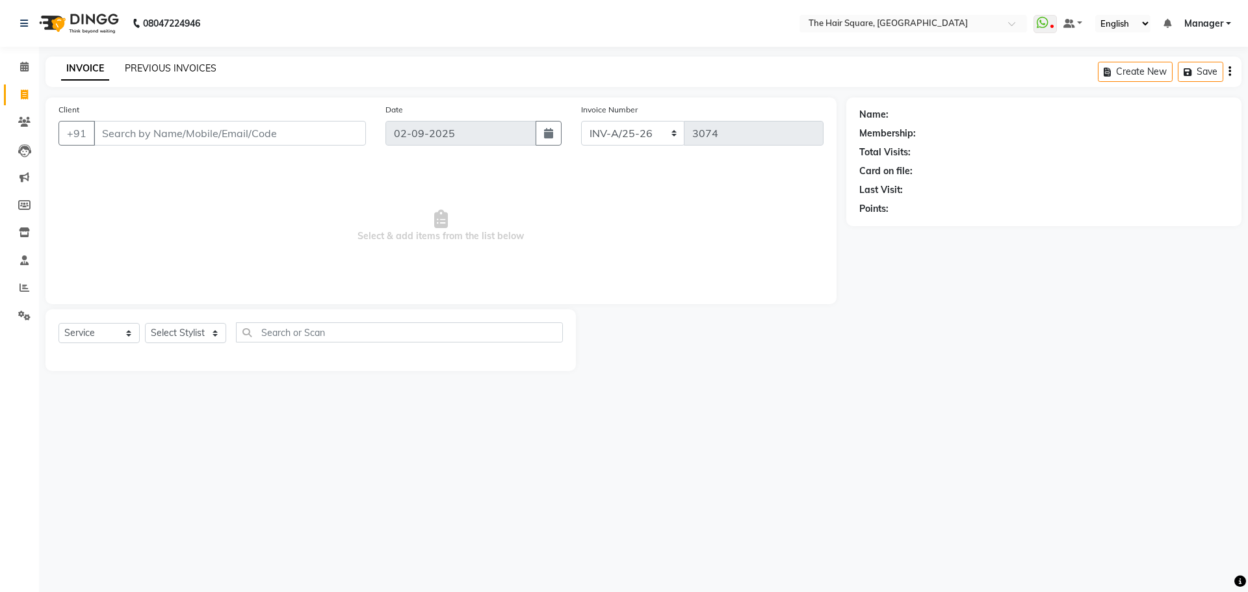
click at [190, 68] on link "PREVIOUS INVOICES" at bounding box center [171, 68] width 92 height 12
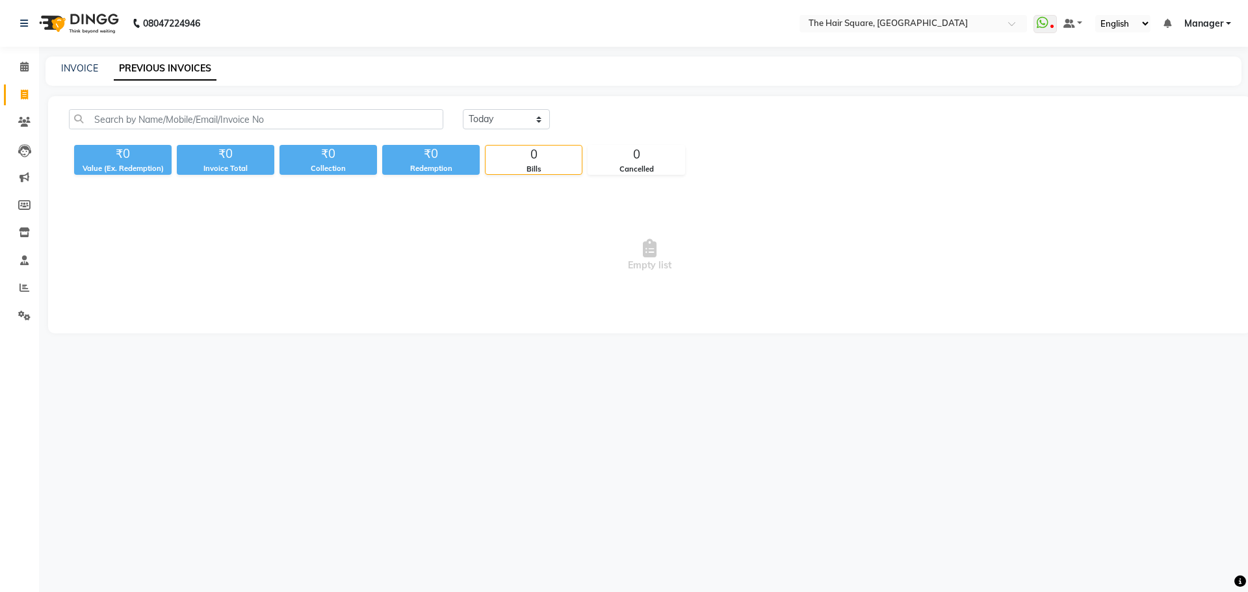
click at [54, 70] on div "INVOICE PREVIOUS INVOICES" at bounding box center [636, 69] width 1180 height 14
click at [83, 68] on link "INVOICE" at bounding box center [79, 68] width 37 height 12
select select "service"
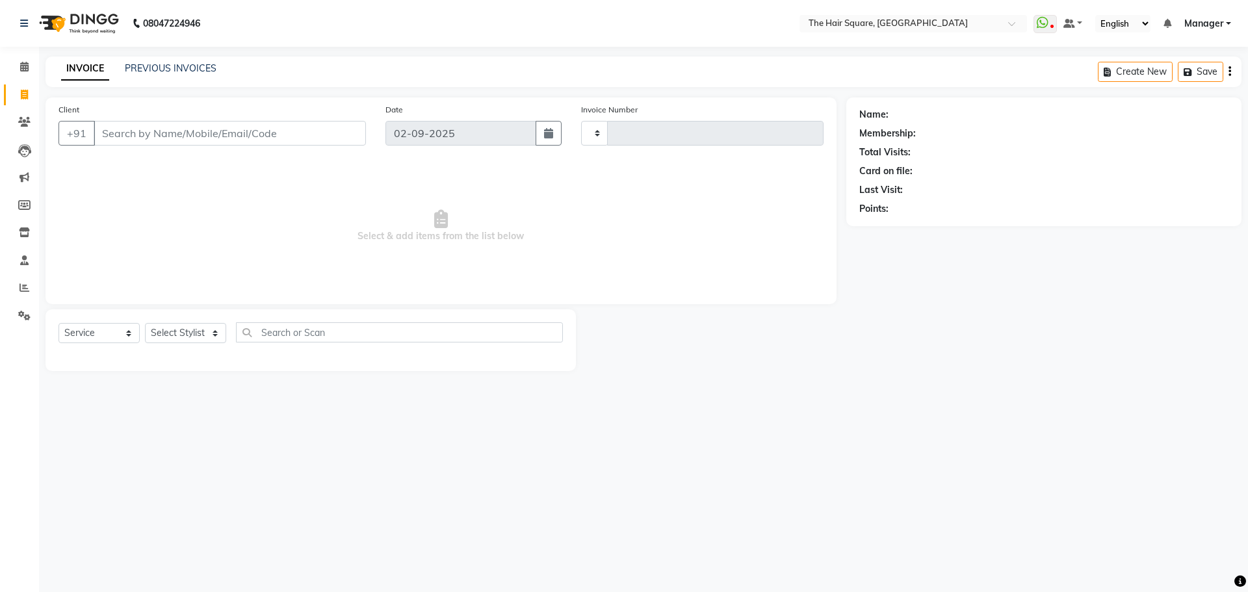
type input "3074"
select select "5768"
click at [165, 69] on link "PREVIOUS INVOICES" at bounding box center [171, 68] width 92 height 12
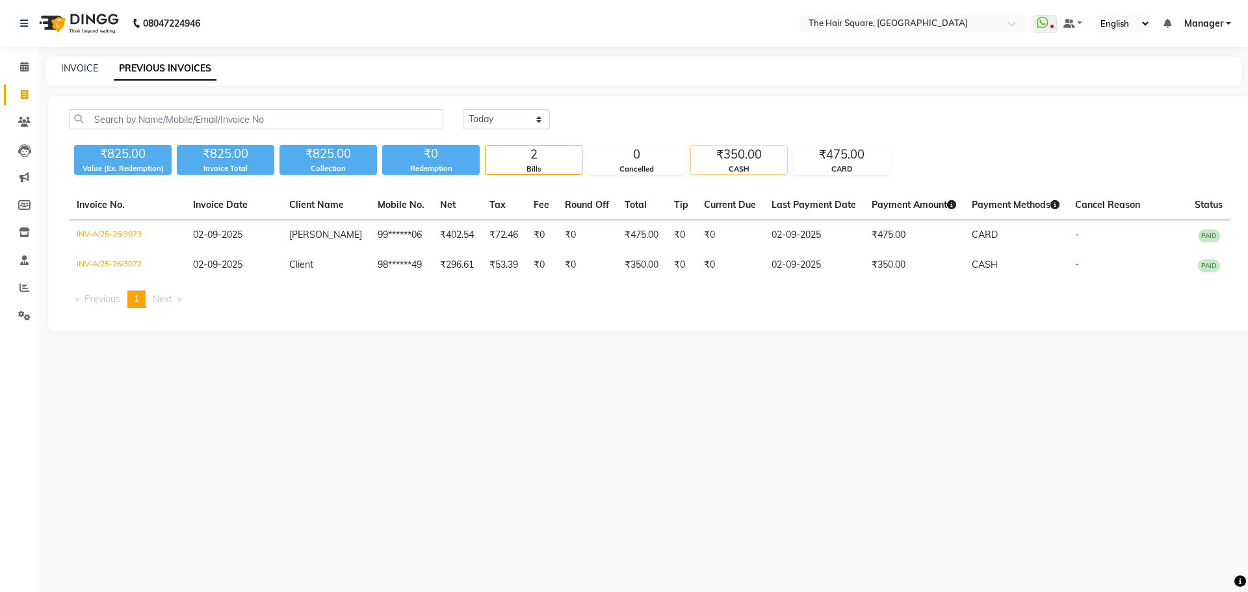
click at [757, 165] on div "CASH" at bounding box center [739, 169] width 96 height 11
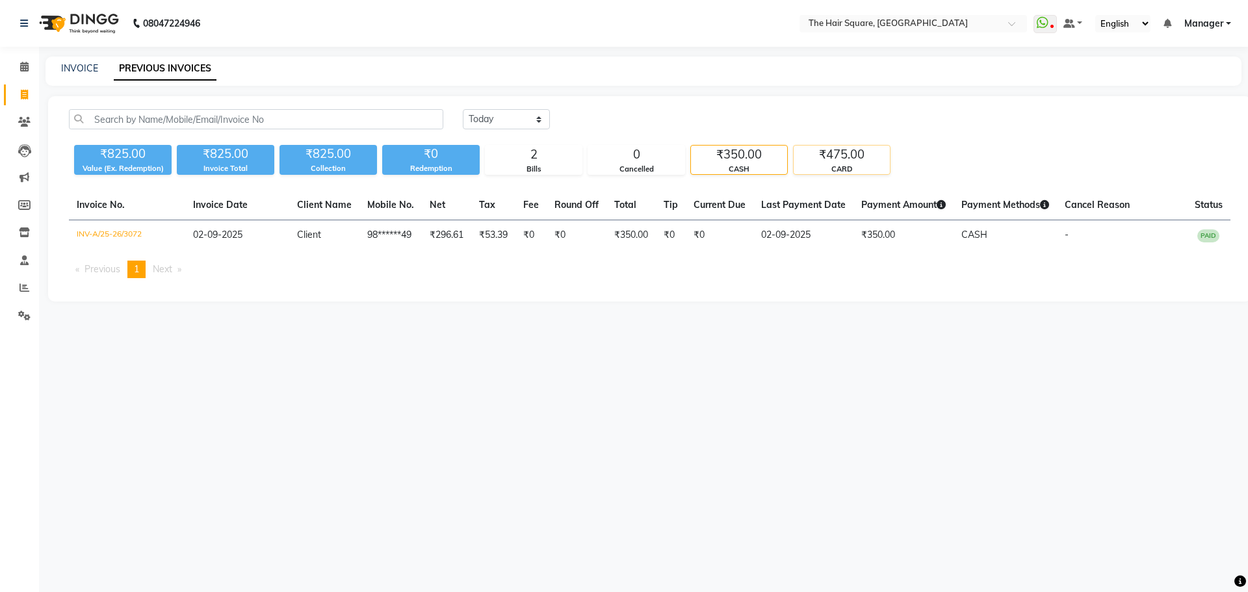
click at [836, 161] on div "₹475.00" at bounding box center [842, 155] width 96 height 18
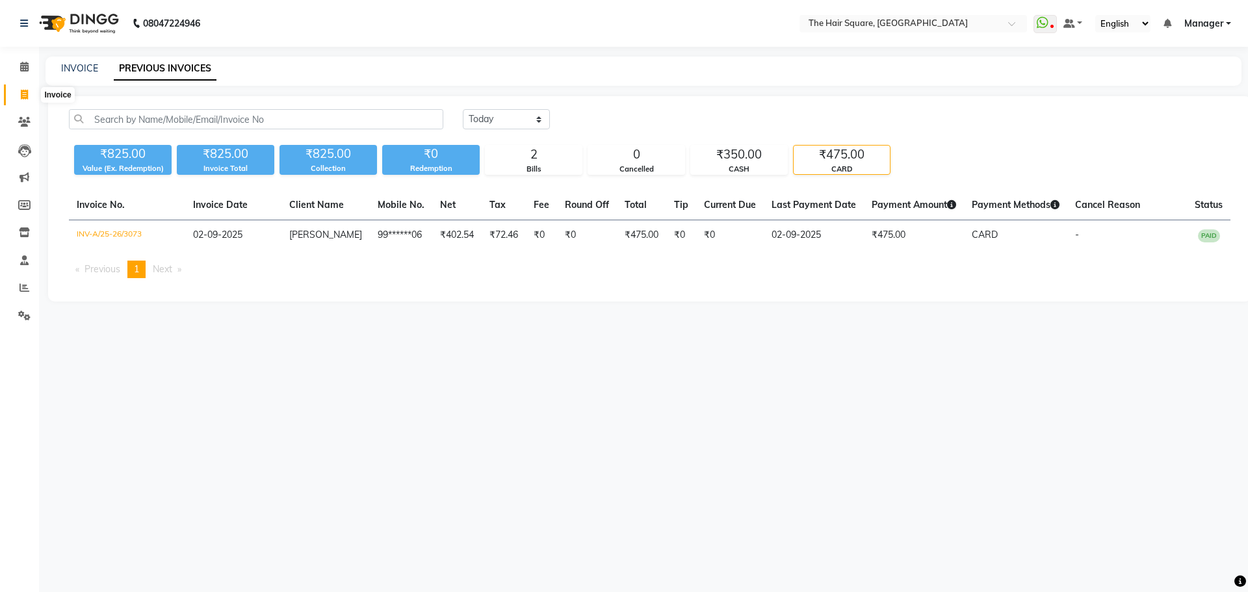
click at [32, 94] on span at bounding box center [24, 95] width 23 height 15
select select "service"
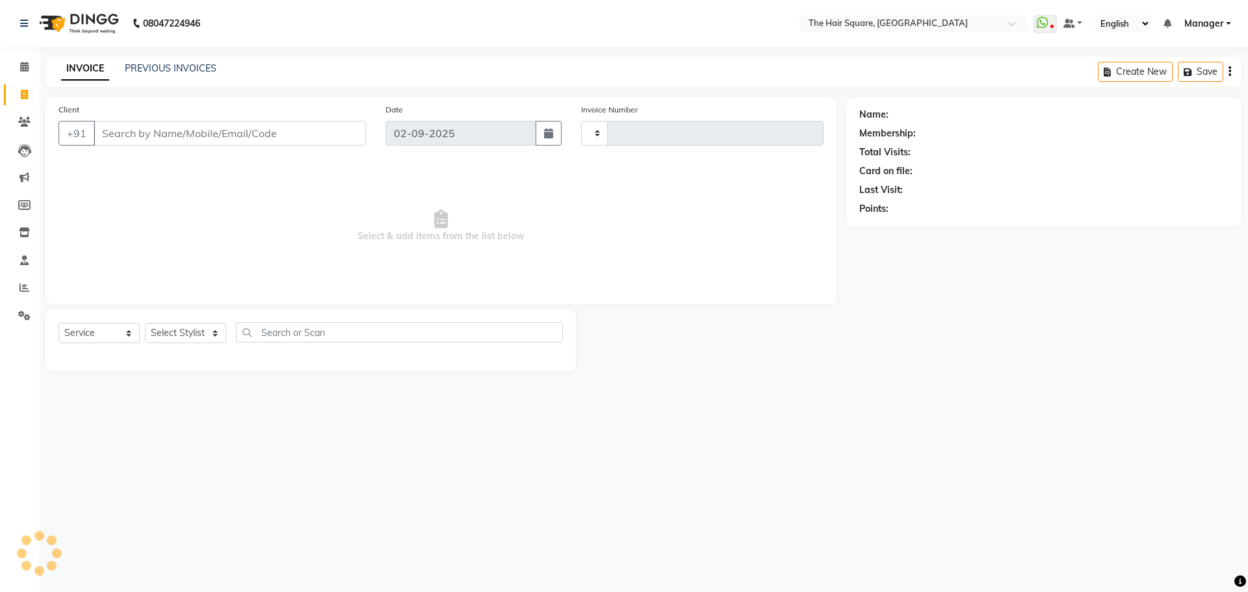
type input "3074"
select select "5768"
click at [20, 88] on span at bounding box center [24, 95] width 23 height 15
select select "service"
type input "3074"
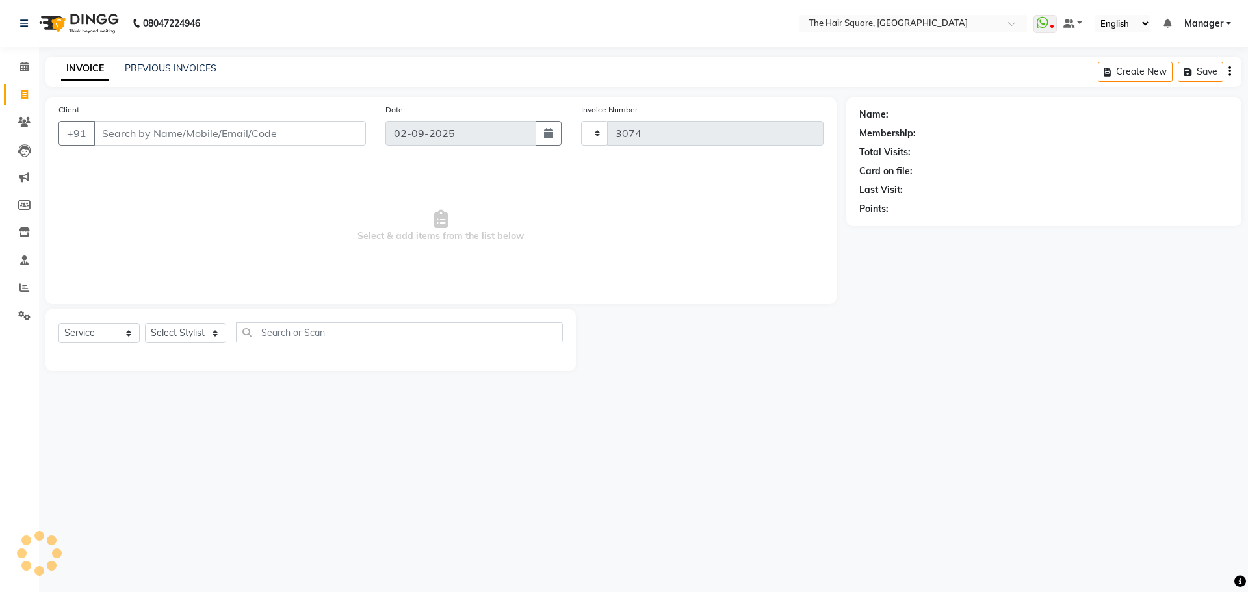
select select "5768"
